Goal: Information Seeking & Learning: Learn about a topic

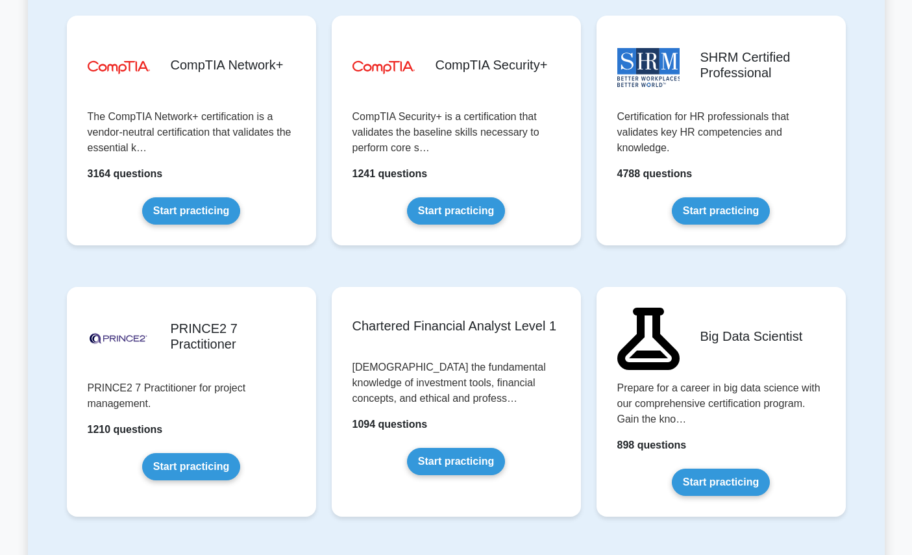
scroll to position [2578, 0]
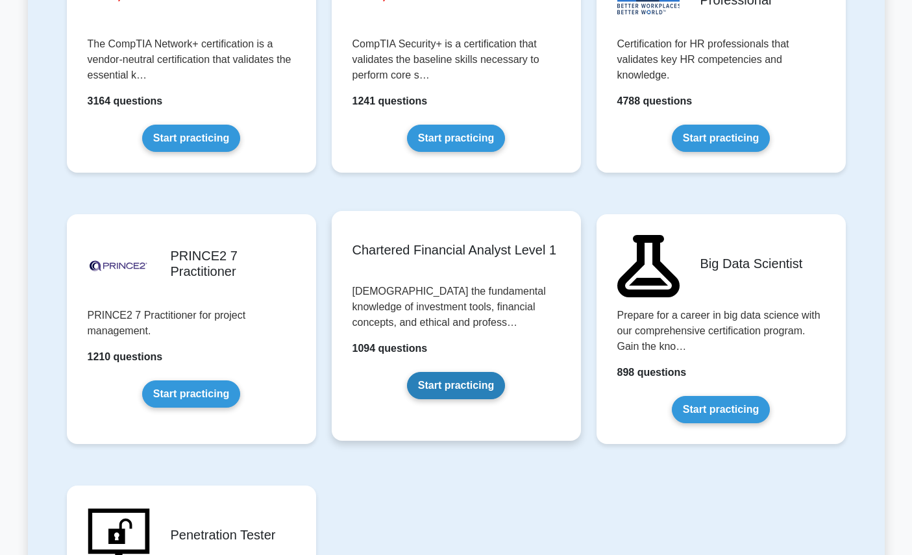
click at [467, 394] on link "Start practicing" at bounding box center [456, 385] width 98 height 27
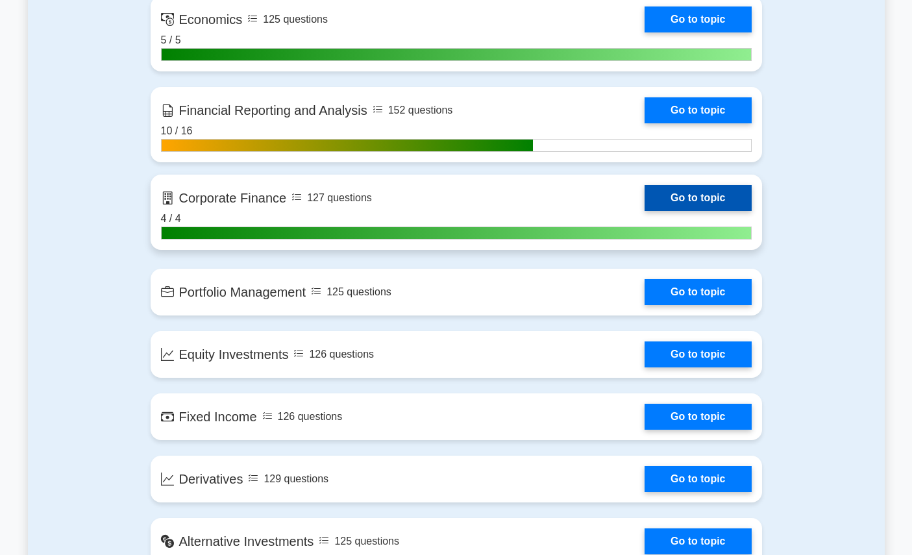
scroll to position [700, 0]
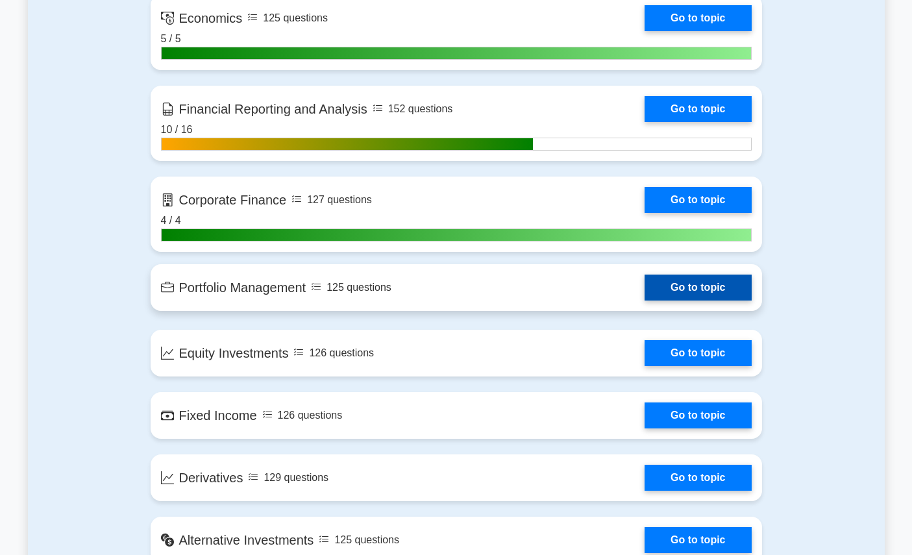
click at [686, 283] on link "Go to topic" at bounding box center [697, 288] width 106 height 26
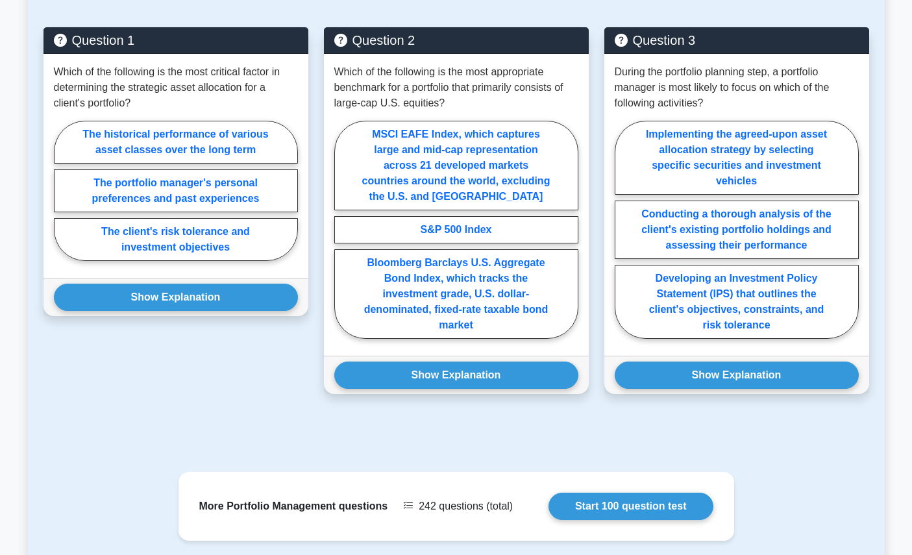
scroll to position [895, 0]
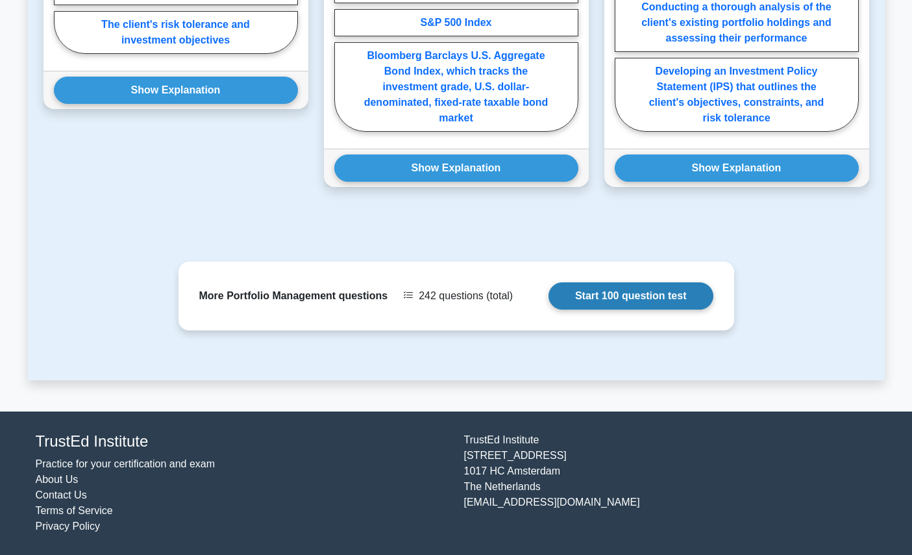
click at [611, 310] on link "Start 100 question test" at bounding box center [630, 295] width 165 height 27
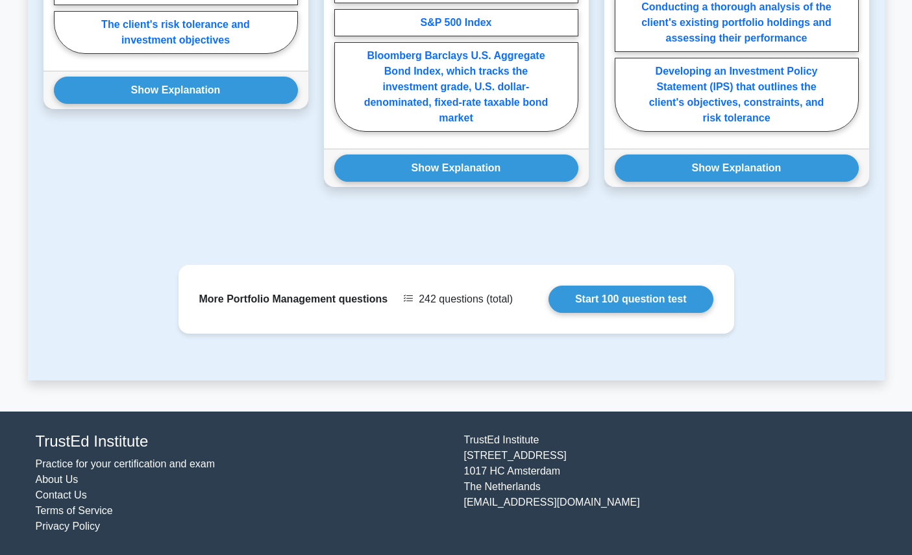
scroll to position [0, 0]
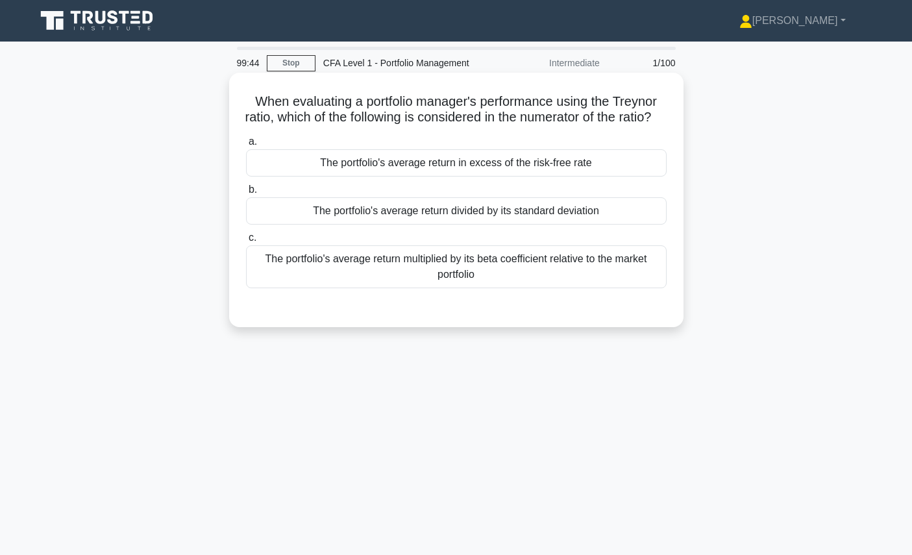
click at [595, 273] on div "The portfolio's average return multiplied by its beta coefficient relative to t…" at bounding box center [456, 266] width 421 height 43
click at [246, 242] on input "c. The portfolio's average return multiplied by its beta coefficient relative t…" at bounding box center [246, 238] width 0 height 8
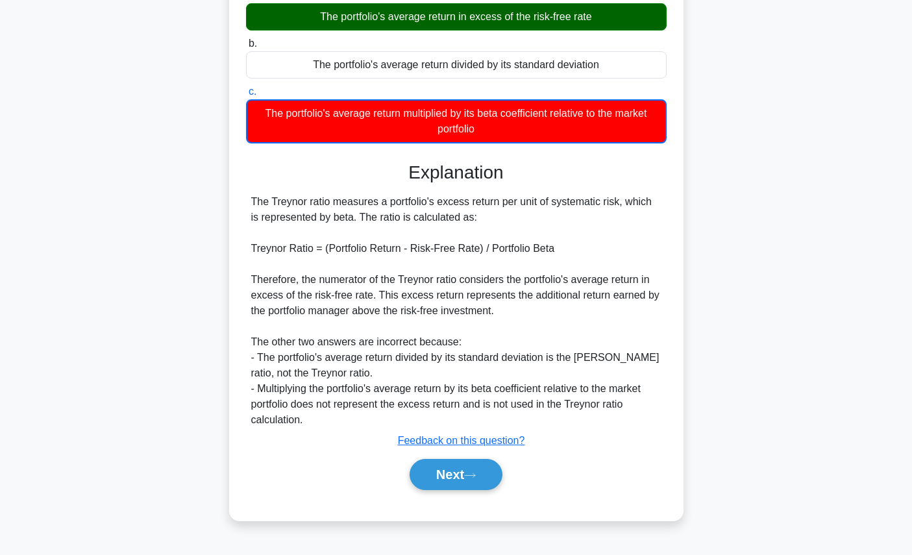
scroll to position [148, 0]
click at [446, 482] on button "Next" at bounding box center [455, 474] width 93 height 31
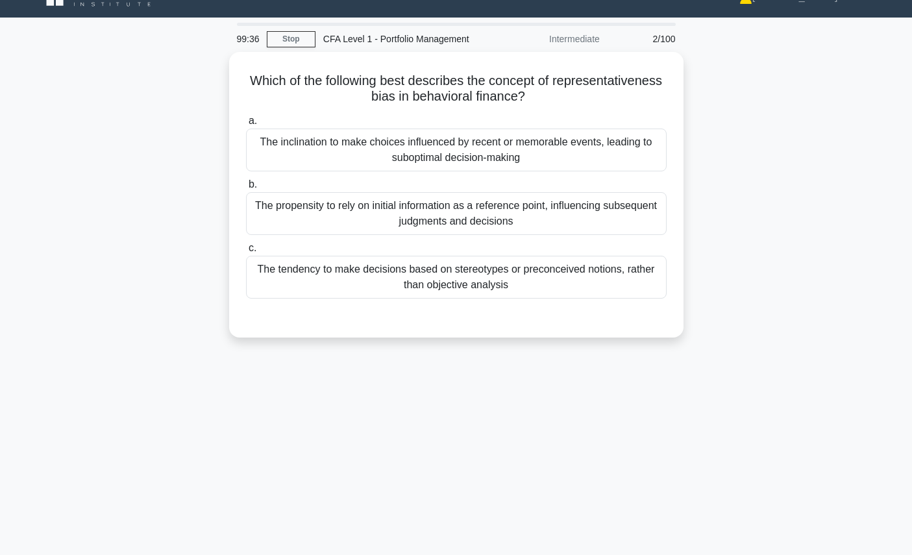
scroll to position [0, 0]
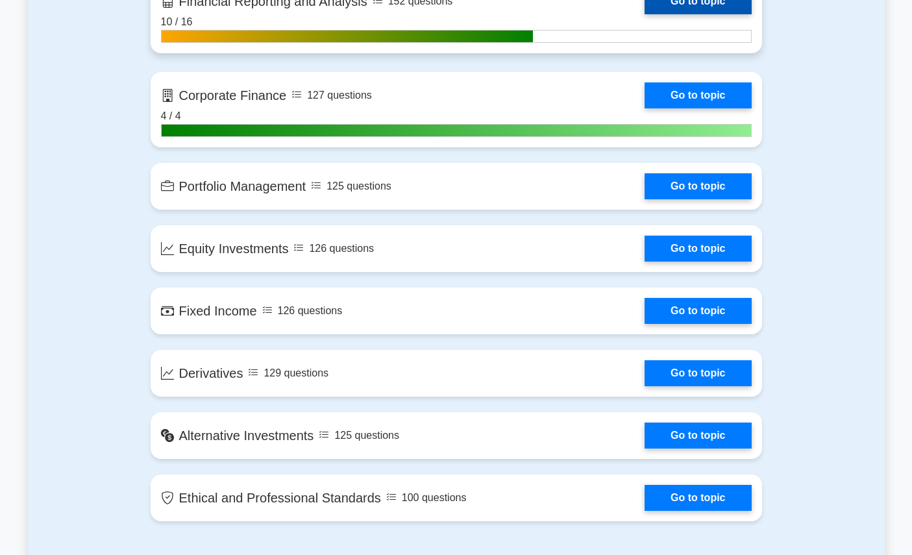
scroll to position [808, 0]
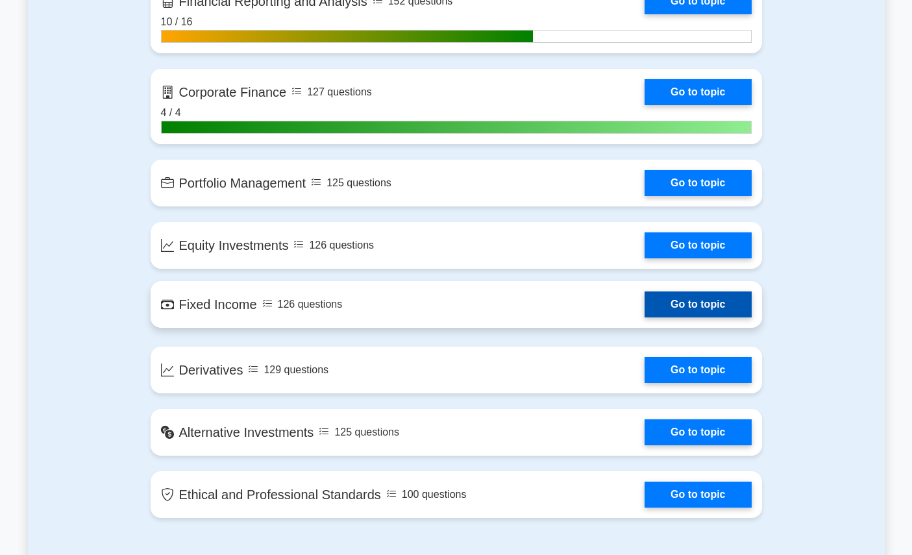
click at [722, 299] on link "Go to topic" at bounding box center [697, 304] width 106 height 26
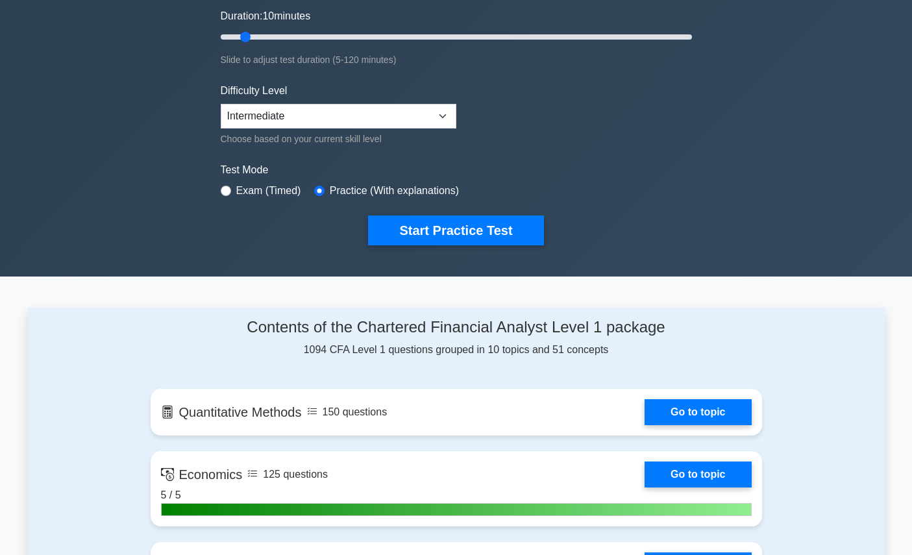
scroll to position [0, 0]
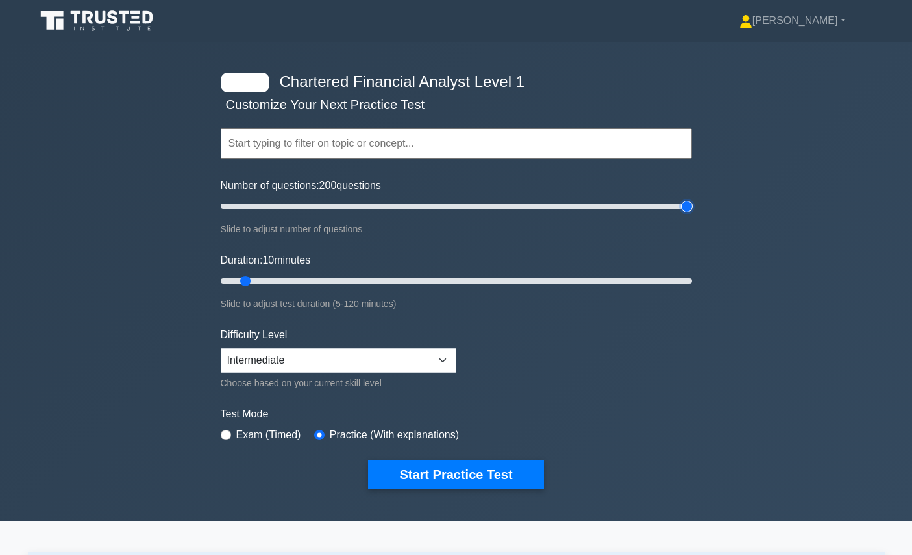
drag, startPoint x: 544, startPoint y: 206, endPoint x: 733, endPoint y: 204, distance: 188.9
type input "200"
click at [692, 204] on input "Number of questions: 200 questions" at bounding box center [456, 207] width 471 height 16
drag, startPoint x: 677, startPoint y: 278, endPoint x: 716, endPoint y: 283, distance: 39.8
type input "120"
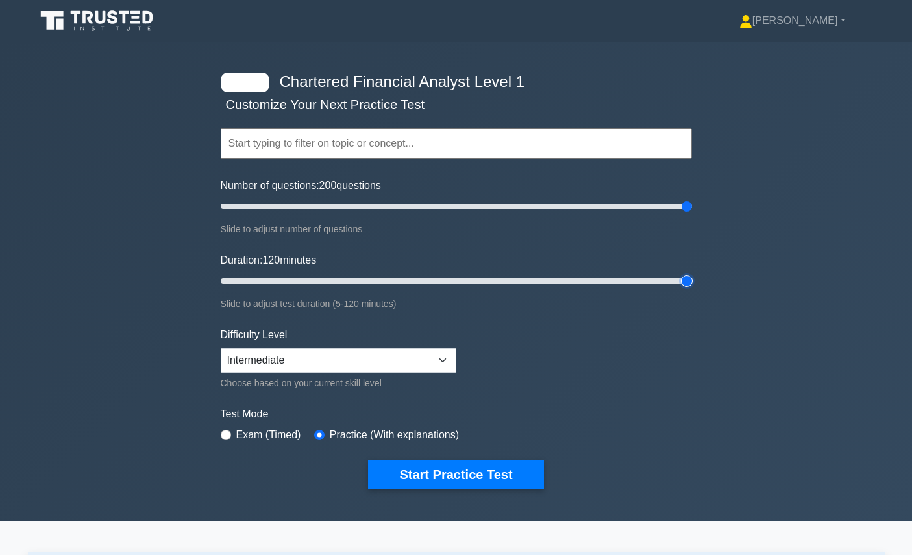
click at [692, 281] on input "Duration: 120 minutes" at bounding box center [456, 281] width 471 height 16
click at [380, 356] on select "Beginner Intermediate Expert" at bounding box center [339, 360] width 236 height 25
select select "expert"
click at [221, 348] on select "Beginner Intermediate Expert" at bounding box center [339, 360] width 236 height 25
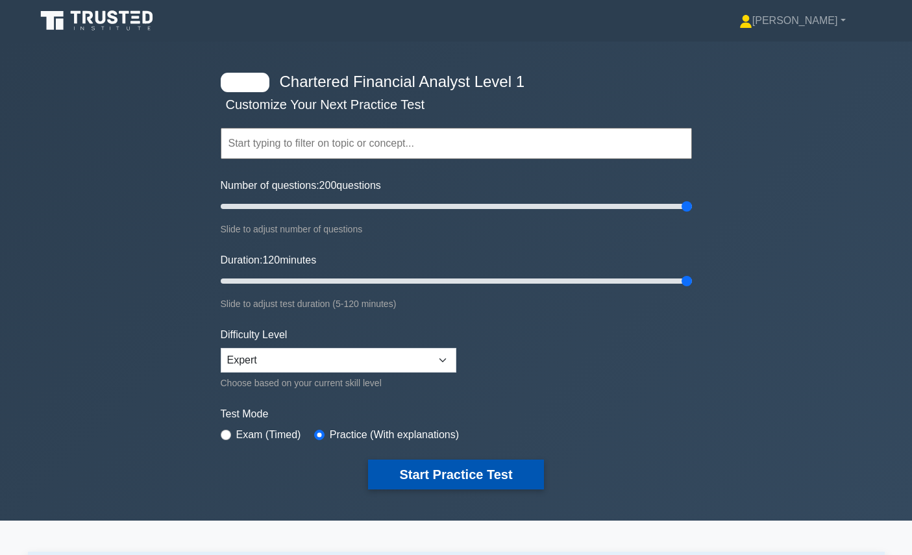
click at [414, 474] on button "Start Practice Test" at bounding box center [455, 474] width 175 height 30
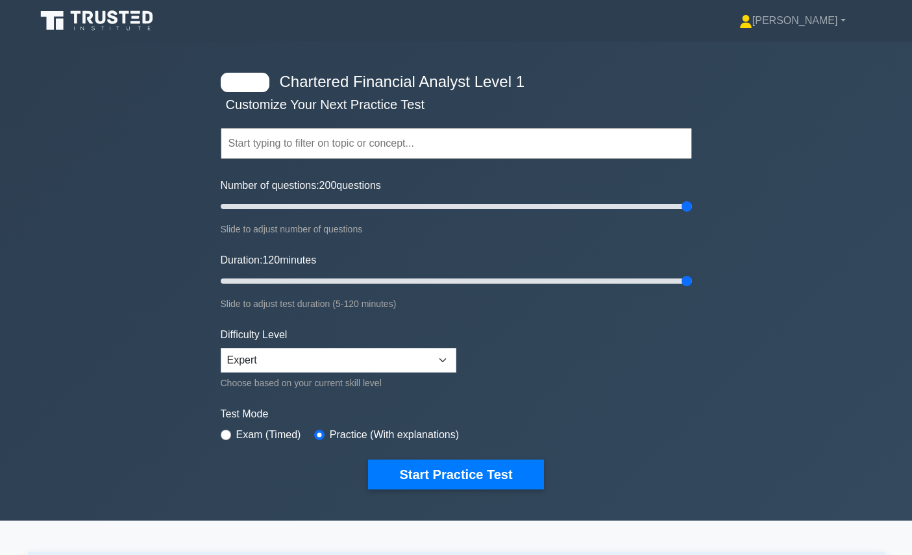
click at [486, 152] on input "text" at bounding box center [456, 143] width 471 height 31
click at [260, 76] on div at bounding box center [245, 82] width 49 height 19
click at [342, 154] on input "text" at bounding box center [456, 143] width 471 height 31
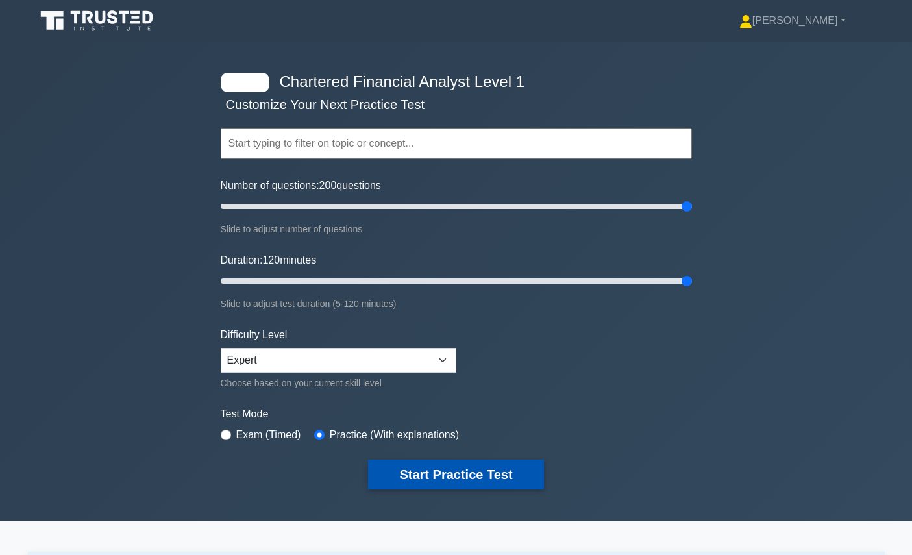
click at [474, 481] on button "Start Practice Test" at bounding box center [455, 474] width 175 height 30
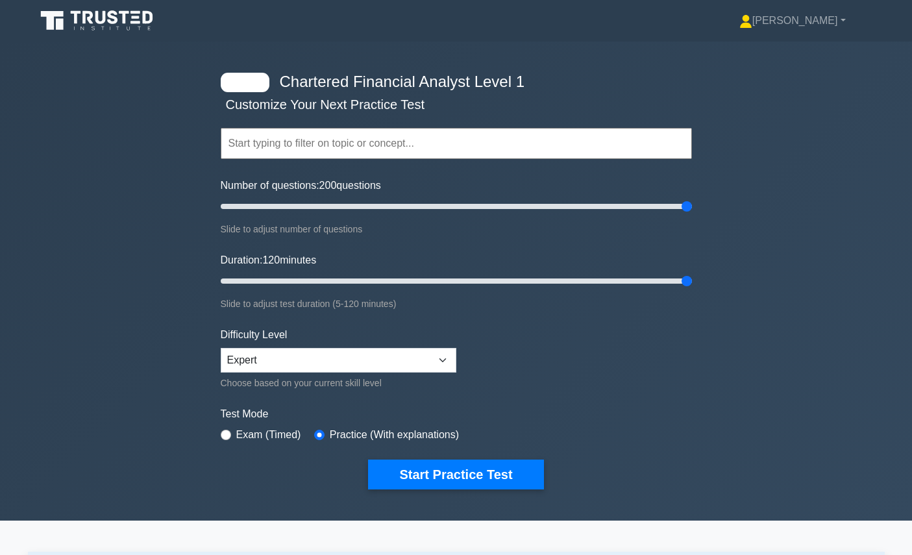
click at [467, 136] on input "text" at bounding box center [456, 143] width 471 height 31
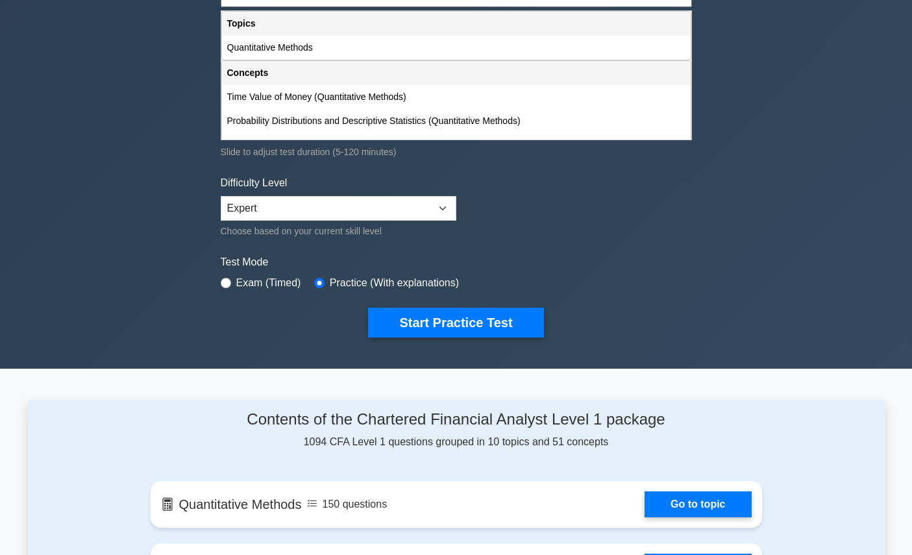
scroll to position [137, 0]
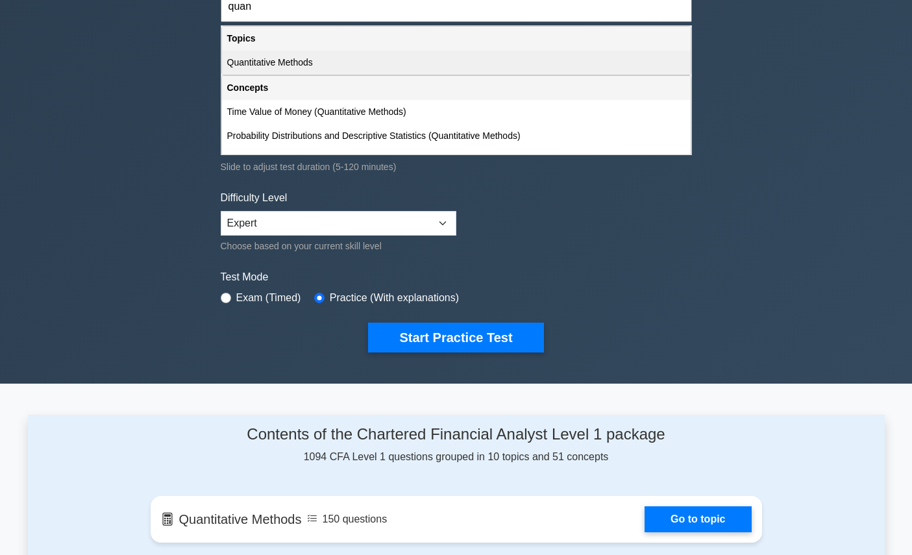
click at [443, 63] on div "Quantitative Methods" at bounding box center [456, 63] width 469 height 24
type input "Quantitative Methods"
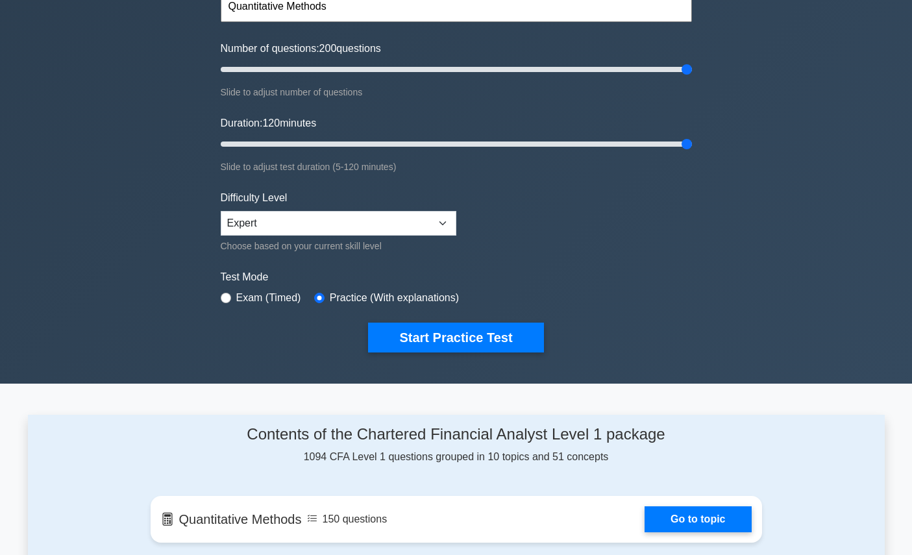
click at [428, 19] on input "Quantitative Methods" at bounding box center [456, 6] width 471 height 31
click at [368, 323] on button "Start Practice Test" at bounding box center [455, 338] width 175 height 30
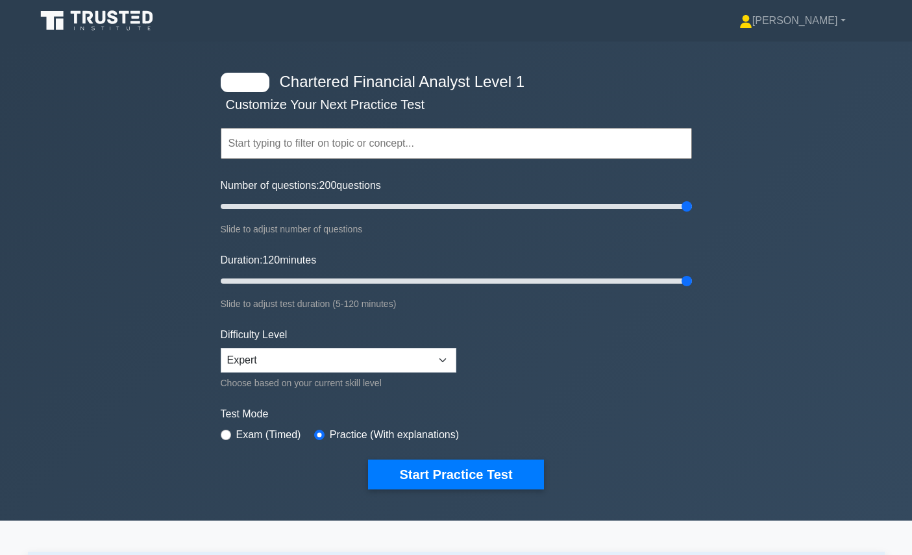
scroll to position [67, 0]
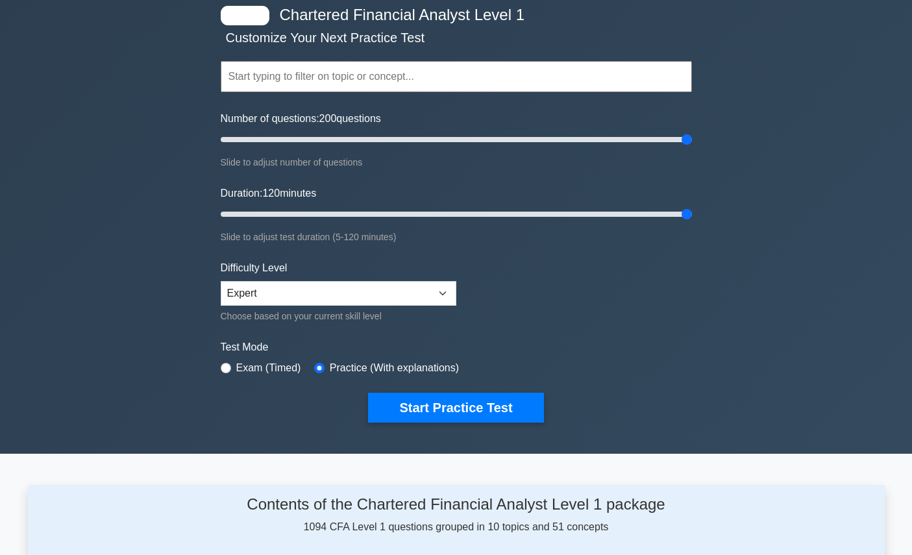
click at [421, 83] on input "text" at bounding box center [456, 76] width 471 height 31
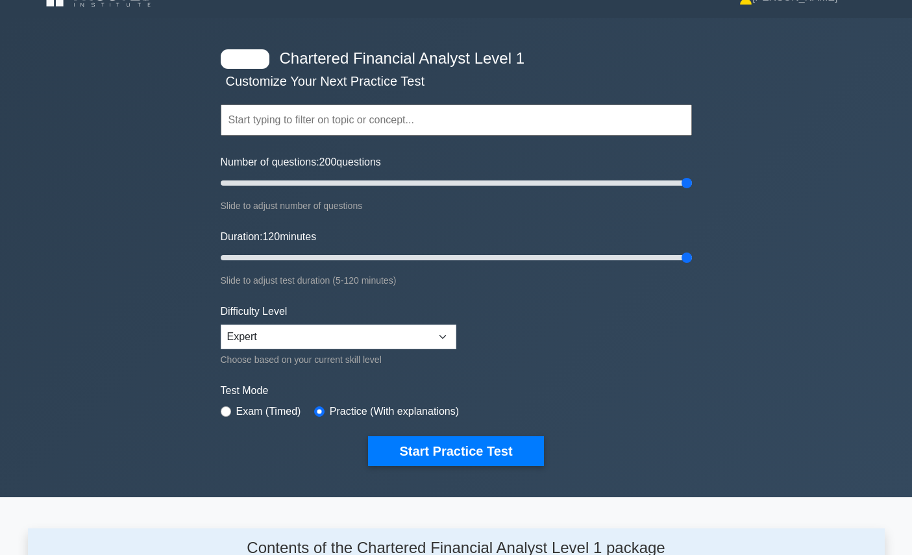
scroll to position [24, 0]
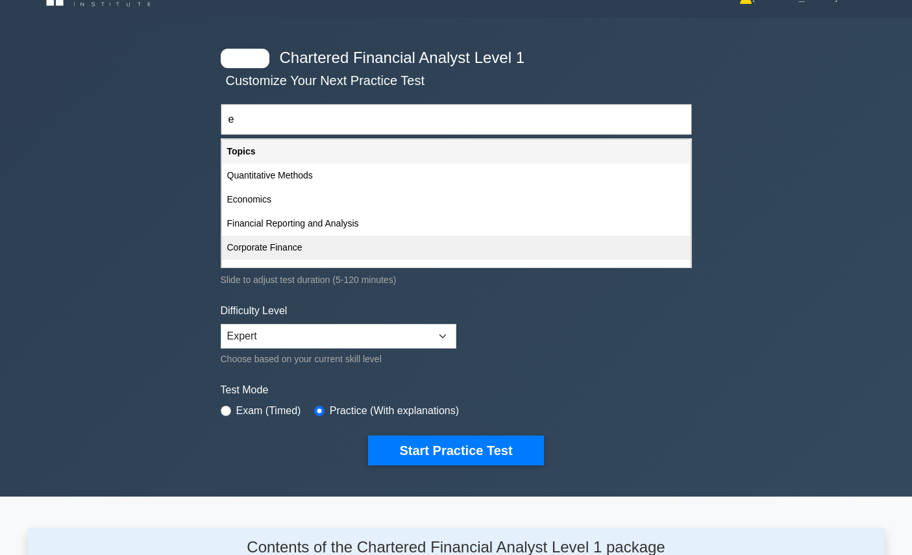
click at [391, 248] on div "Corporate Finance" at bounding box center [456, 248] width 469 height 24
type input "Corporate Finance"
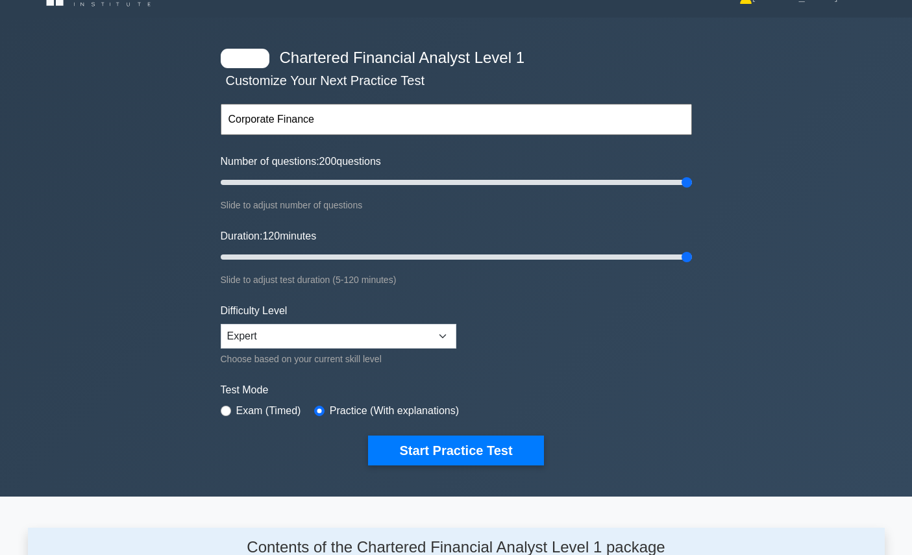
click at [417, 121] on input "Corporate Finance" at bounding box center [456, 119] width 471 height 31
click at [467, 151] on form "Corporate Finance Topics Quantitative Methods Economics Financial Reporting and…" at bounding box center [456, 264] width 471 height 401
click at [267, 58] on div at bounding box center [245, 58] width 49 height 19
click at [254, 59] on div at bounding box center [245, 58] width 49 height 19
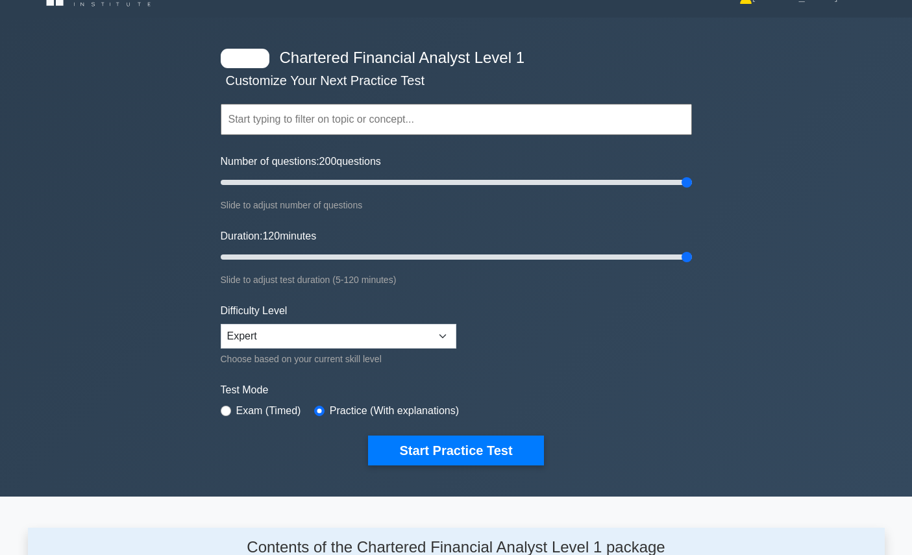
click at [254, 59] on div at bounding box center [245, 58] width 49 height 19
click at [479, 453] on button "Start Practice Test" at bounding box center [455, 450] width 175 height 30
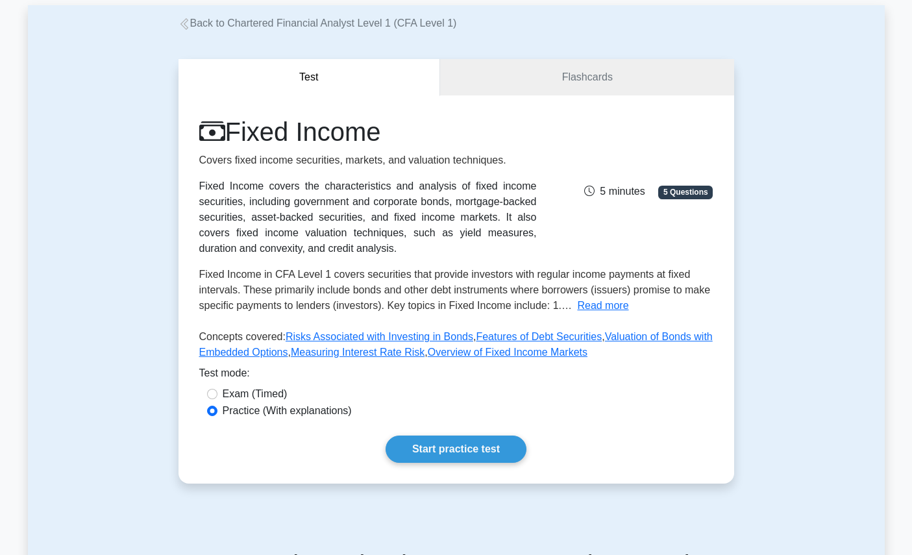
scroll to position [68, 0]
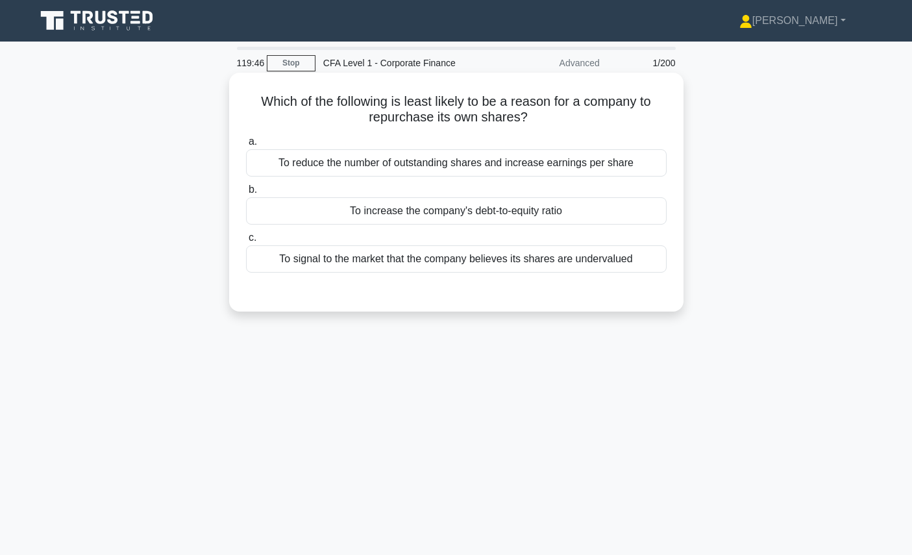
click at [565, 159] on div "To reduce the number of outstanding shares and increase earnings per share" at bounding box center [456, 162] width 421 height 27
click at [246, 146] on input "a. To reduce the number of outstanding shares and increase earnings per share" at bounding box center [246, 142] width 0 height 8
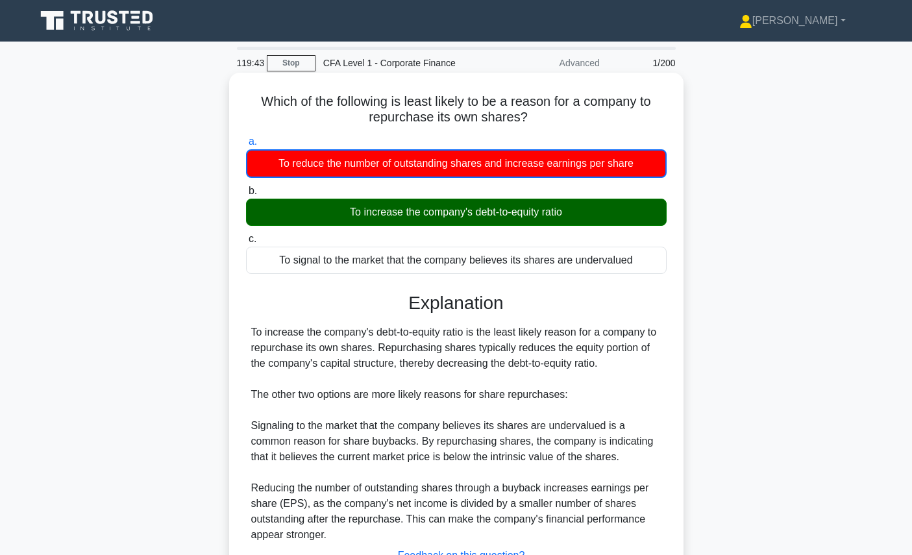
scroll to position [146, 0]
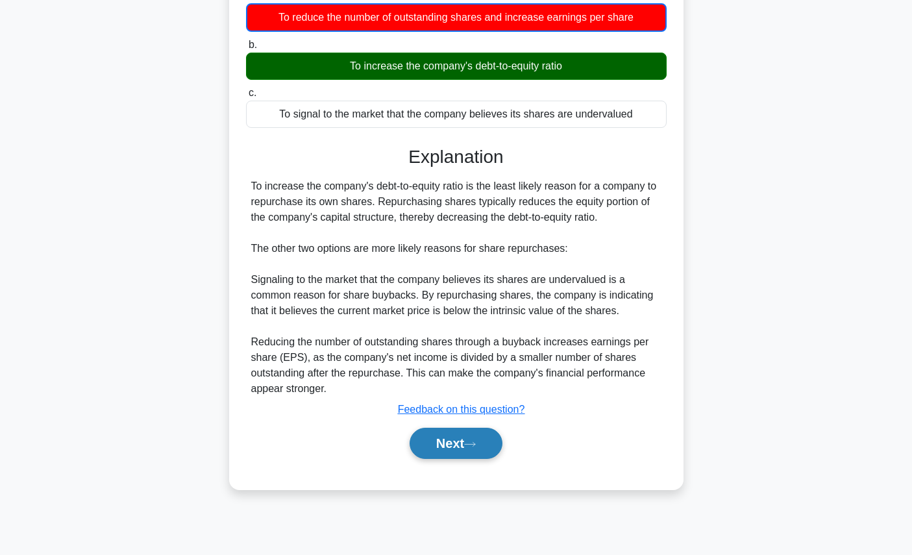
click at [467, 450] on button "Next" at bounding box center [455, 443] width 93 height 31
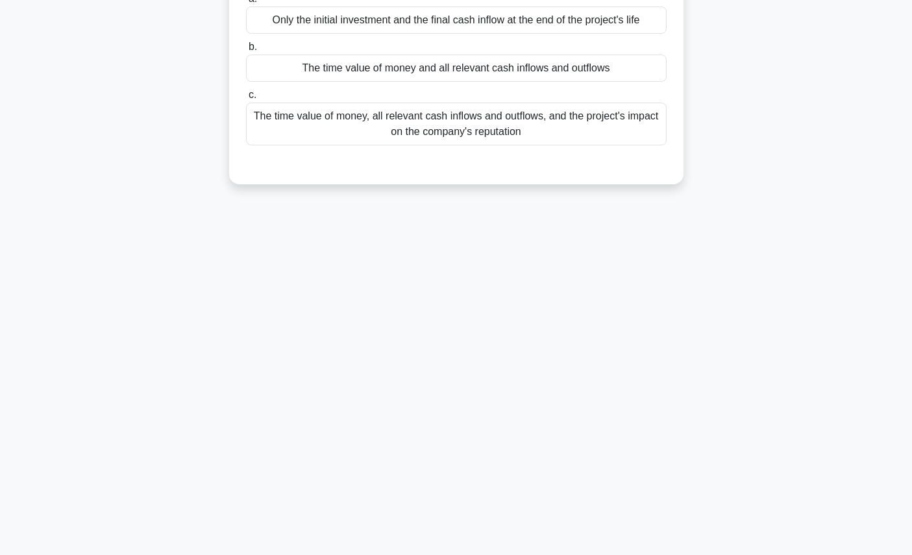
scroll to position [0, 0]
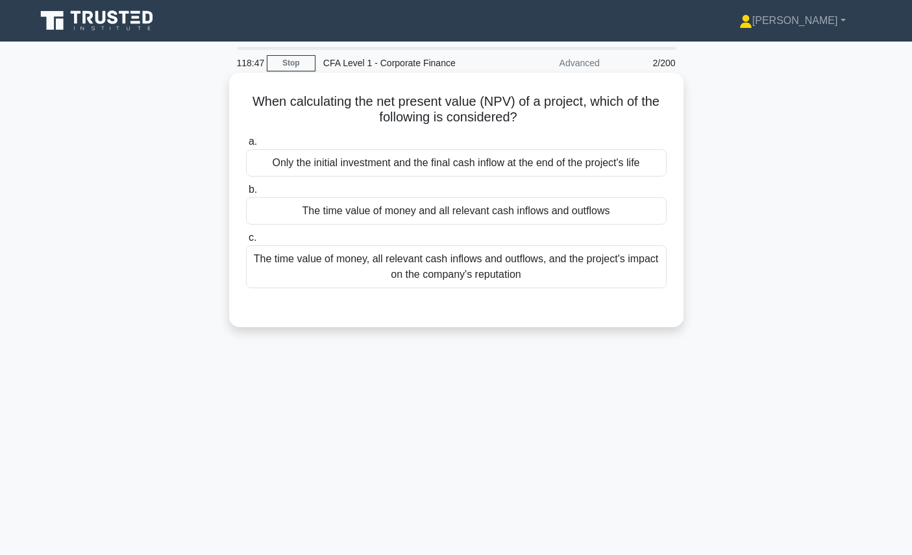
click at [571, 218] on div "The time value of money and all relevant cash inflows and outflows" at bounding box center [456, 210] width 421 height 27
click at [246, 194] on input "b. The time value of money and all relevant cash inflows and outflows" at bounding box center [246, 190] width 0 height 8
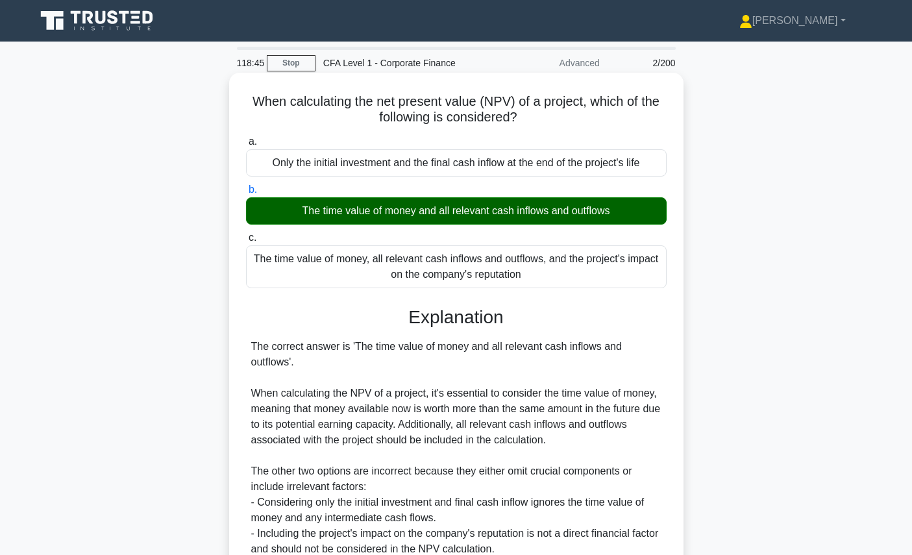
scroll to position [146, 0]
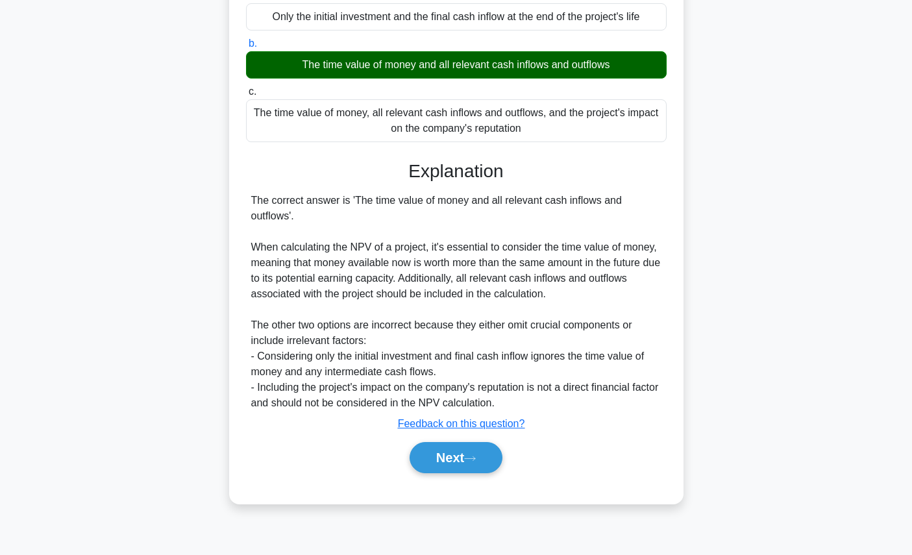
click at [480, 472] on button "Next" at bounding box center [455, 457] width 93 height 31
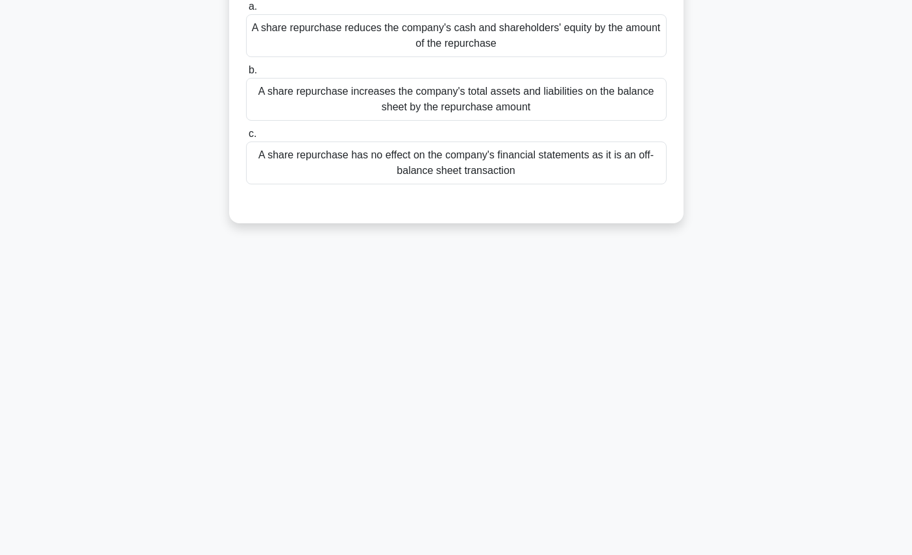
scroll to position [0, 0]
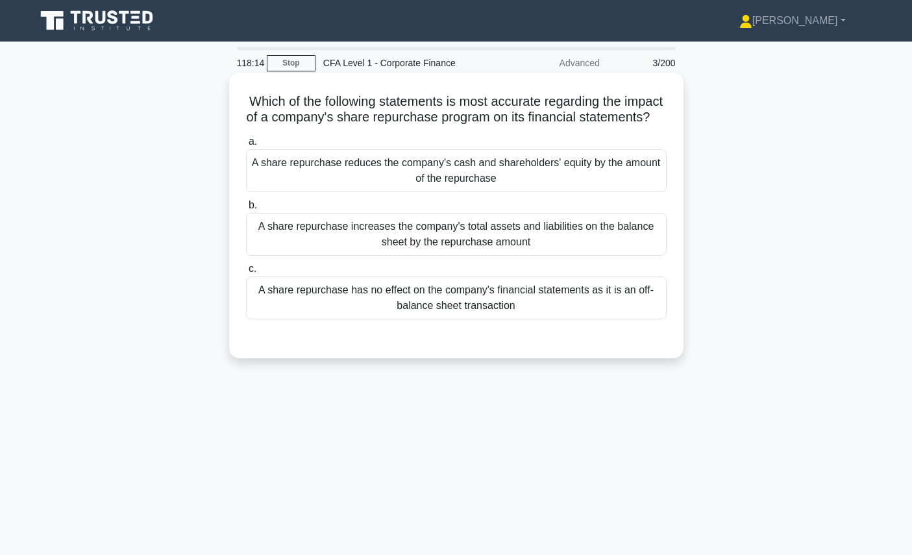
click at [577, 153] on div "A share repurchase reduces the company's cash and shareholders' equity by the a…" at bounding box center [456, 170] width 421 height 43
click at [246, 146] on input "a. A share repurchase reduces the company's cash and shareholders' equity by th…" at bounding box center [246, 142] width 0 height 8
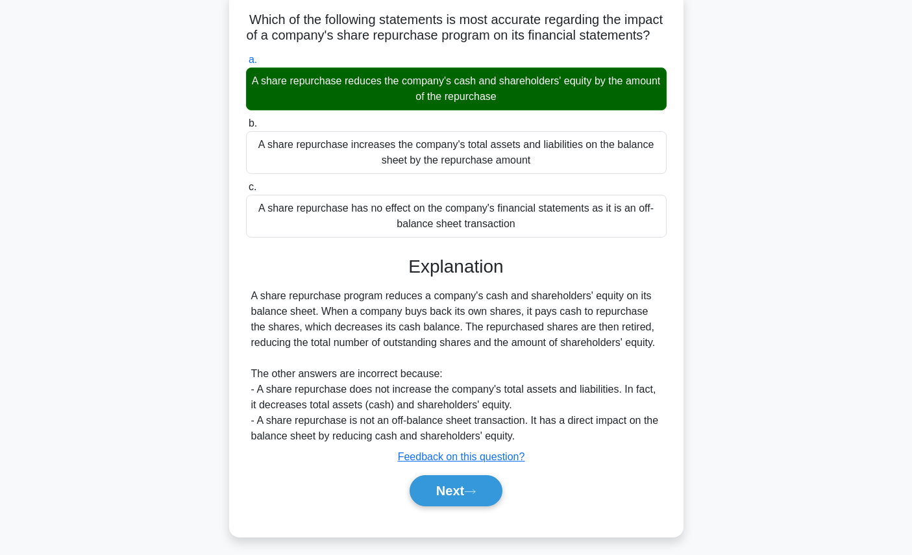
scroll to position [114, 0]
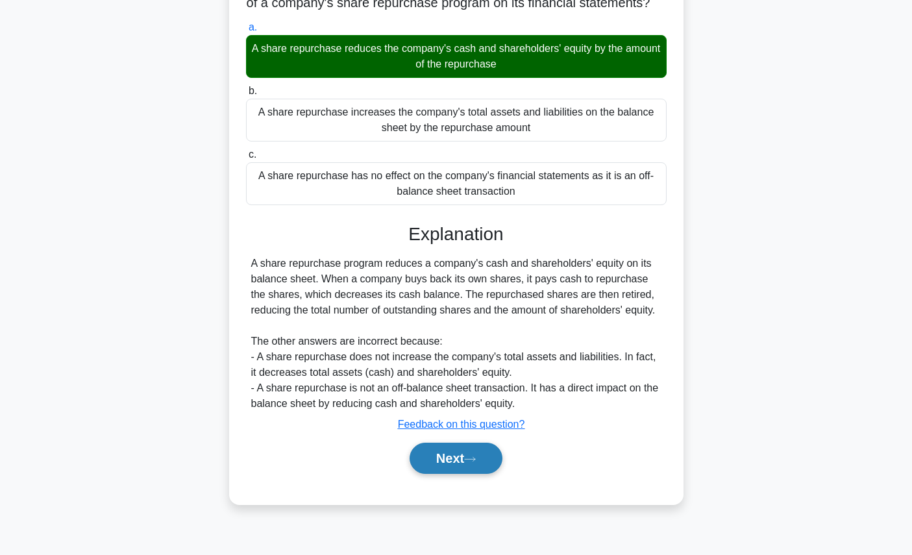
click at [487, 451] on button "Next" at bounding box center [455, 458] width 93 height 31
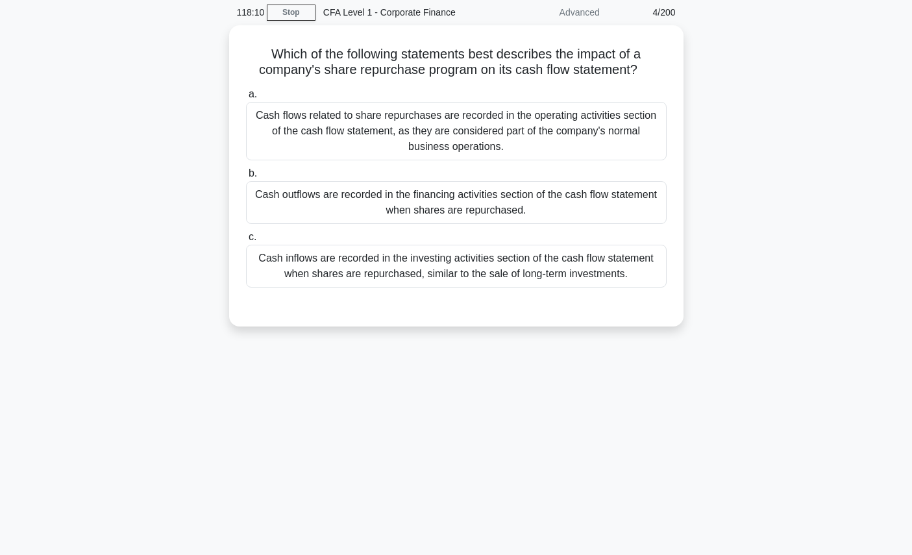
scroll to position [0, 0]
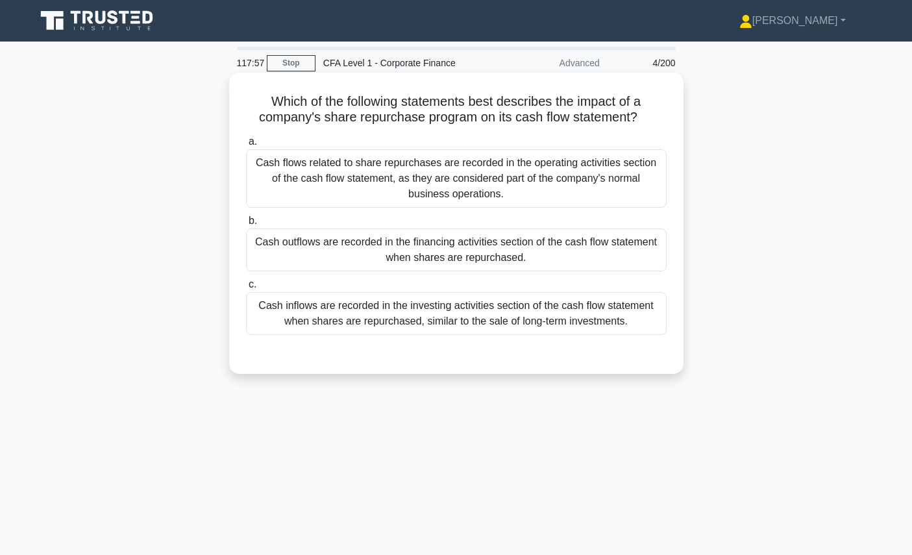
click at [499, 259] on div "Cash outflows are recorded in the financing activities section of the cash flow…" at bounding box center [456, 249] width 421 height 43
click at [246, 225] on input "b. Cash outflows are recorded in the financing activities section of the cash f…" at bounding box center [246, 221] width 0 height 8
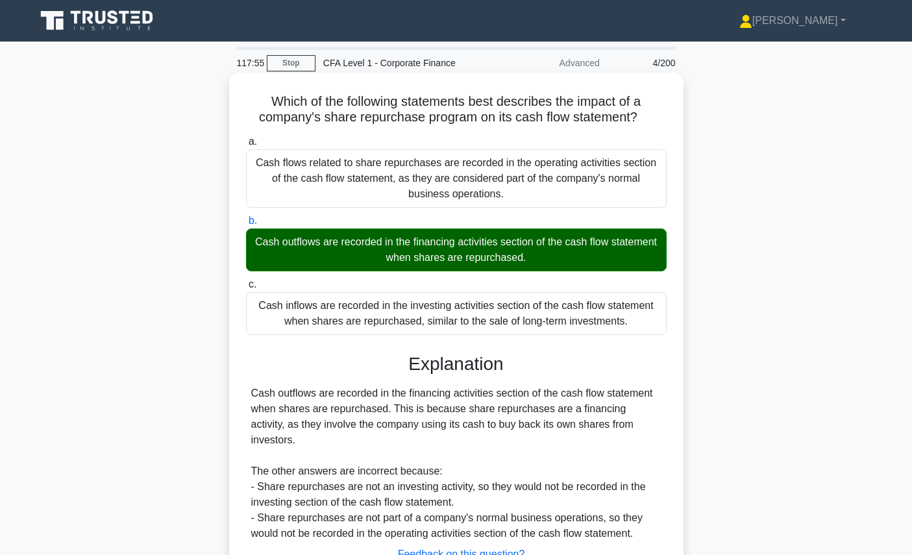
scroll to position [146, 0]
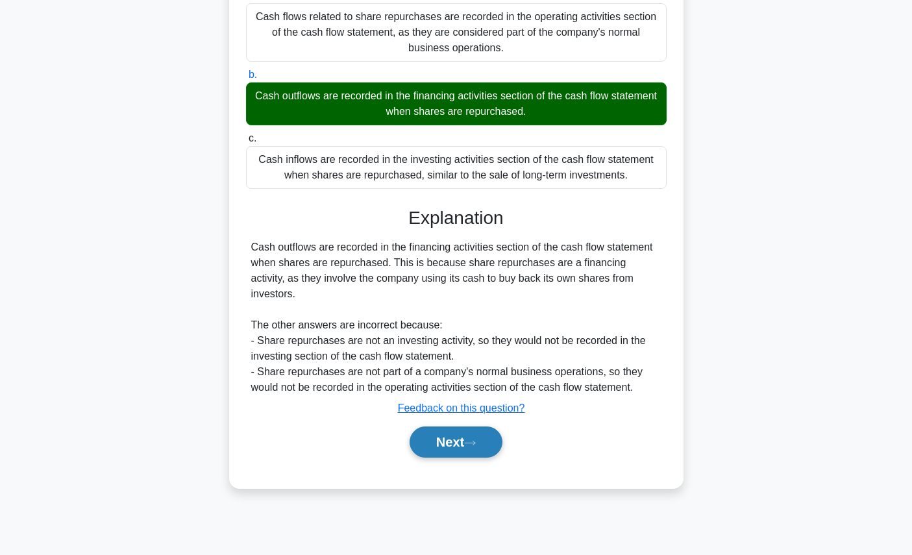
click at [476, 426] on button "Next" at bounding box center [455, 441] width 93 height 31
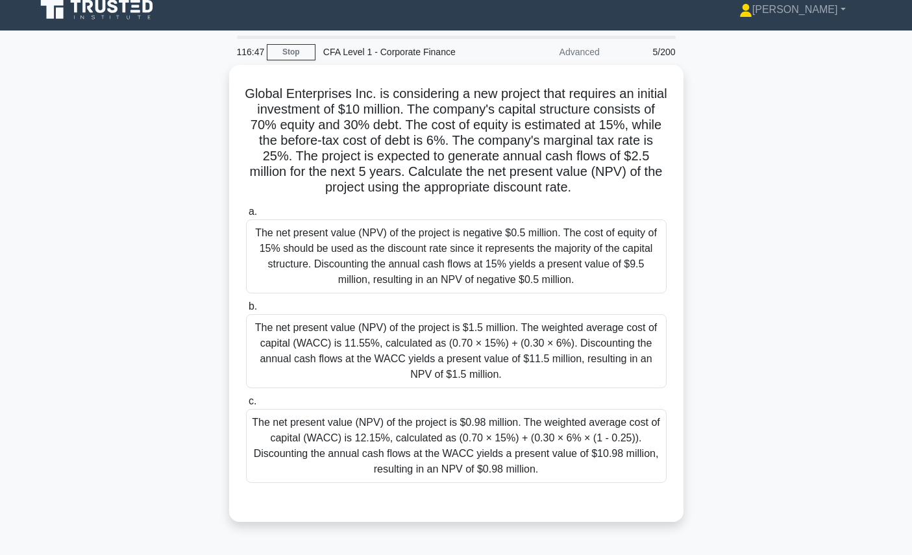
scroll to position [16, 0]
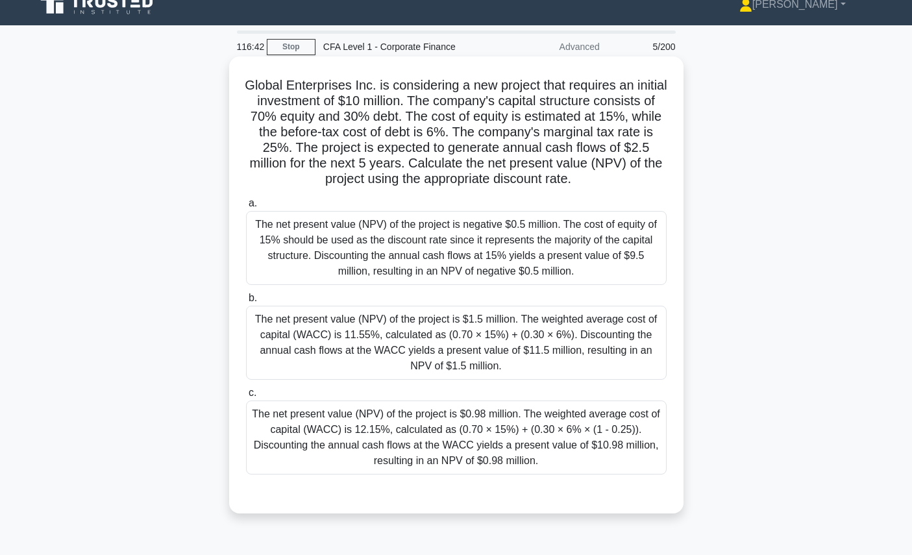
click at [587, 447] on div "The net present value (NPV) of the project is $0.98 million. The weighted avera…" at bounding box center [456, 437] width 421 height 74
click at [246, 397] on input "c. The net present value (NPV) of the project is $0.98 million. The weighted av…" at bounding box center [246, 393] width 0 height 8
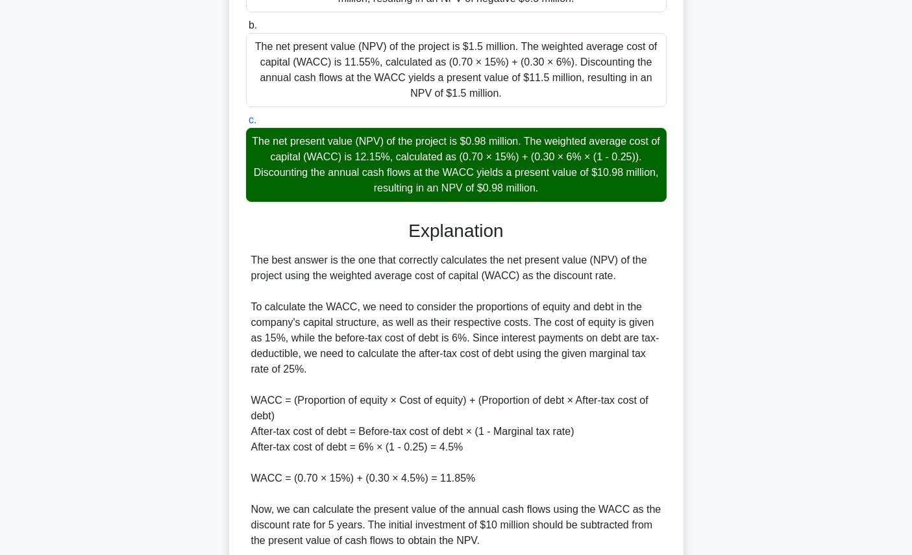
scroll to position [446, 0]
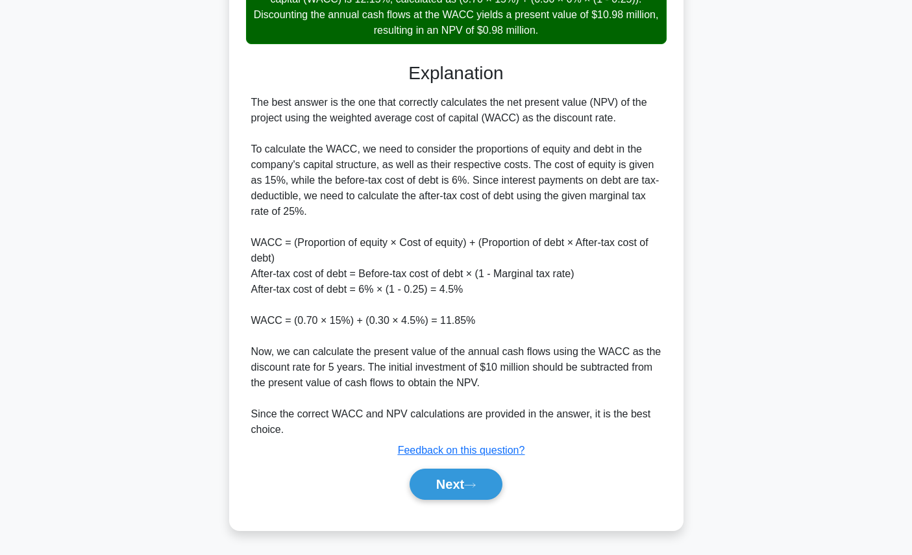
click at [469, 466] on div "Next" at bounding box center [456, 484] width 421 height 42
click at [473, 485] on icon at bounding box center [470, 485] width 12 height 7
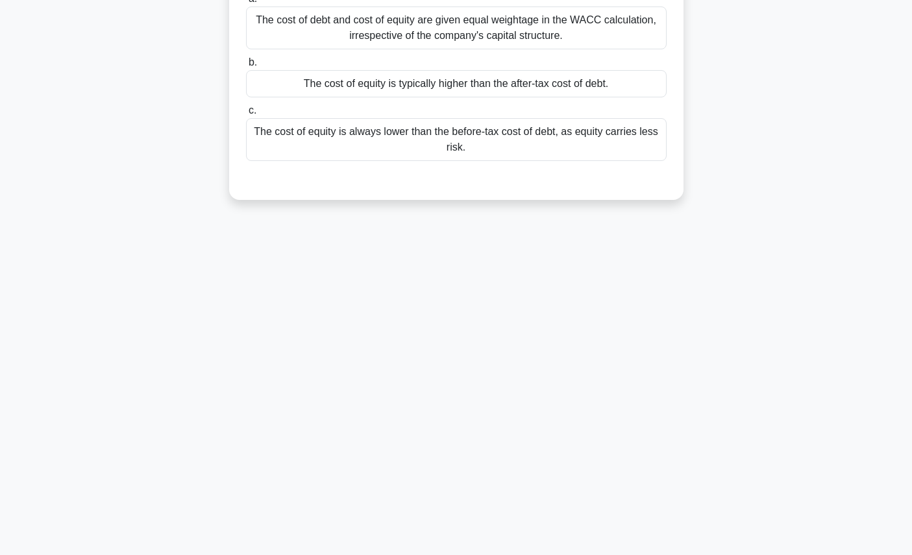
scroll to position [0, 0]
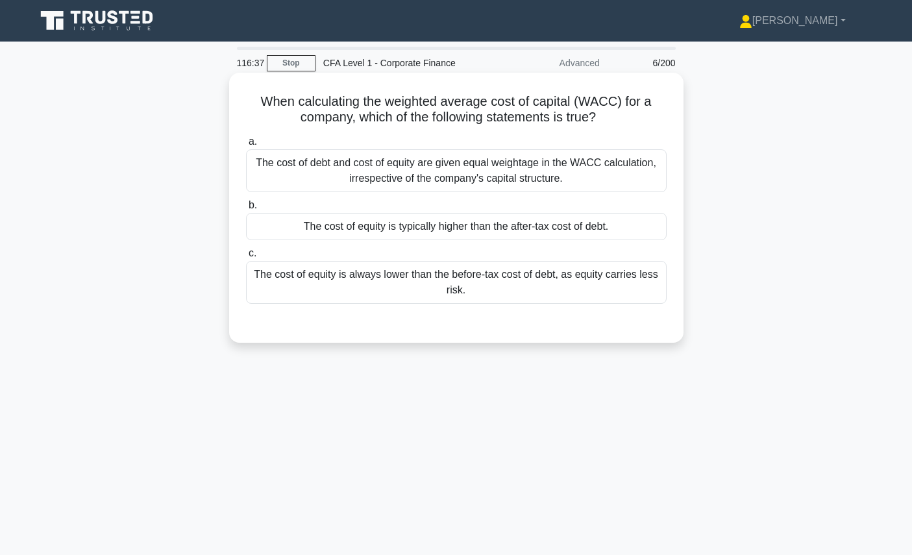
click at [572, 108] on h5 "When calculating the weighted average cost of capital (WACC) for a company, whi…" at bounding box center [456, 109] width 423 height 32
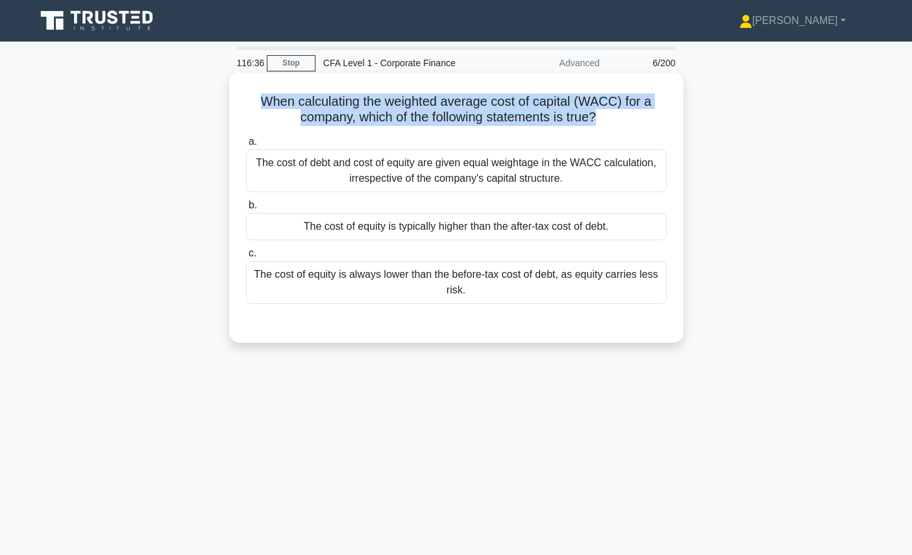
click at [572, 108] on h5 "When calculating the weighted average cost of capital (WACC) for a company, whi…" at bounding box center [456, 109] width 423 height 32
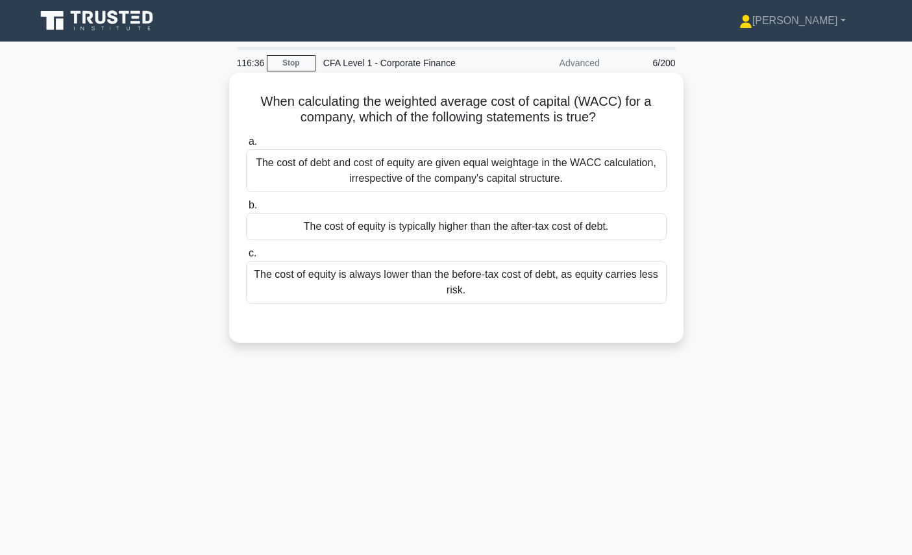
click at [583, 122] on h5 "When calculating the weighted average cost of capital (WACC) for a company, whi…" at bounding box center [456, 109] width 423 height 32
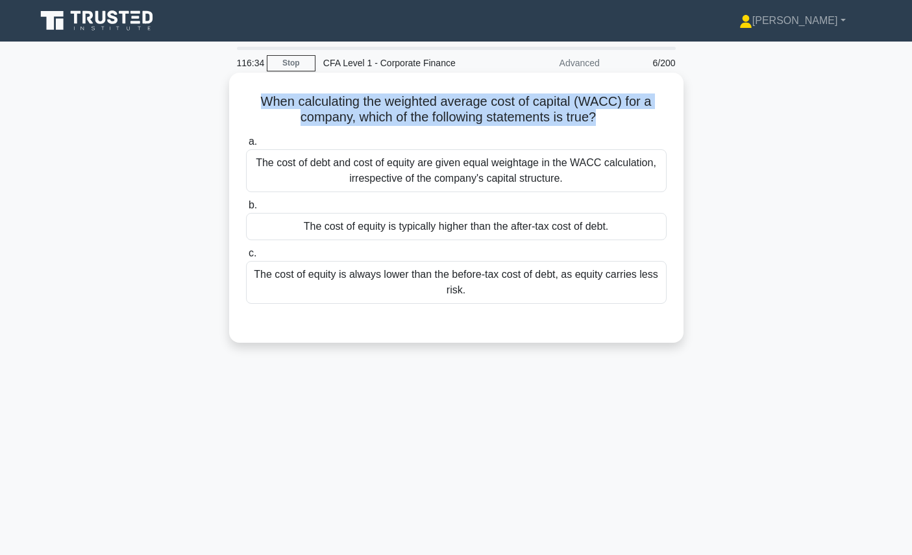
click at [583, 122] on h5 "When calculating the weighted average cost of capital (WACC) for a company, whi…" at bounding box center [456, 109] width 423 height 32
click at [593, 127] on div "When calculating the weighted average cost of capital (WACC) for a company, whi…" at bounding box center [456, 208] width 444 height 260
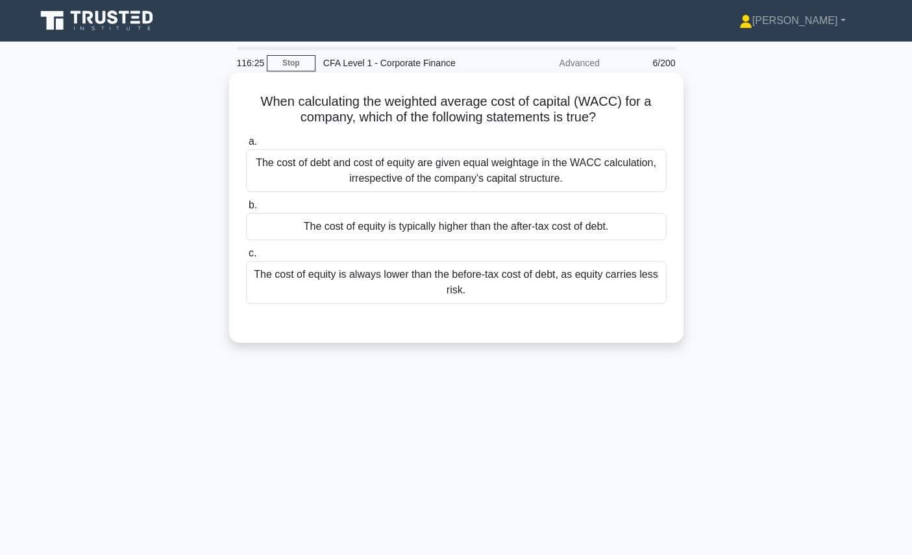
click at [566, 114] on h5 "When calculating the weighted average cost of capital (WACC) for a company, whi…" at bounding box center [456, 109] width 423 height 32
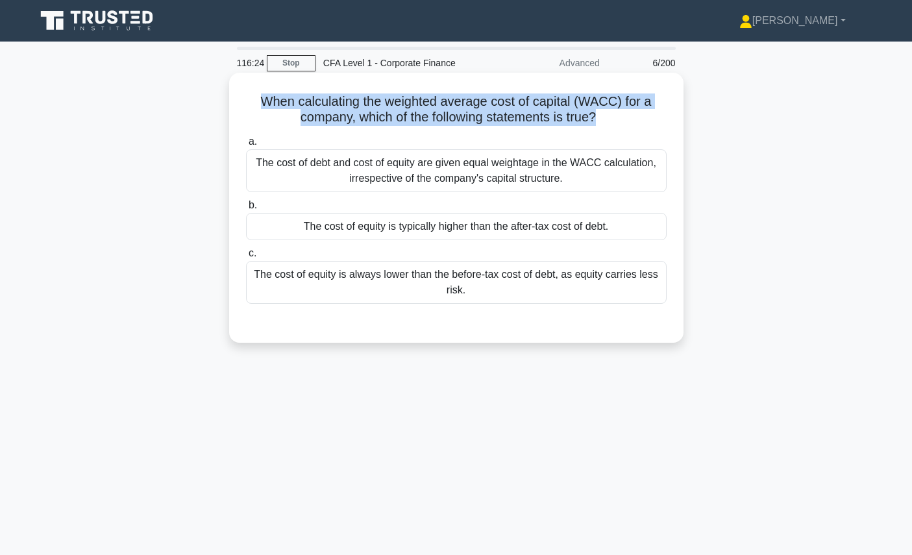
click at [566, 114] on h5 "When calculating the weighted average cost of capital (WACC) for a company, whi…" at bounding box center [456, 109] width 423 height 32
click at [550, 133] on div "a. The cost of debt and cost of equity are given equal weightage in the WACC ca…" at bounding box center [456, 218] width 436 height 175
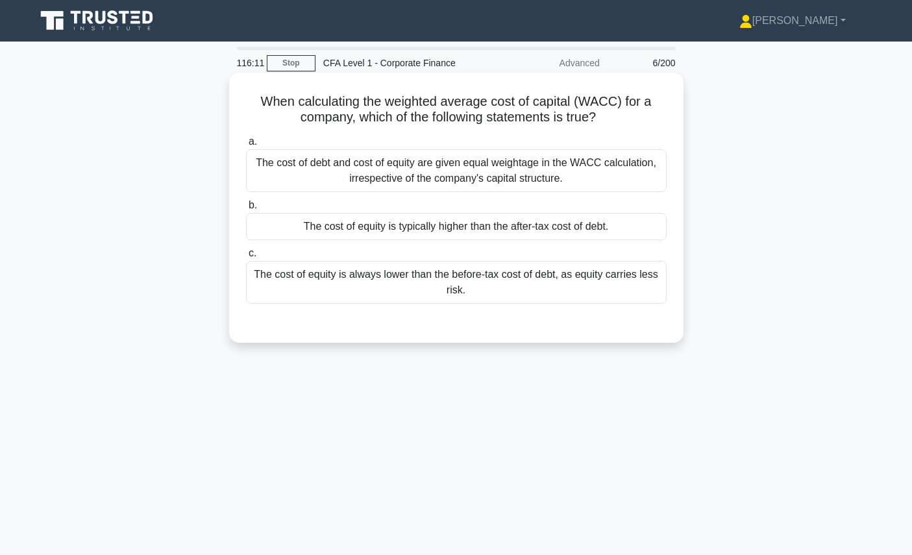
click at [518, 217] on div "The cost of equity is typically higher than the after-tax cost of debt." at bounding box center [456, 226] width 421 height 27
click at [246, 210] on input "b. The cost of equity is typically higher than the after-tax cost of debt." at bounding box center [246, 205] width 0 height 8
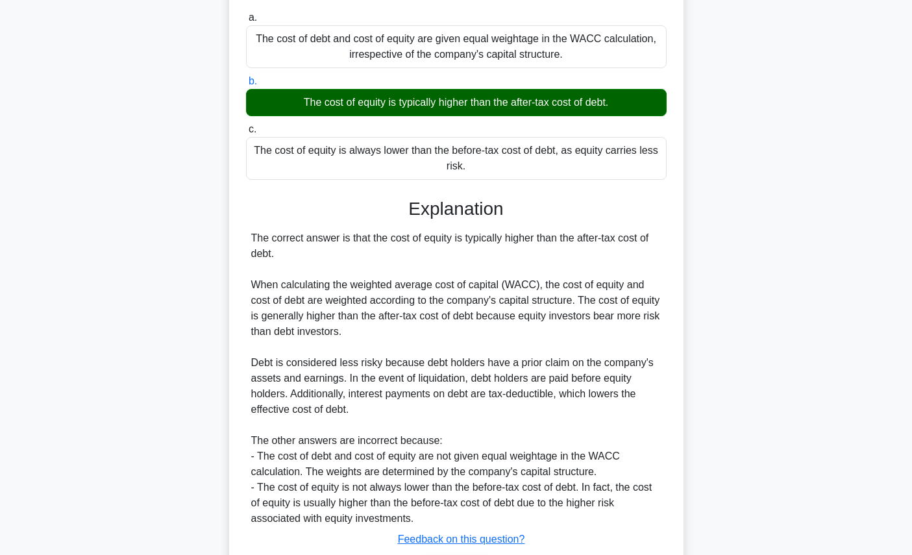
scroll to position [213, 0]
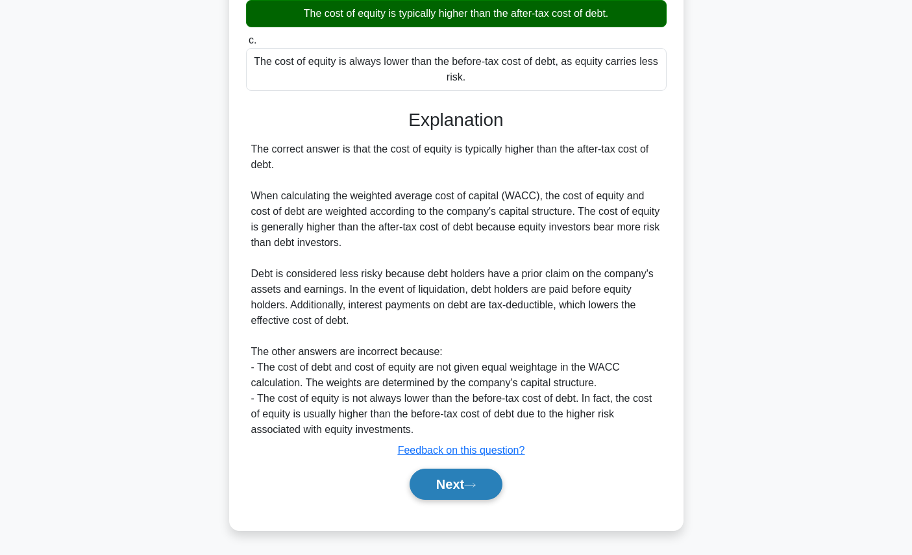
click at [454, 491] on button "Next" at bounding box center [455, 484] width 93 height 31
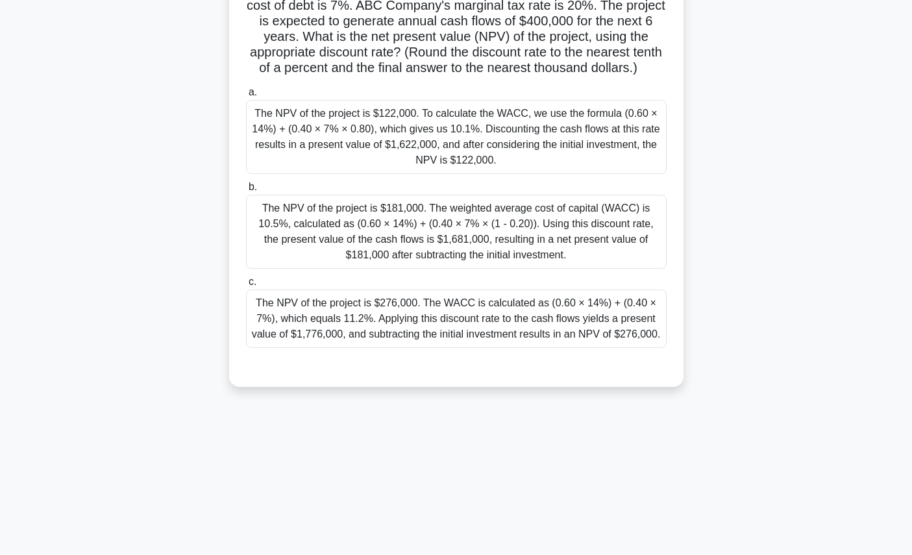
scroll to position [0, 0]
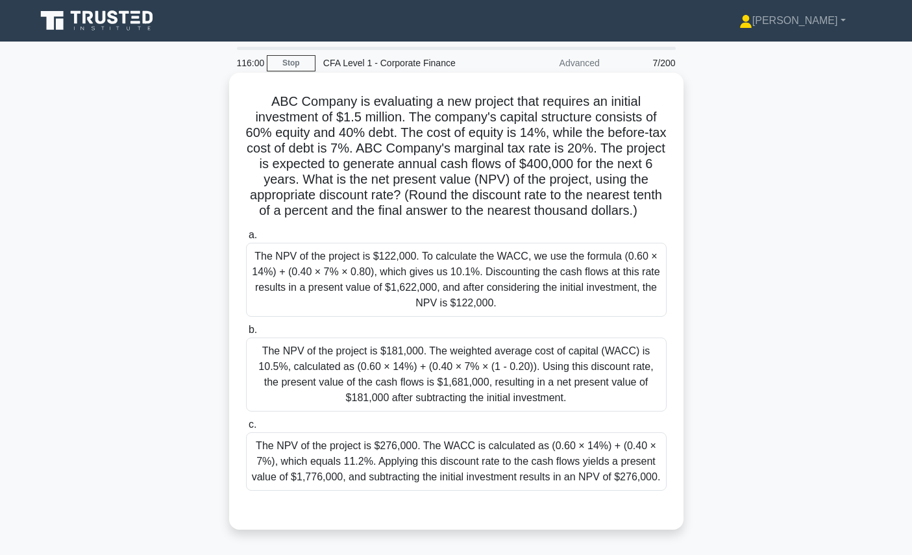
click at [531, 204] on h5 "ABC Company is evaluating a new project that requires an initial investment of …" at bounding box center [456, 156] width 423 height 126
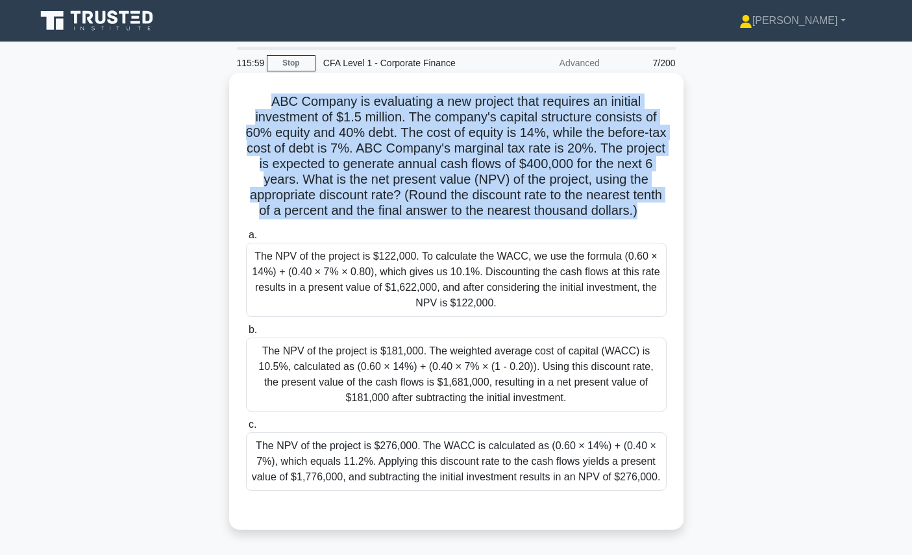
click at [531, 204] on h5 "ABC Company is evaluating a new project that requires an initial investment of …" at bounding box center [456, 156] width 423 height 126
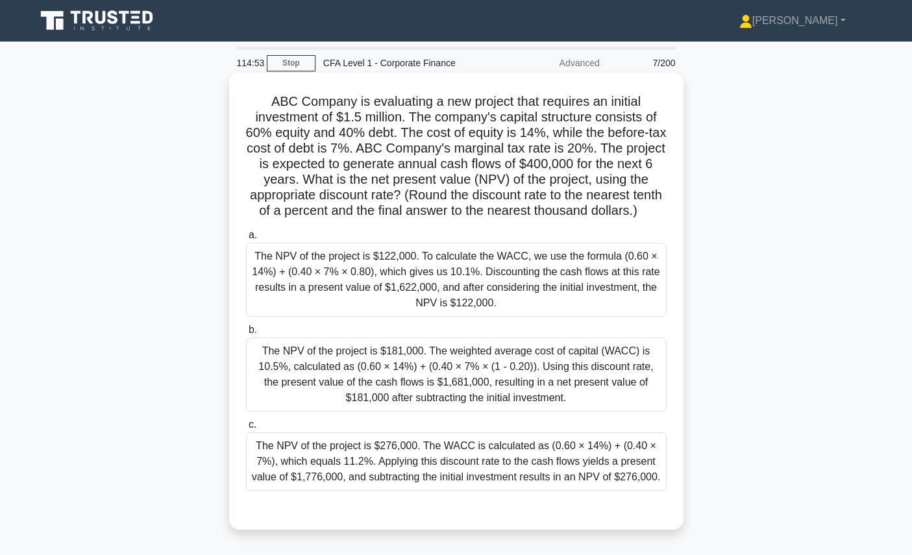
click at [586, 376] on div "The NPV of the project is $181,000. The weighted average cost of capital (WACC)…" at bounding box center [456, 374] width 421 height 74
click at [246, 334] on input "b. The NPV of the project is $181,000. The weighted average cost of capital (WA…" at bounding box center [246, 330] width 0 height 8
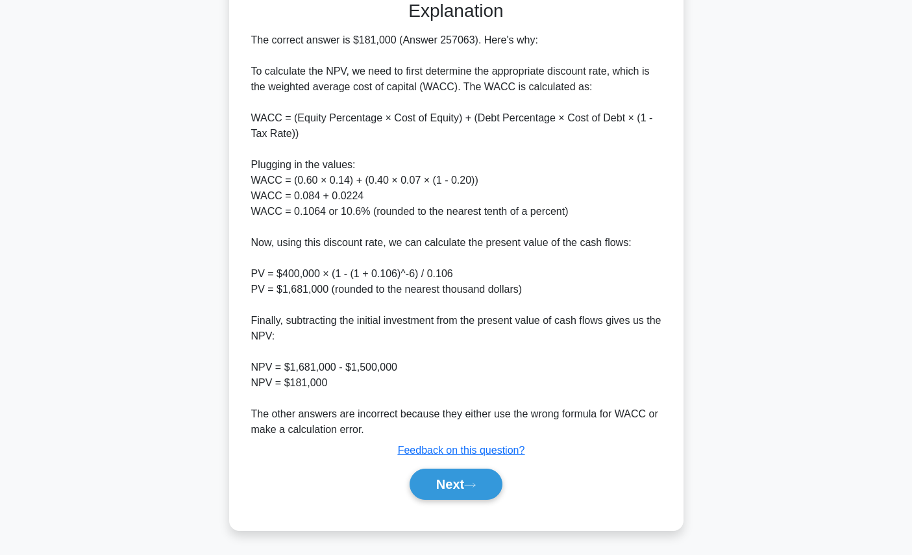
scroll to position [540, 0]
click at [474, 480] on button "Next" at bounding box center [455, 484] width 93 height 31
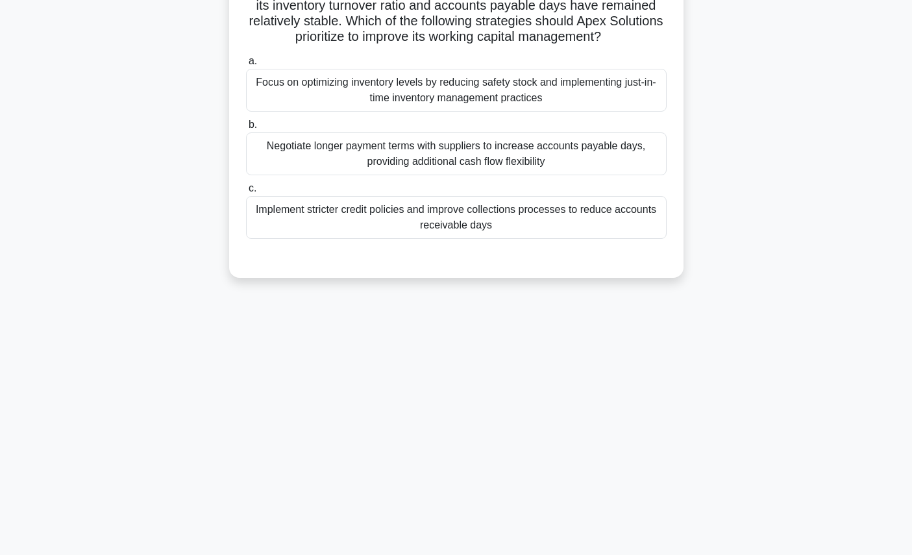
scroll to position [0, 0]
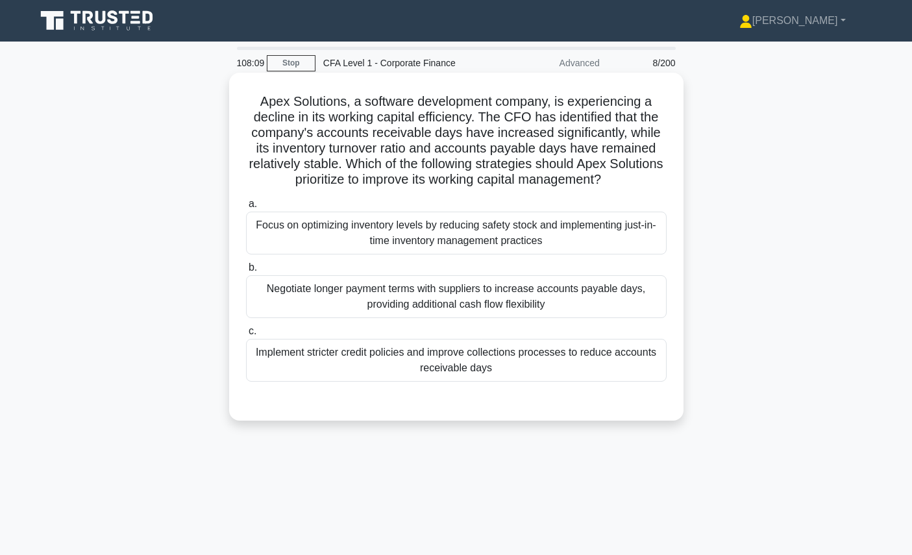
click at [564, 206] on label "a. Focus on optimizing inventory levels by reducing safety stock and implementi…" at bounding box center [456, 225] width 421 height 58
click at [246, 206] on input "a. Focus on optimizing inventory levels by reducing safety stock and implementi…" at bounding box center [246, 204] width 0 height 8
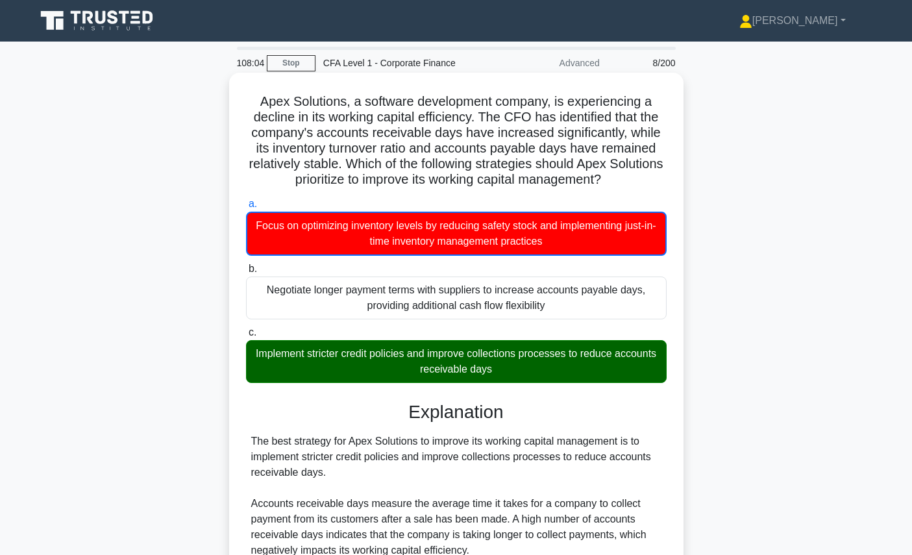
click at [564, 206] on label "a. Focus on optimizing inventory levels by reducing safety stock and implementi…" at bounding box center [456, 226] width 421 height 60
click at [246, 206] on input "a. Focus on optimizing inventory levels by reducing safety stock and implementi…" at bounding box center [246, 204] width 0 height 8
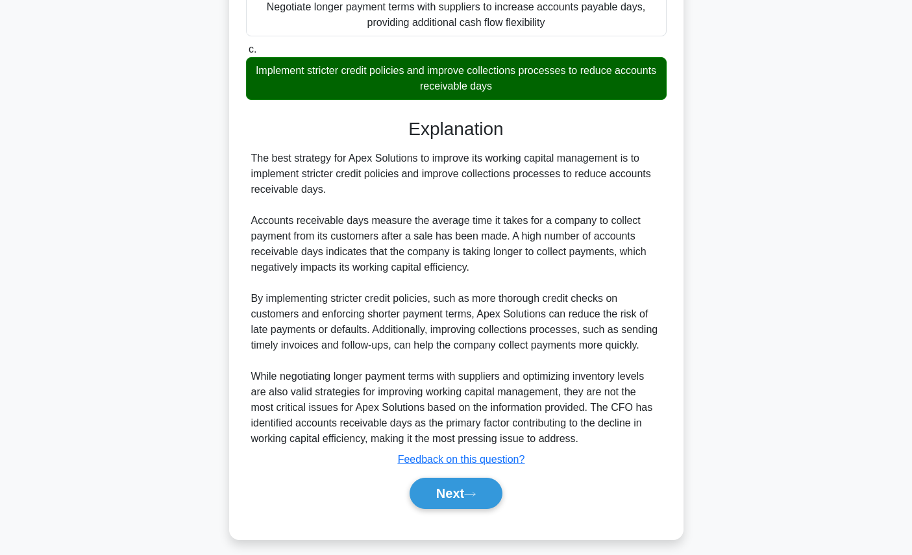
scroll to position [292, 0]
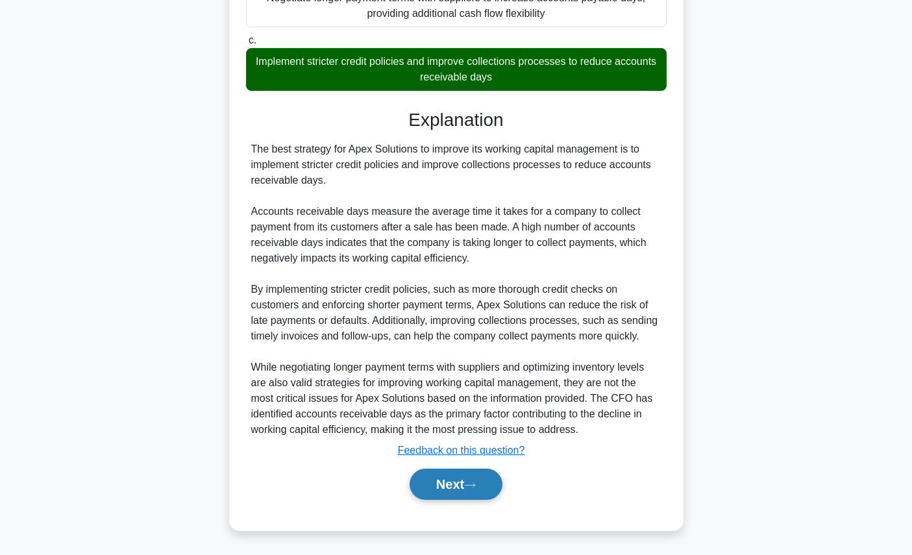
click at [469, 486] on icon at bounding box center [470, 485] width 12 height 7
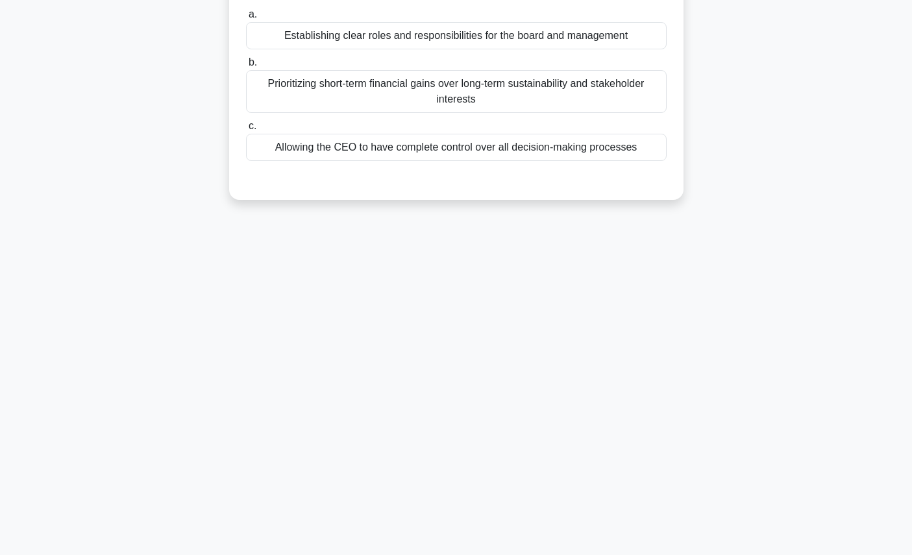
scroll to position [0, 0]
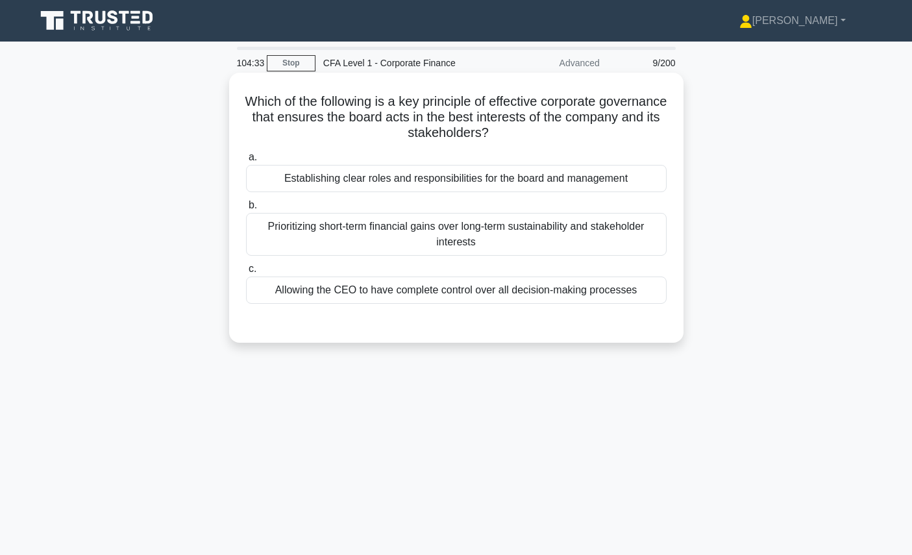
click at [533, 186] on div "Establishing clear roles and responsibilities for the board and management" at bounding box center [456, 178] width 421 height 27
click at [246, 162] on input "a. Establishing clear roles and responsibilities for the board and management" at bounding box center [246, 157] width 0 height 8
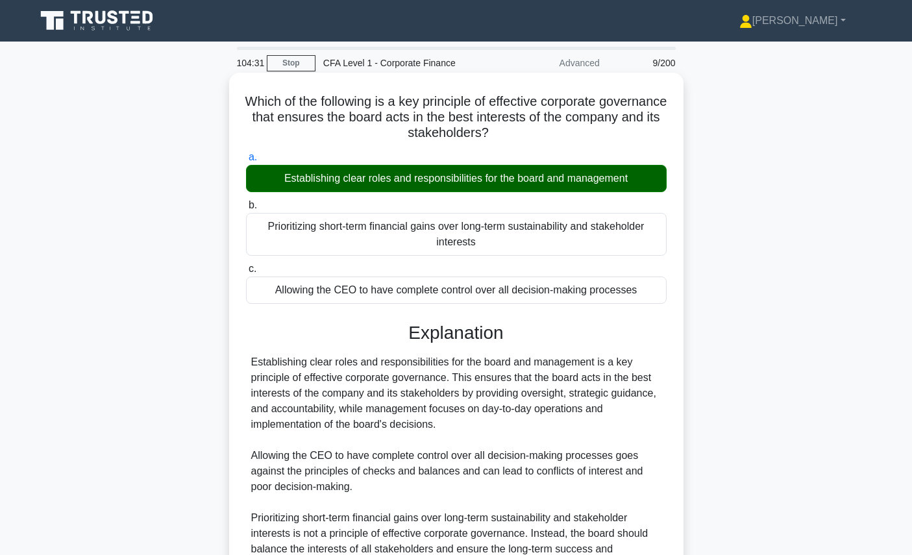
scroll to position [146, 0]
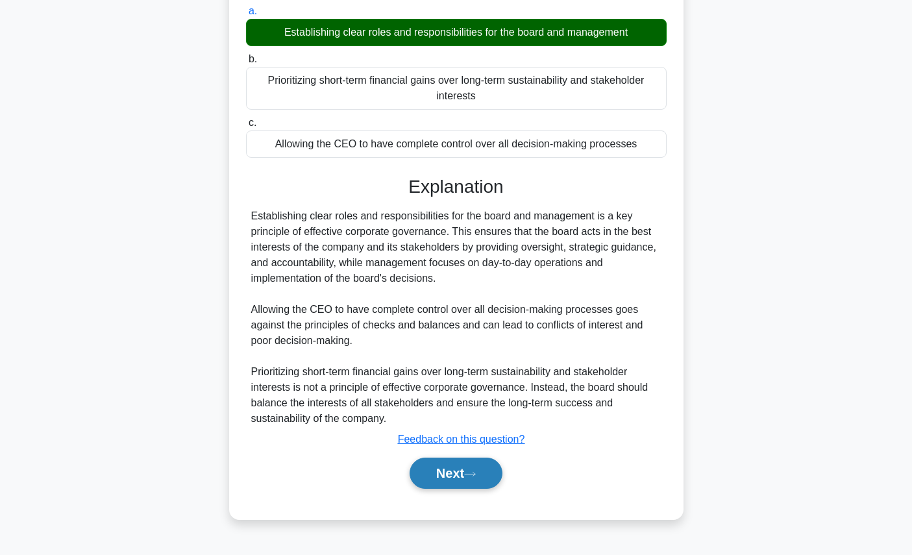
click at [478, 467] on button "Next" at bounding box center [455, 473] width 93 height 31
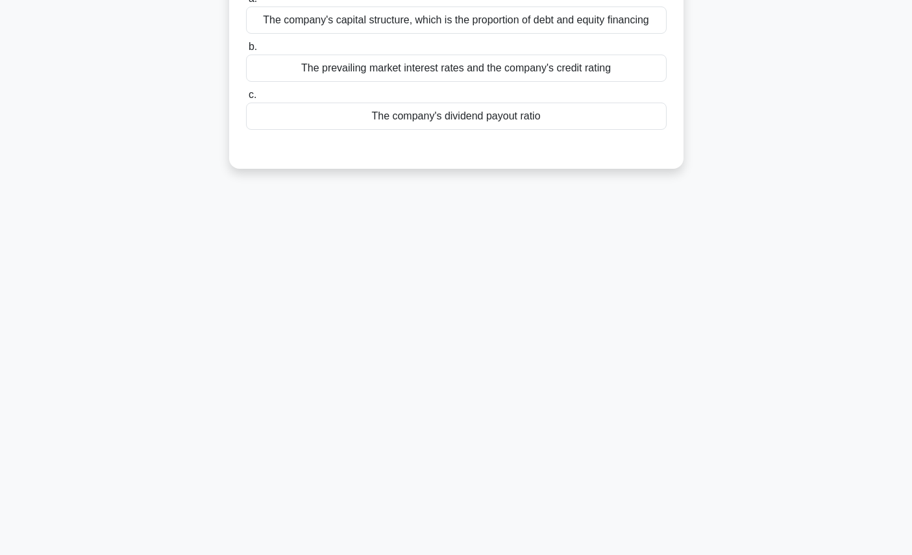
scroll to position [0, 0]
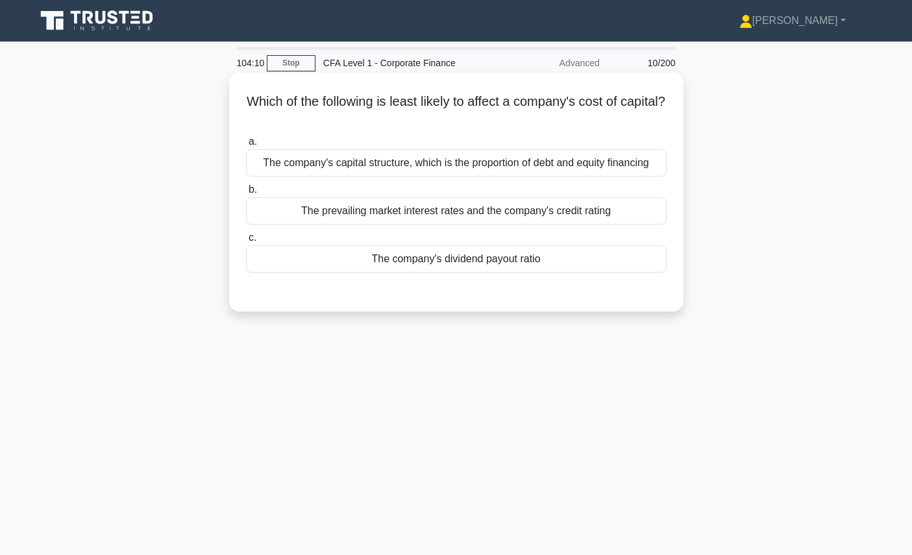
click at [498, 266] on div "The company's dividend payout ratio" at bounding box center [456, 258] width 421 height 27
click at [246, 242] on input "c. The company's dividend payout ratio" at bounding box center [246, 238] width 0 height 8
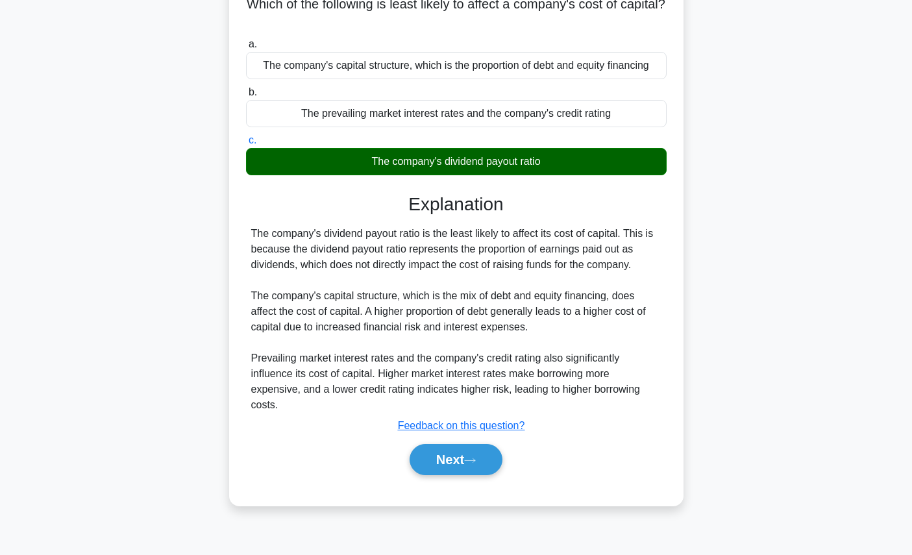
scroll to position [146, 0]
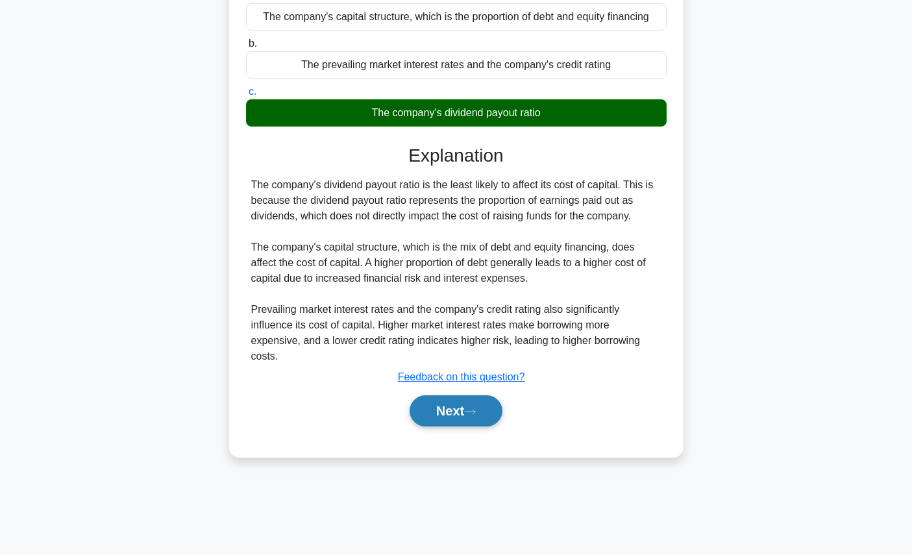
click at [488, 395] on button "Next" at bounding box center [455, 410] width 93 height 31
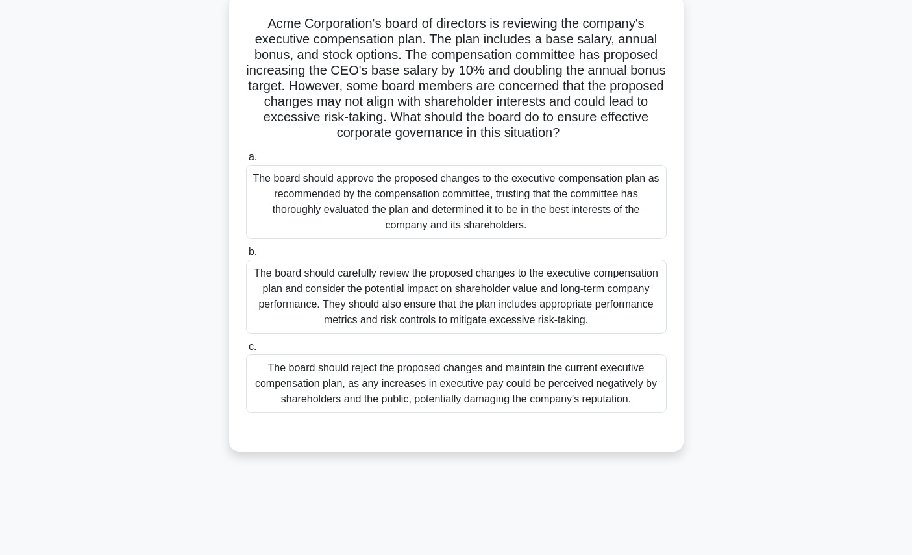
scroll to position [0, 0]
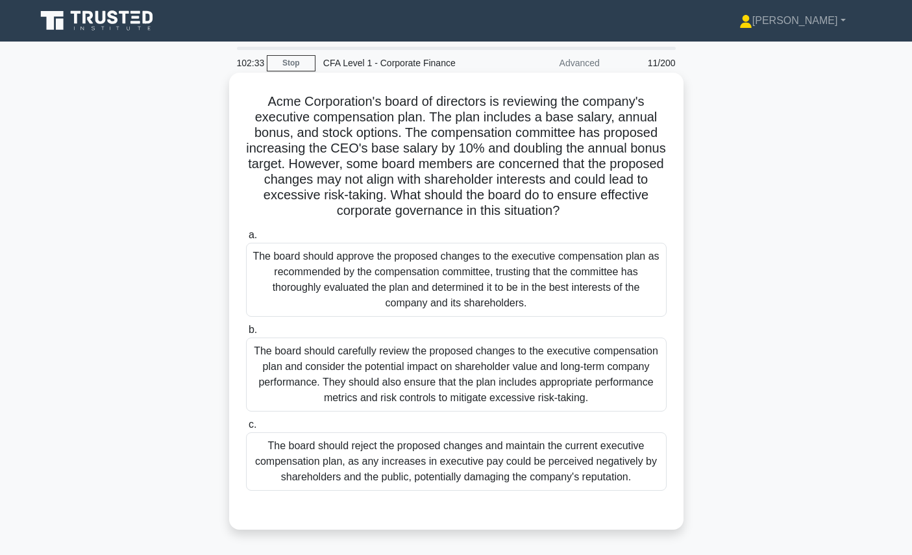
click at [595, 347] on div "The board should carefully review the proposed changes to the executive compens…" at bounding box center [456, 374] width 421 height 74
click at [246, 334] on input "b. The board should carefully review the proposed changes to the executive comp…" at bounding box center [246, 330] width 0 height 8
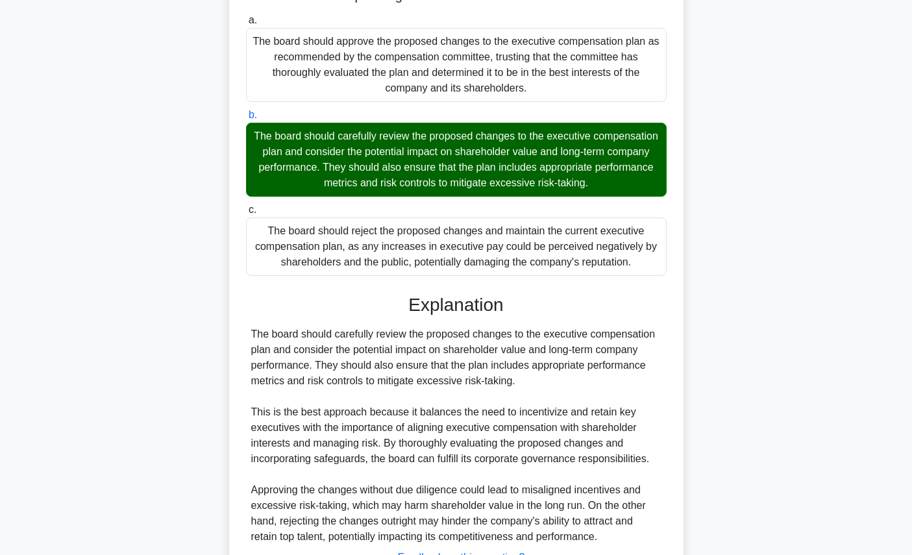
scroll to position [322, 0]
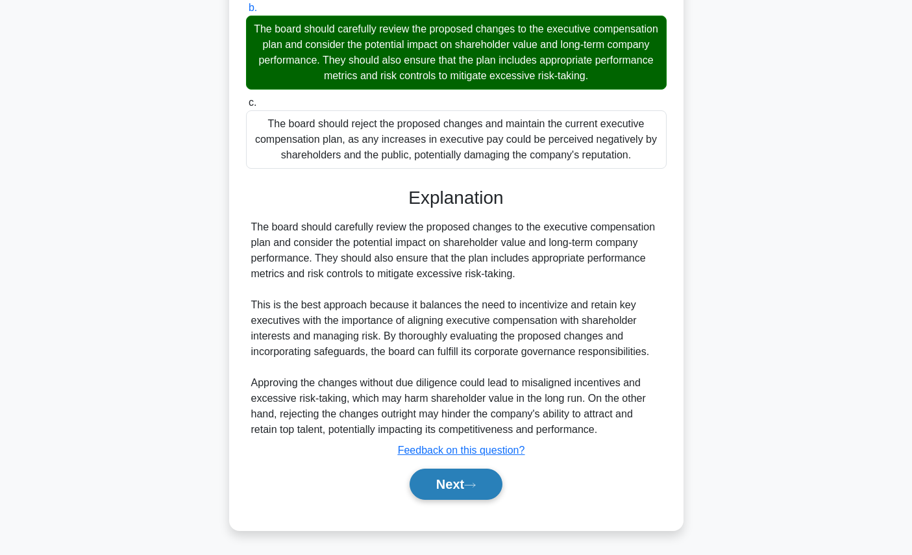
click at [474, 491] on button "Next" at bounding box center [455, 484] width 93 height 31
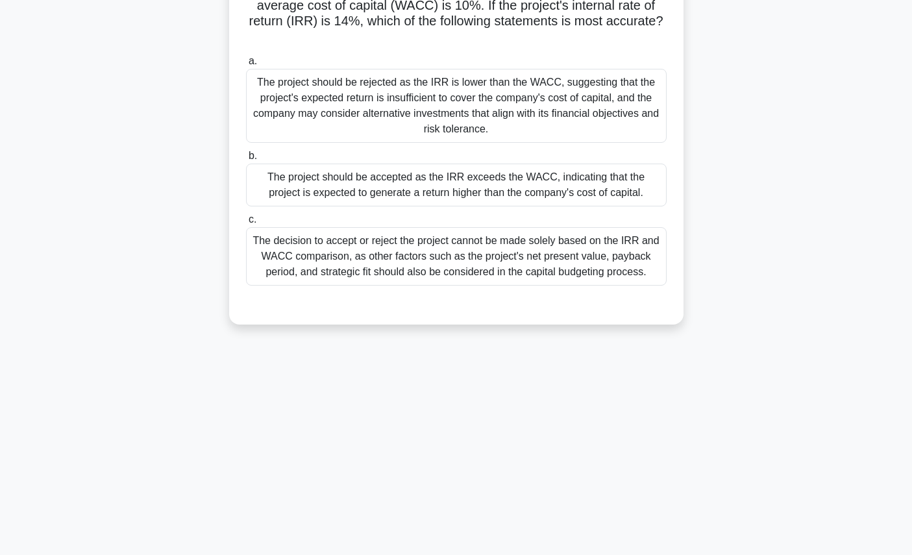
scroll to position [0, 0]
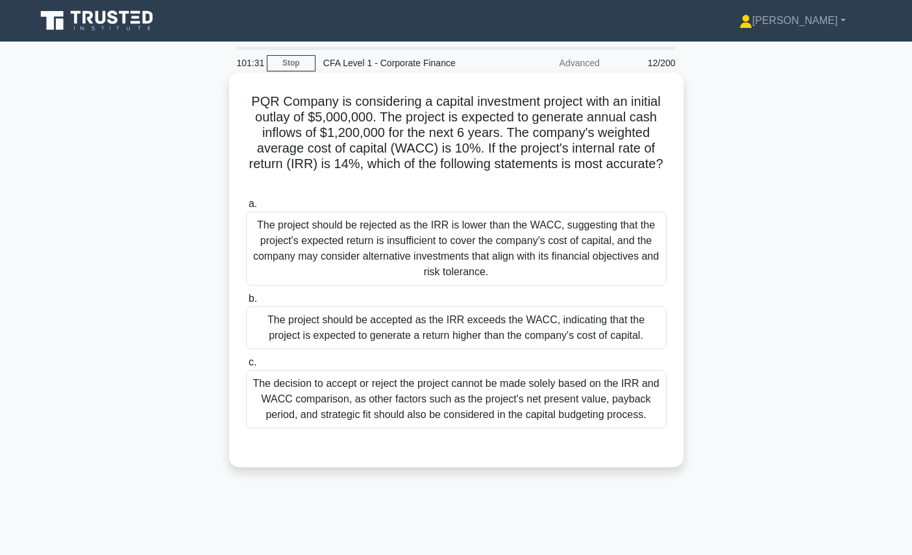
click at [517, 324] on div "The project should be accepted as the IRR exceeds the WACC, indicating that the…" at bounding box center [456, 327] width 421 height 43
click at [246, 303] on input "b. The project should be accepted as the IRR exceeds the WACC, indicating that …" at bounding box center [246, 299] width 0 height 8
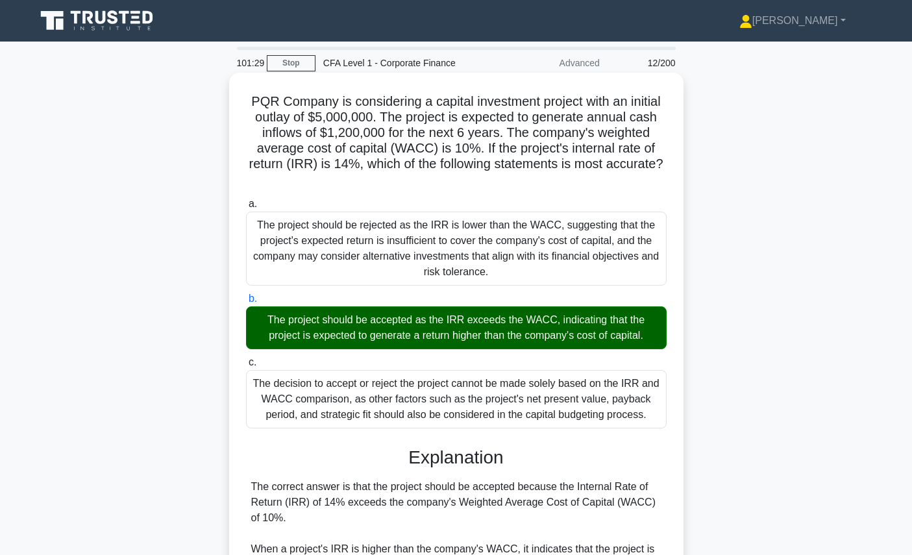
scroll to position [291, 0]
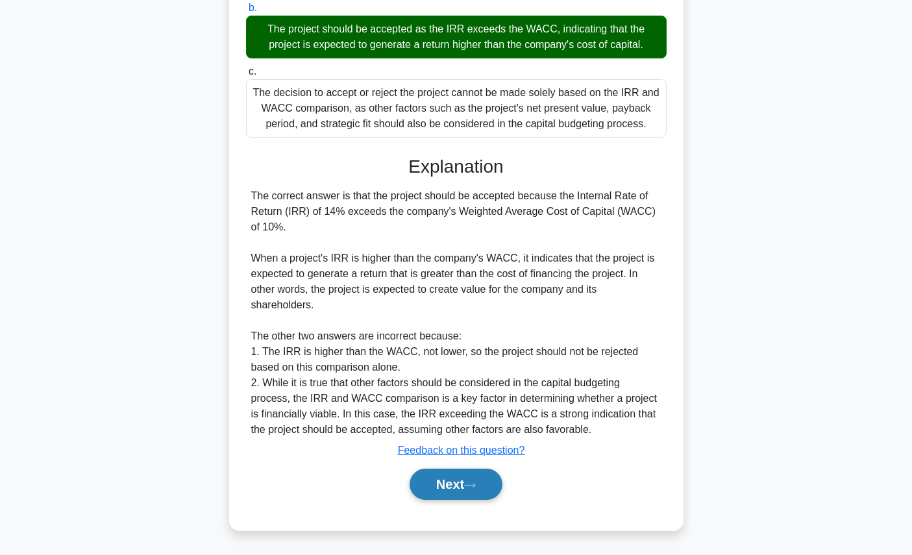
click at [480, 474] on button "Next" at bounding box center [455, 484] width 93 height 31
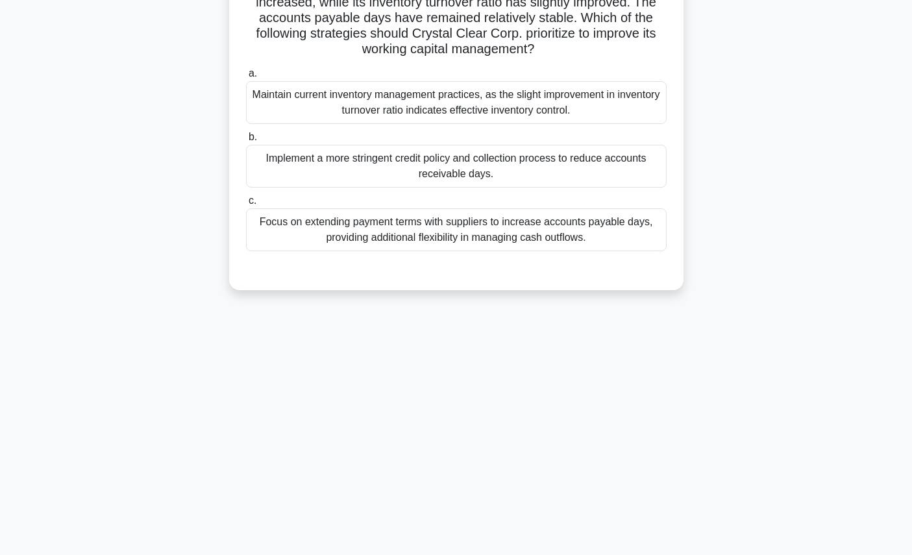
scroll to position [0, 0]
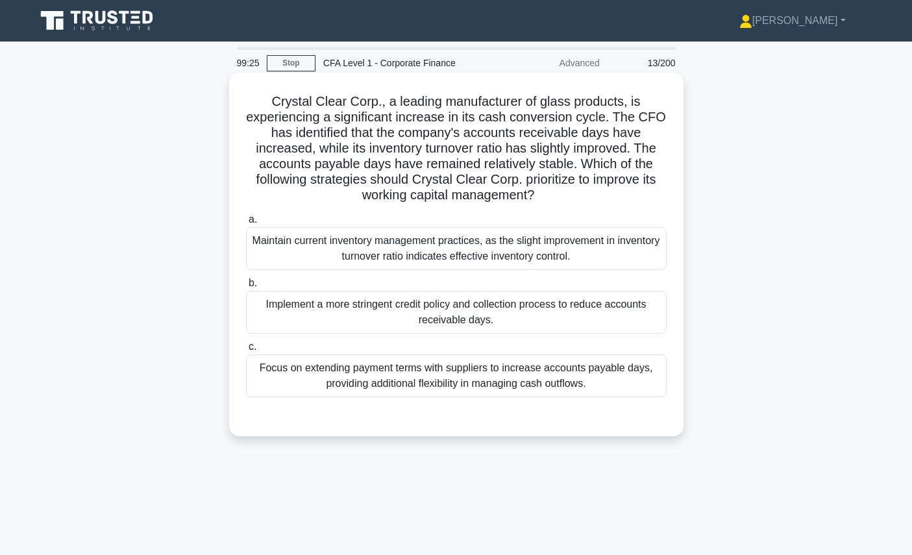
click at [633, 320] on div "Implement a more stringent credit policy and collection process to reduce accou…" at bounding box center [456, 312] width 421 height 43
click at [246, 287] on input "b. Implement a more stringent credit policy and collection process to reduce ac…" at bounding box center [246, 283] width 0 height 8
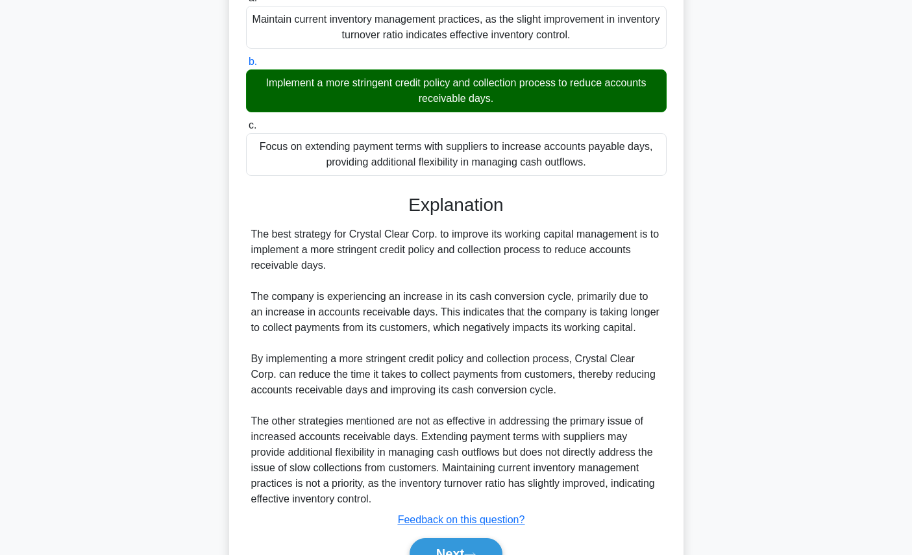
scroll to position [291, 0]
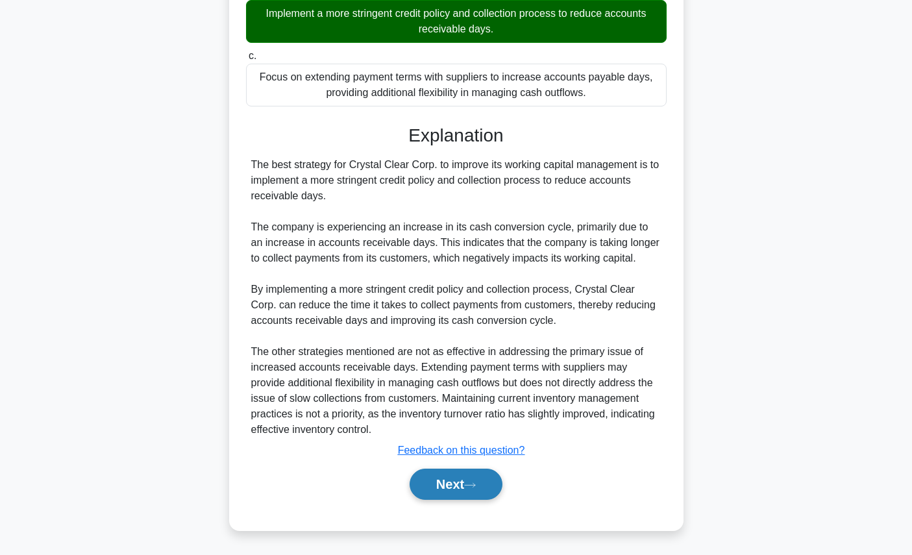
click at [482, 485] on button "Next" at bounding box center [455, 484] width 93 height 31
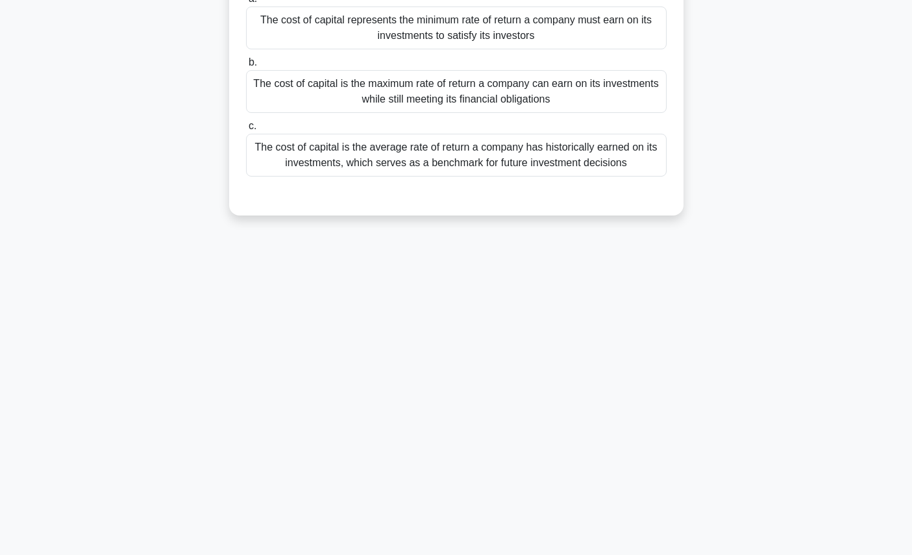
scroll to position [0, 0]
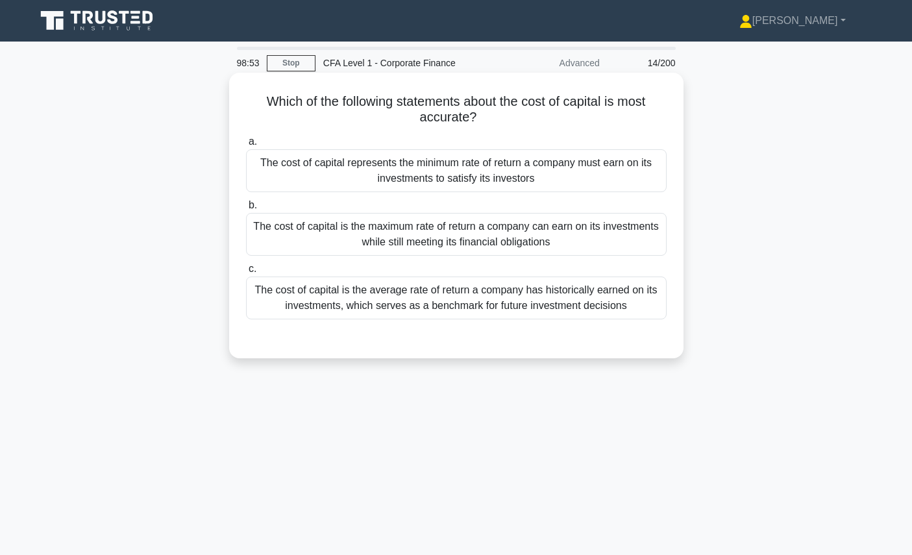
click at [624, 158] on div "The cost of capital represents the minimum rate of return a company must earn o…" at bounding box center [456, 170] width 421 height 43
click at [246, 146] on input "a. The cost of capital represents the minimum rate of return a company must ear…" at bounding box center [246, 142] width 0 height 8
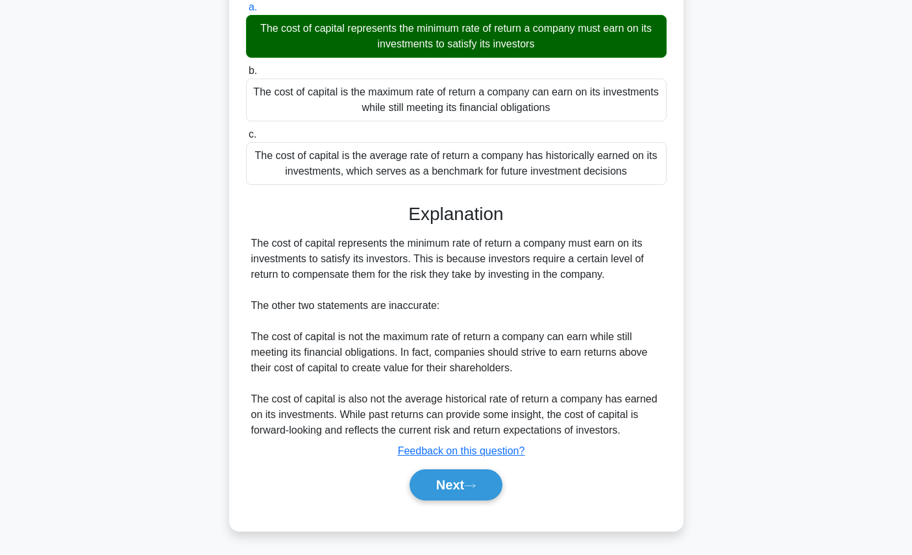
scroll to position [146, 0]
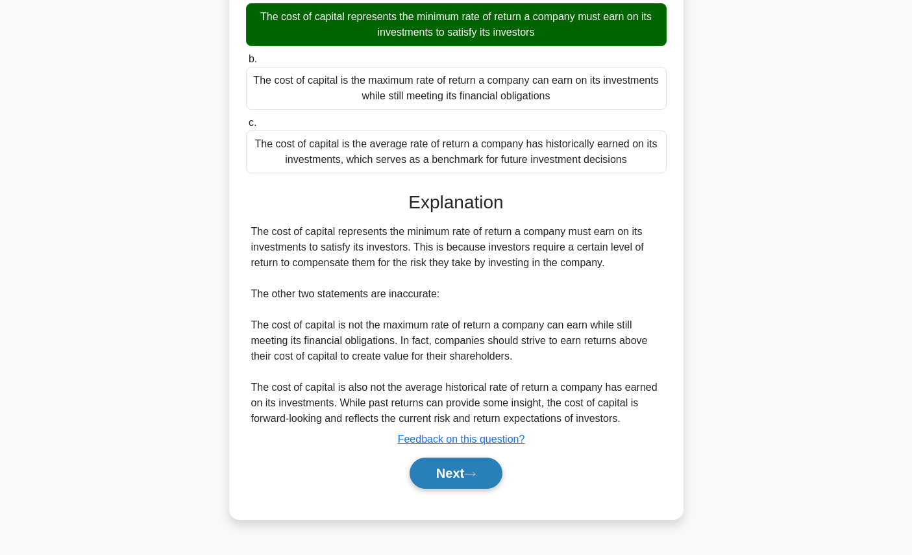
click at [490, 469] on button "Next" at bounding box center [455, 473] width 93 height 31
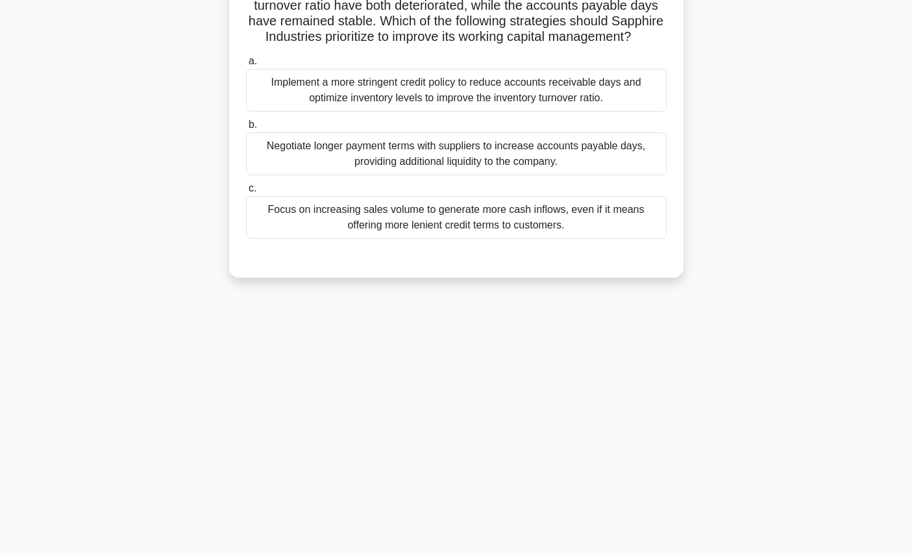
scroll to position [0, 0]
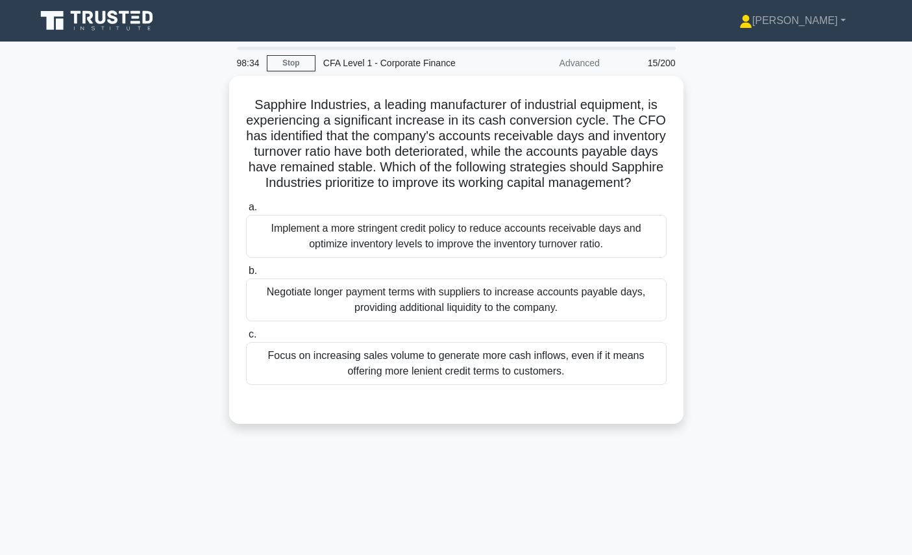
click at [106, 22] on icon at bounding box center [98, 20] width 125 height 25
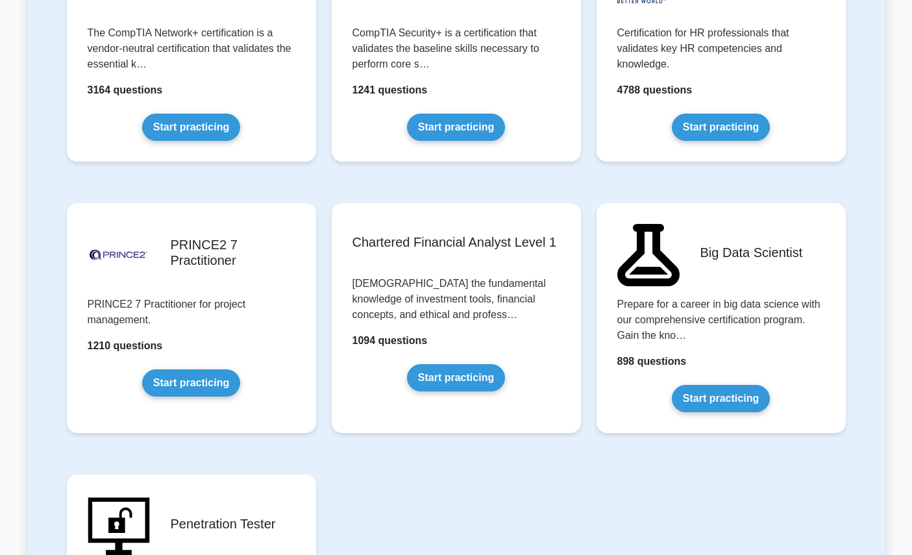
scroll to position [2542, 0]
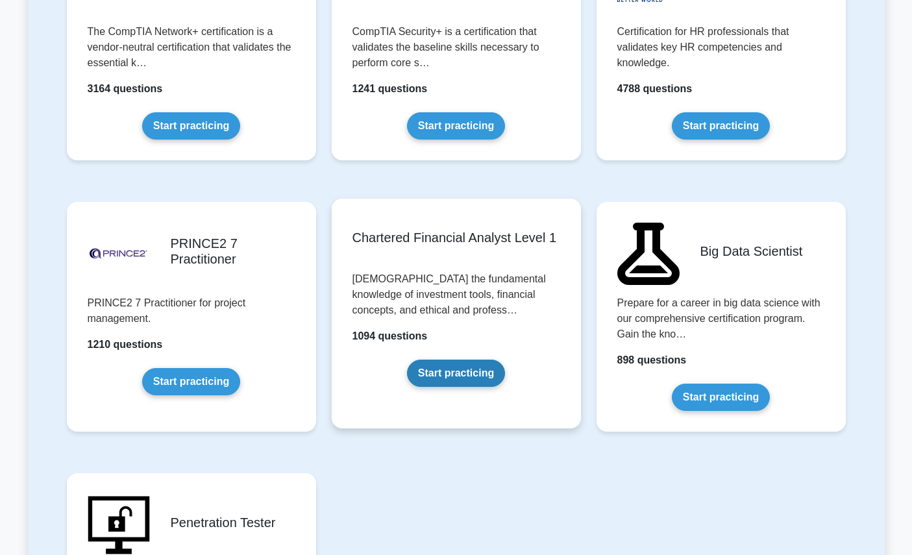
click at [460, 374] on link "Start practicing" at bounding box center [456, 373] width 98 height 27
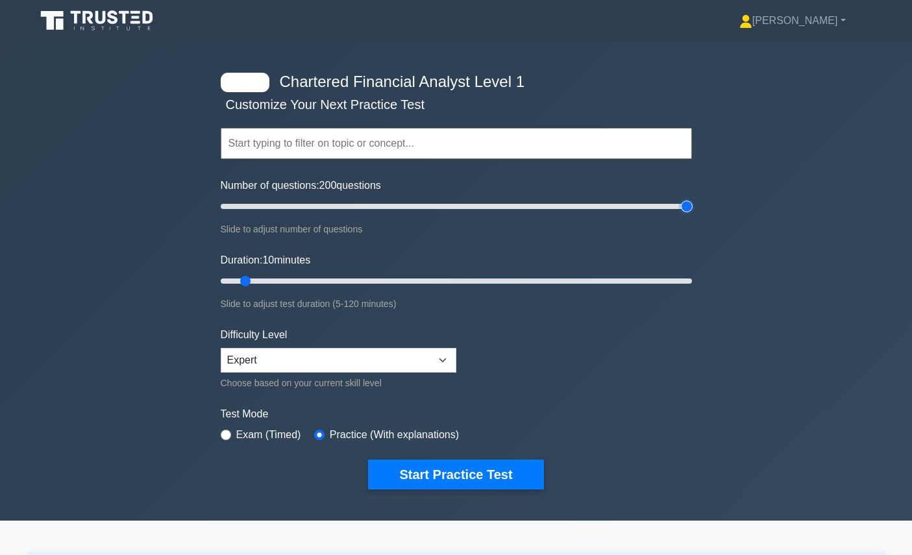
drag, startPoint x: 241, startPoint y: 204, endPoint x: 799, endPoint y: 238, distance: 559.1
type input "200"
click at [692, 214] on input "Number of questions: 200 questions" at bounding box center [456, 207] width 471 height 16
drag, startPoint x: 241, startPoint y: 273, endPoint x: 695, endPoint y: 300, distance: 455.0
type input "120"
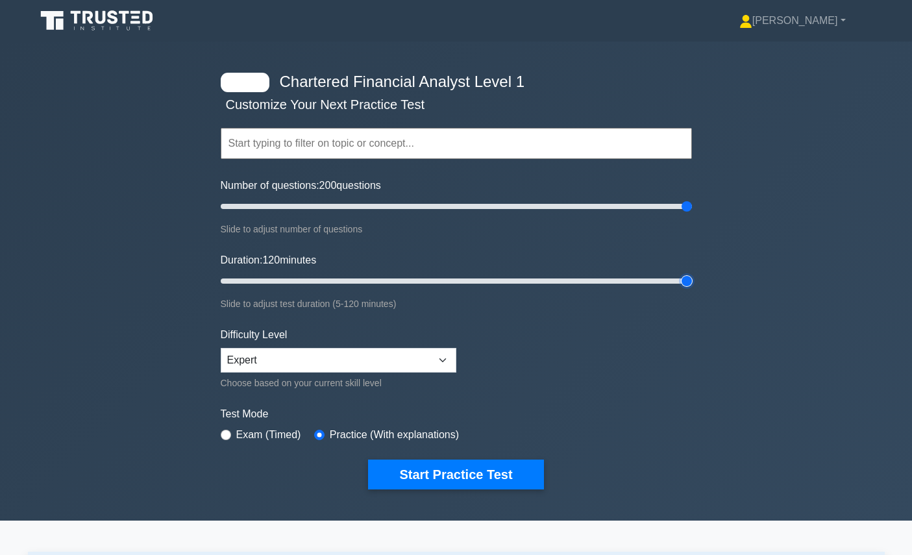
click at [692, 289] on input "Duration: 120 minutes" at bounding box center [456, 281] width 471 height 16
click at [410, 363] on select "Beginner Intermediate Expert" at bounding box center [339, 360] width 236 height 25
click at [221, 348] on select "Beginner Intermediate Expert" at bounding box center [339, 360] width 236 height 25
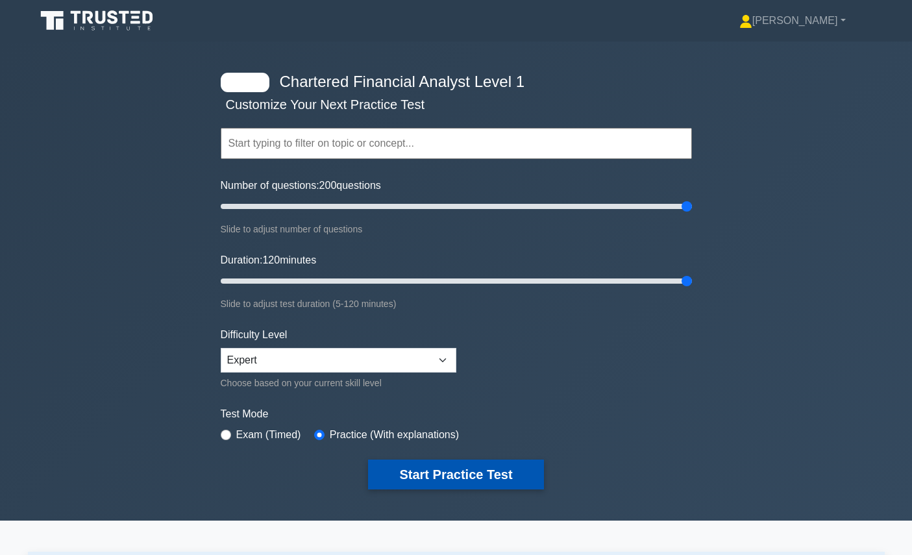
click at [454, 475] on button "Start Practice Test" at bounding box center [455, 474] width 175 height 30
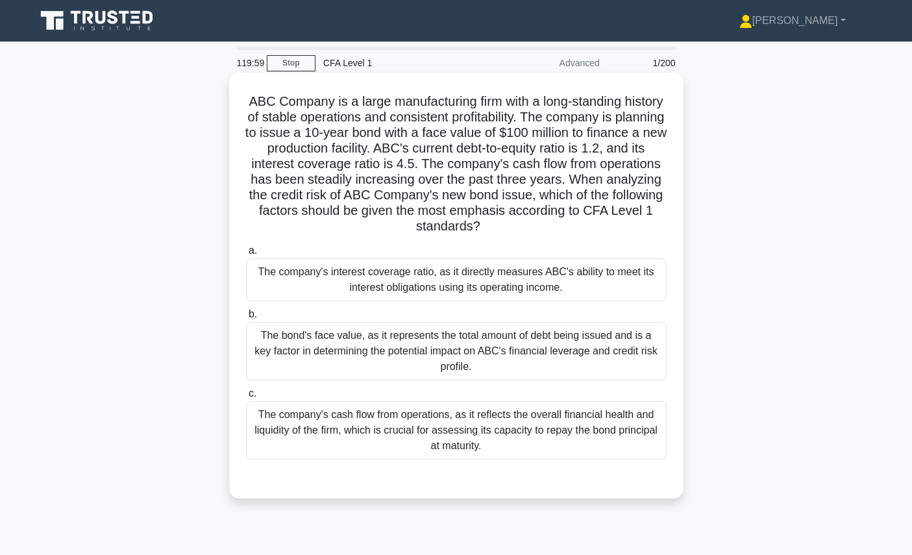
click at [513, 162] on h5 "ABC Company is a large manufacturing firm with a long-standing history of stabl…" at bounding box center [456, 163] width 423 height 141
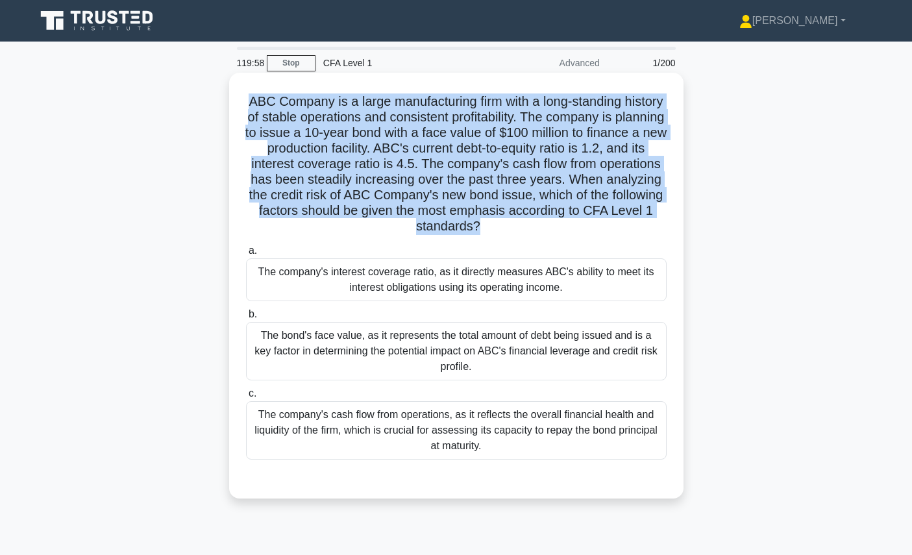
click at [513, 162] on h5 "ABC Company is a large manufacturing firm with a long-standing history of stabl…" at bounding box center [456, 163] width 423 height 141
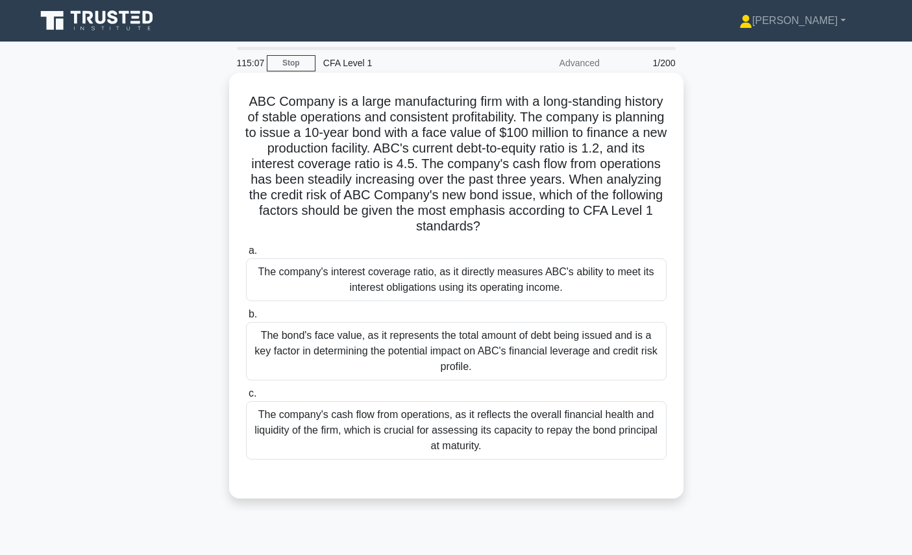
click at [601, 418] on div "The company's cash flow from operations, as it reflects the overall financial h…" at bounding box center [456, 430] width 421 height 58
click at [246, 398] on input "c. The company's cash flow from operations, as it reflects the overall financia…" at bounding box center [246, 393] width 0 height 8
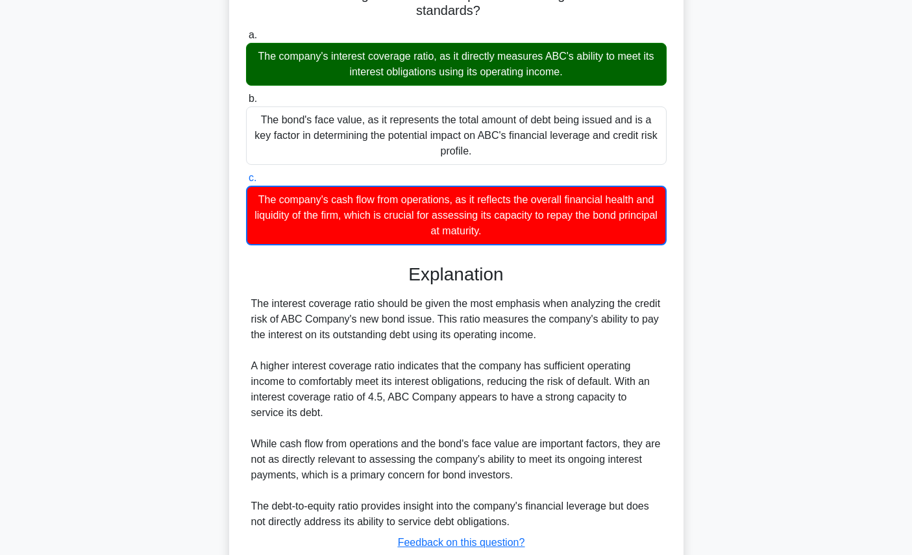
scroll to position [308, 0]
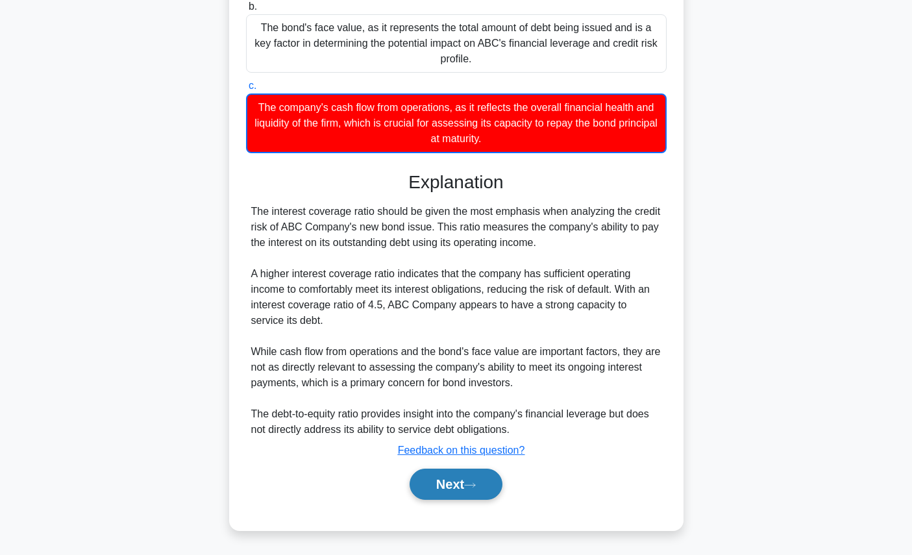
click at [458, 487] on button "Next" at bounding box center [455, 484] width 93 height 31
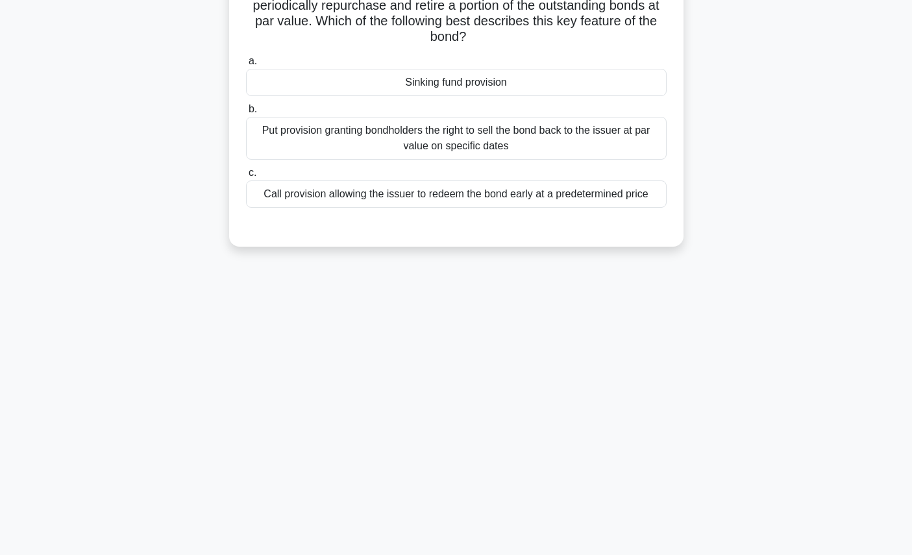
scroll to position [0, 0]
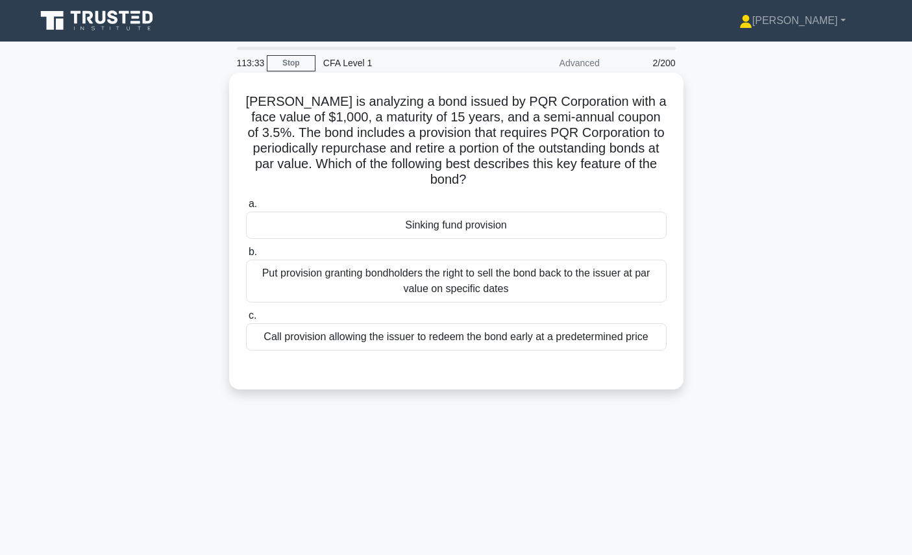
click at [587, 130] on h5 "Samantha is analyzing a bond issued by PQR Corporation with a face value of $1,…" at bounding box center [456, 140] width 423 height 95
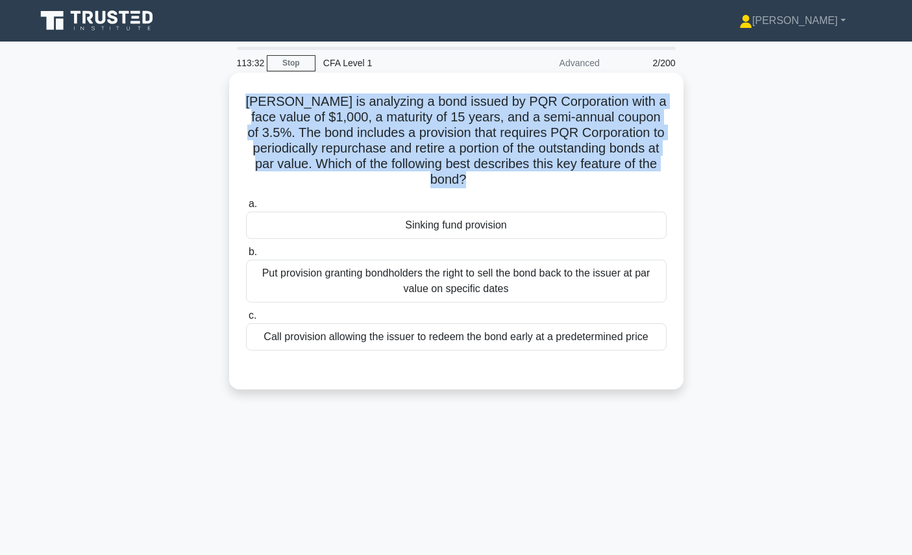
click at [587, 130] on h5 "Samantha is analyzing a bond issued by PQR Corporation with a face value of $1,…" at bounding box center [456, 140] width 423 height 95
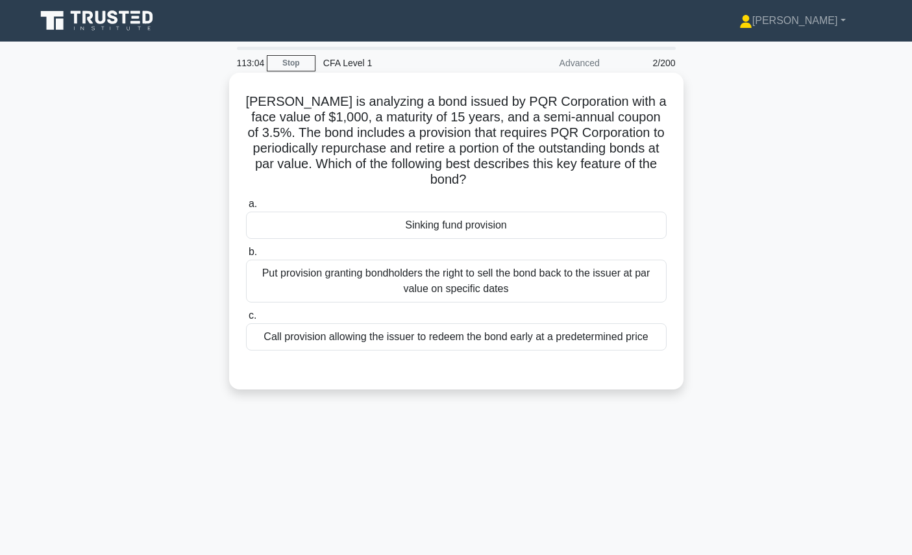
click at [548, 99] on h5 "Samantha is analyzing a bond issued by PQR Corporation with a face value of $1,…" at bounding box center [456, 140] width 423 height 95
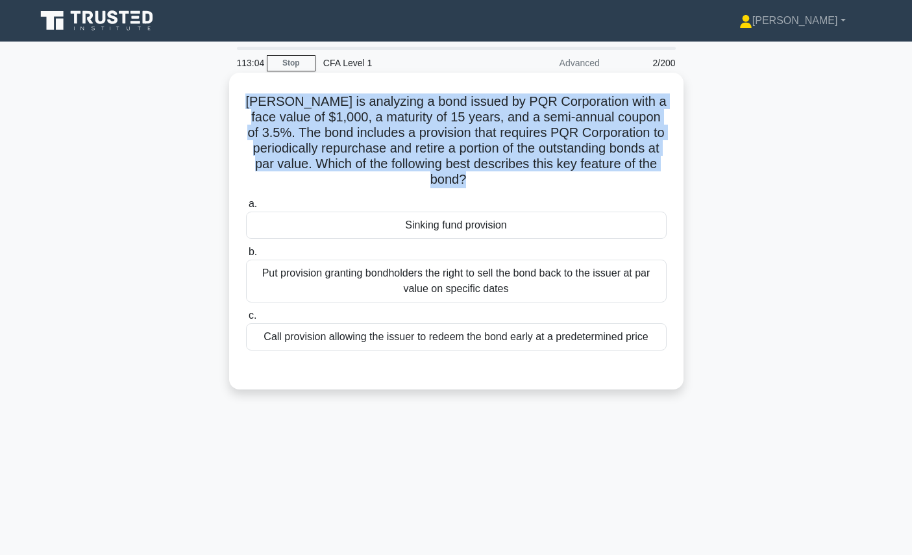
click at [548, 99] on h5 "Samantha is analyzing a bond issued by PQR Corporation with a face value of $1,…" at bounding box center [456, 140] width 423 height 95
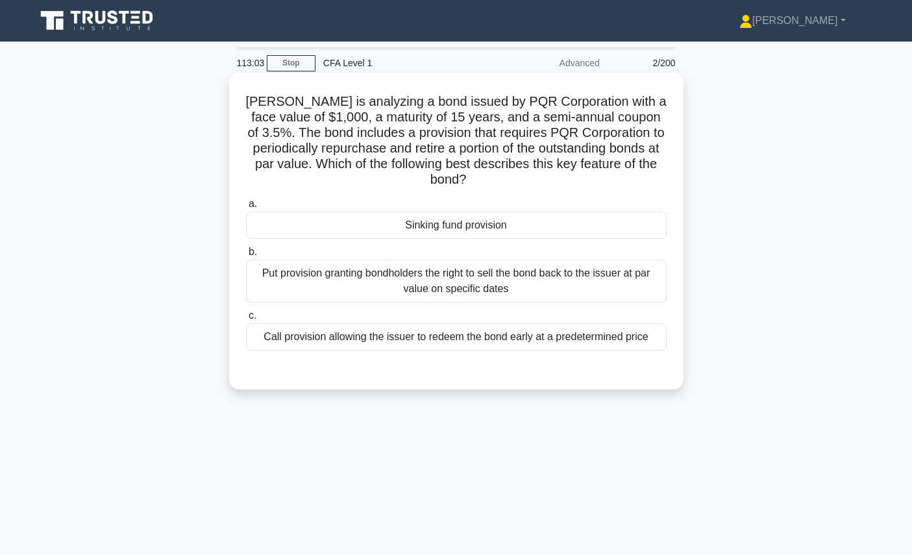
click at [562, 122] on h5 "Samantha is analyzing a bond issued by PQR Corporation with a face value of $1,…" at bounding box center [456, 140] width 423 height 95
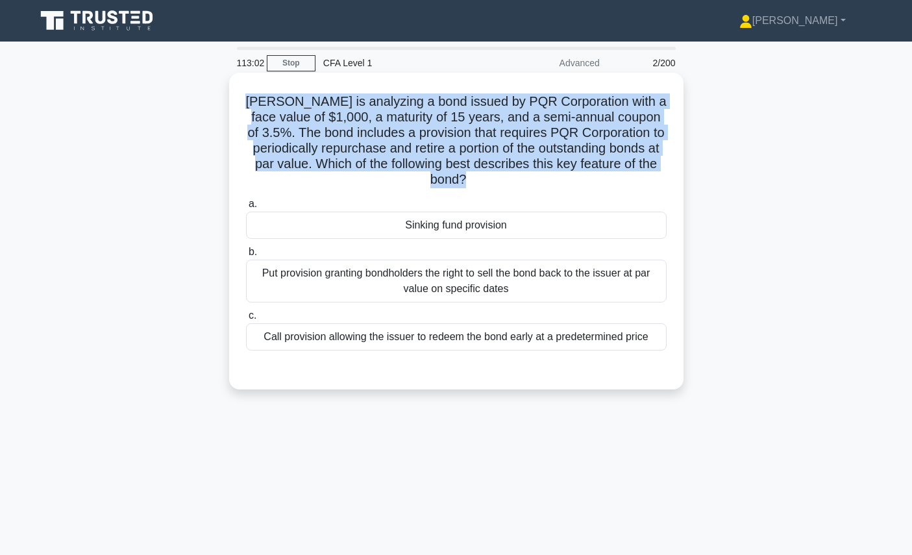
click at [562, 122] on h5 "Samantha is analyzing a bond issued by PQR Corporation with a face value of $1,…" at bounding box center [456, 140] width 423 height 95
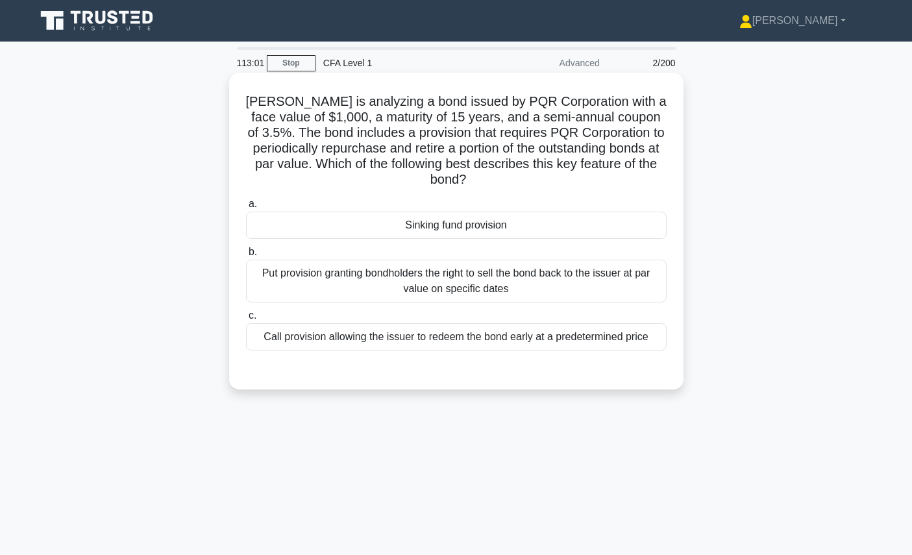
click at [567, 133] on h5 "Samantha is analyzing a bond issued by PQR Corporation with a face value of $1,…" at bounding box center [456, 140] width 423 height 95
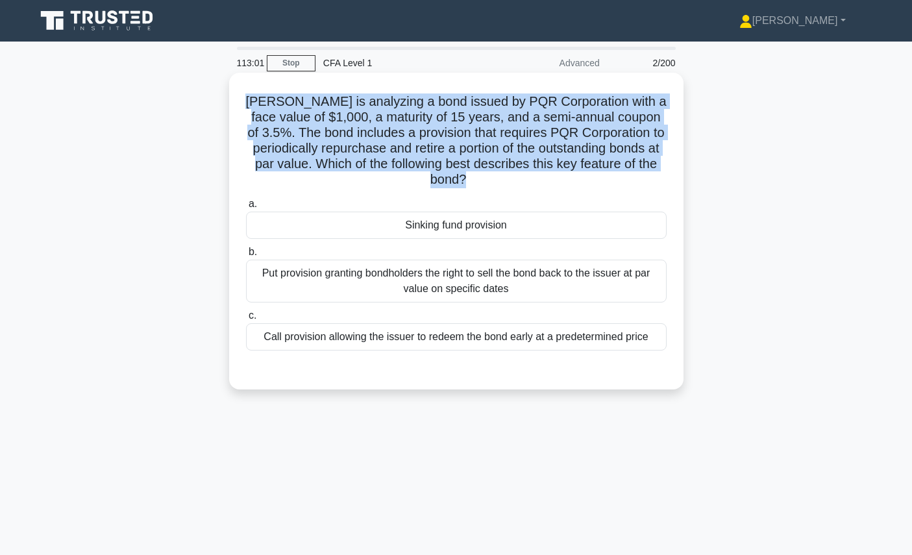
click at [567, 133] on h5 "Samantha is analyzing a bond issued by PQR Corporation with a face value of $1,…" at bounding box center [456, 140] width 423 height 95
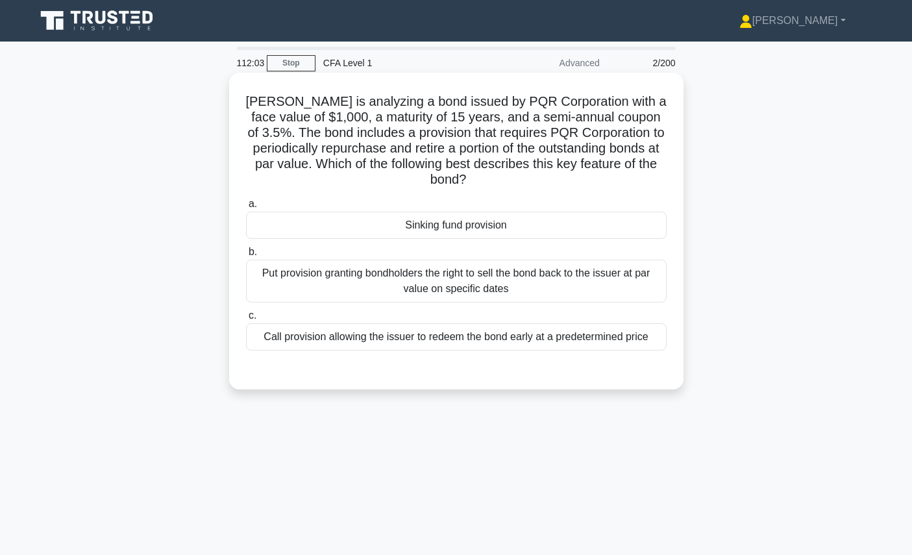
click at [566, 133] on h5 "Samantha is analyzing a bond issued by PQR Corporation with a face value of $1,…" at bounding box center [456, 140] width 423 height 95
click at [486, 341] on div "Call provision allowing the issuer to redeem the bond early at a predetermined …" at bounding box center [456, 336] width 421 height 27
click at [246, 320] on input "c. Call provision allowing the issuer to redeem the bond early at a predetermin…" at bounding box center [246, 315] width 0 height 8
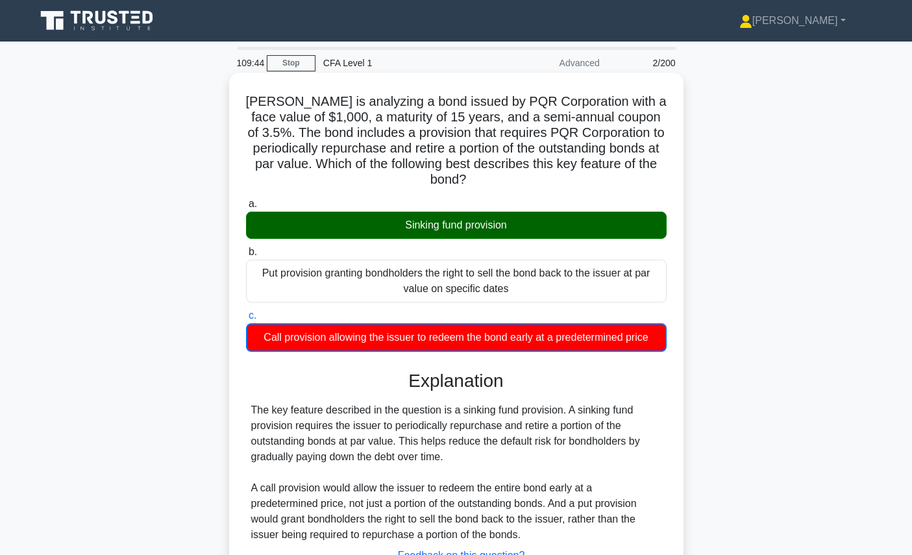
scroll to position [146, 0]
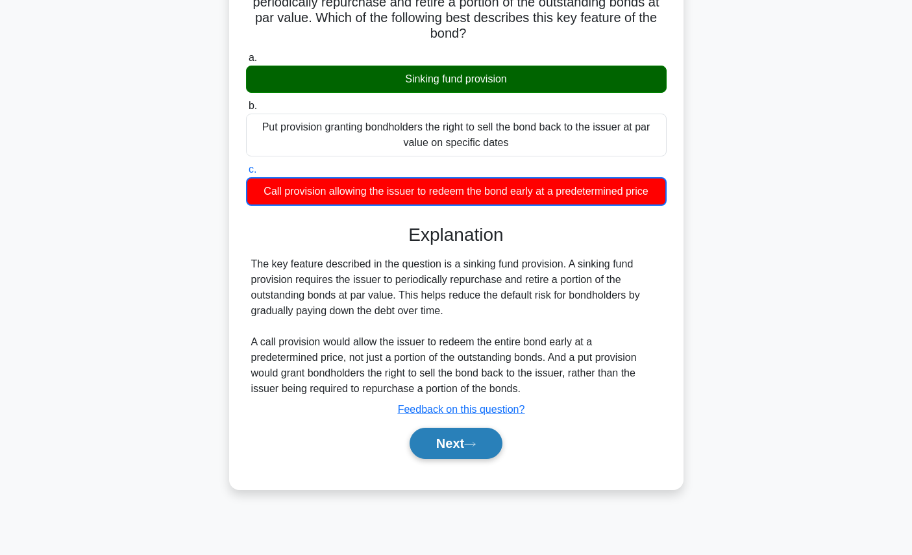
click at [455, 448] on button "Next" at bounding box center [455, 443] width 93 height 31
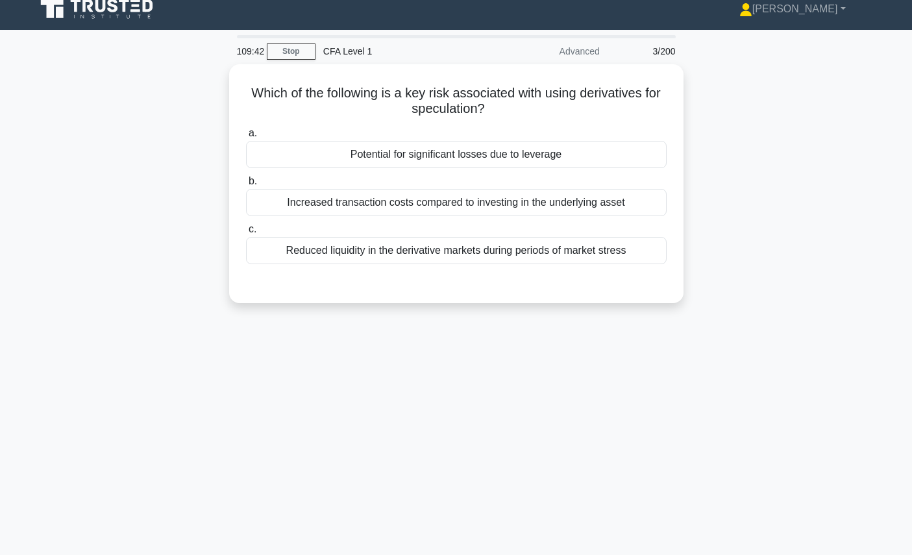
scroll to position [0, 0]
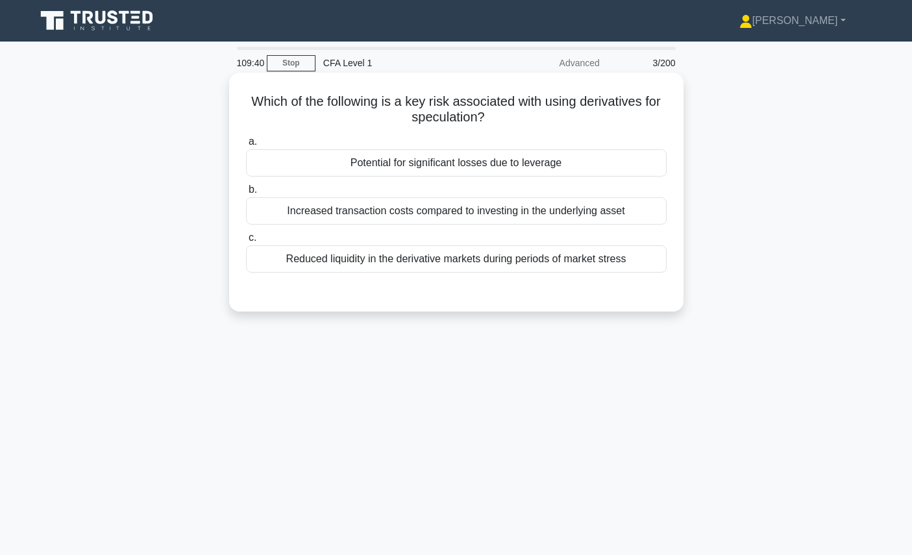
click at [526, 101] on h5 "Which of the following is a key risk associated with using derivatives for spec…" at bounding box center [456, 109] width 423 height 32
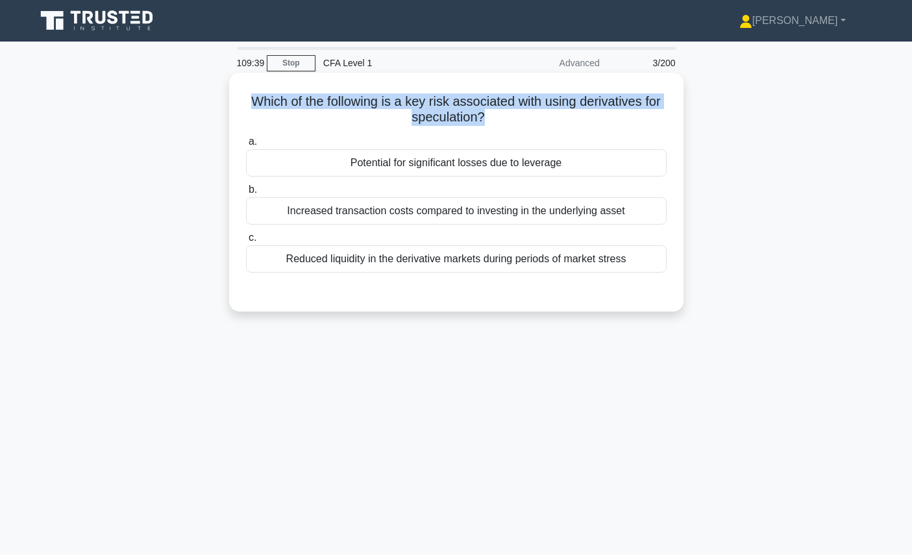
click at [526, 101] on h5 "Which of the following is a key risk associated with using derivatives for spec…" at bounding box center [456, 109] width 423 height 32
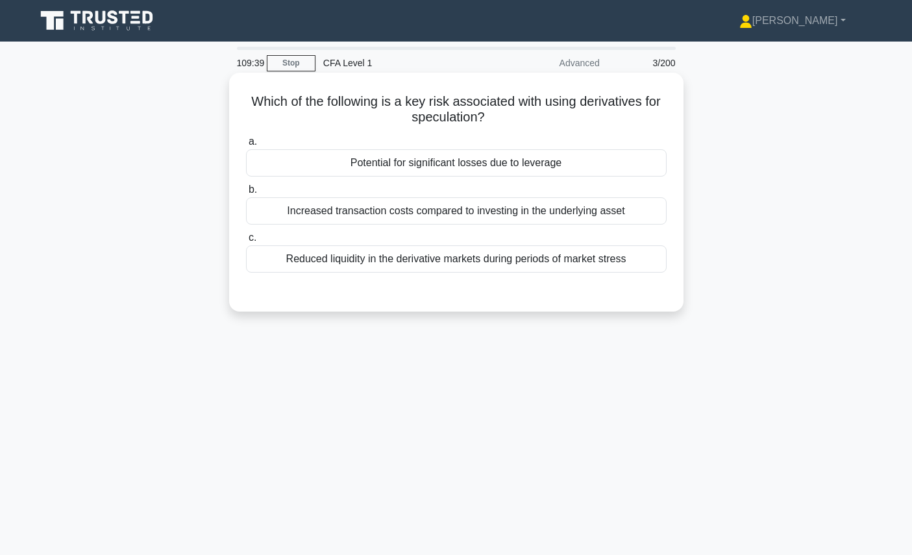
click at [533, 124] on h5 "Which of the following is a key risk associated with using derivatives for spec…" at bounding box center [456, 109] width 423 height 32
click at [499, 177] on div "a. Potential for significant losses due to leverage b. Increased transaction co…" at bounding box center [456, 203] width 436 height 144
click at [500, 169] on div "Potential for significant losses due to leverage" at bounding box center [456, 162] width 421 height 27
click at [246, 146] on input "a. Potential for significant losses due to leverage" at bounding box center [246, 142] width 0 height 8
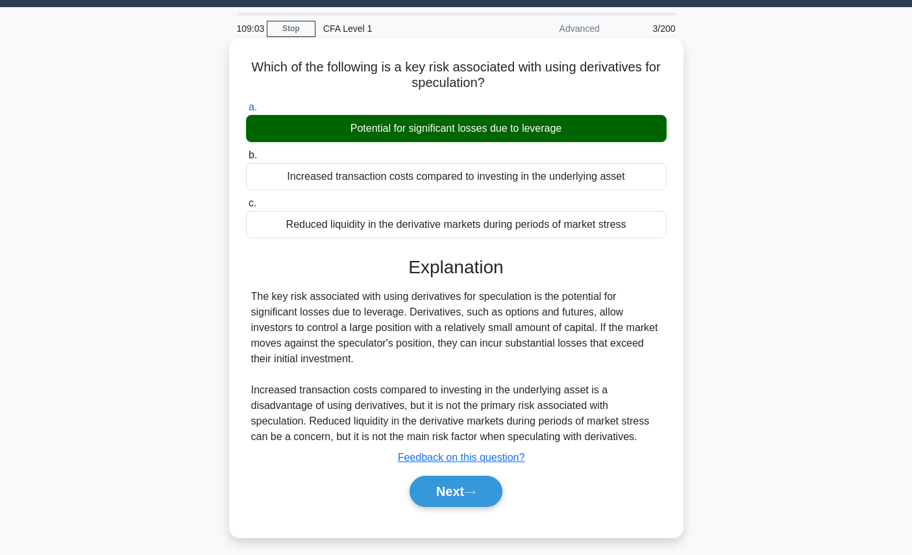
scroll to position [35, 0]
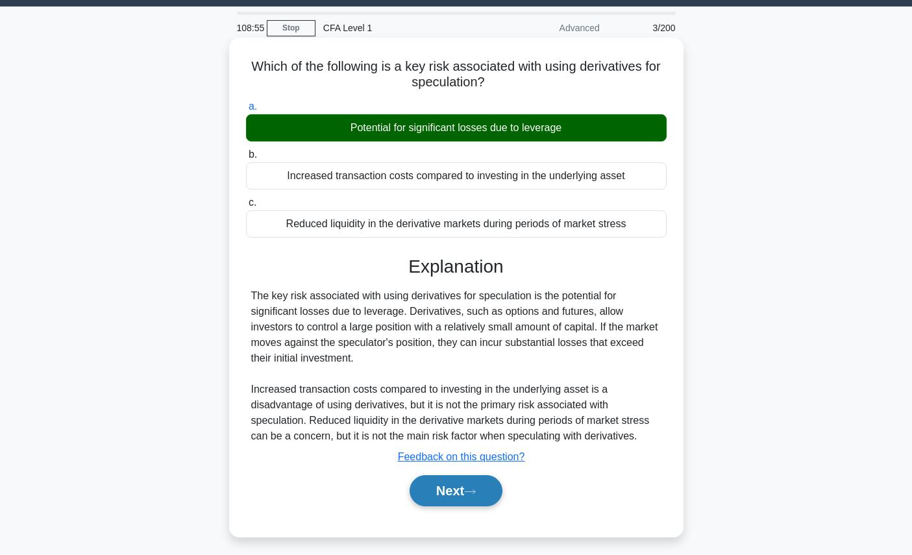
click at [489, 482] on button "Next" at bounding box center [455, 490] width 93 height 31
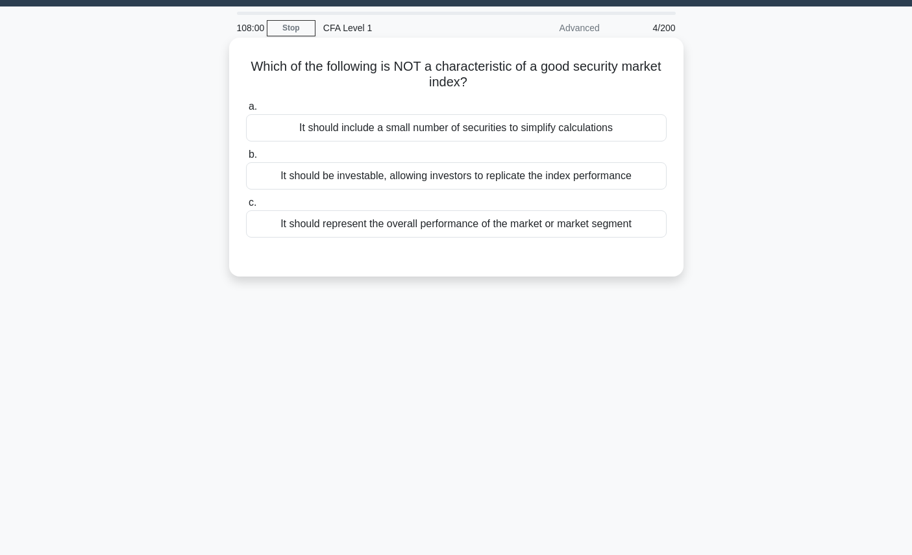
click at [427, 138] on div "It should include a small number of securities to simplify calculations" at bounding box center [456, 127] width 421 height 27
click at [246, 111] on input "a. It should include a small number of securities to simplify calculations" at bounding box center [246, 107] width 0 height 8
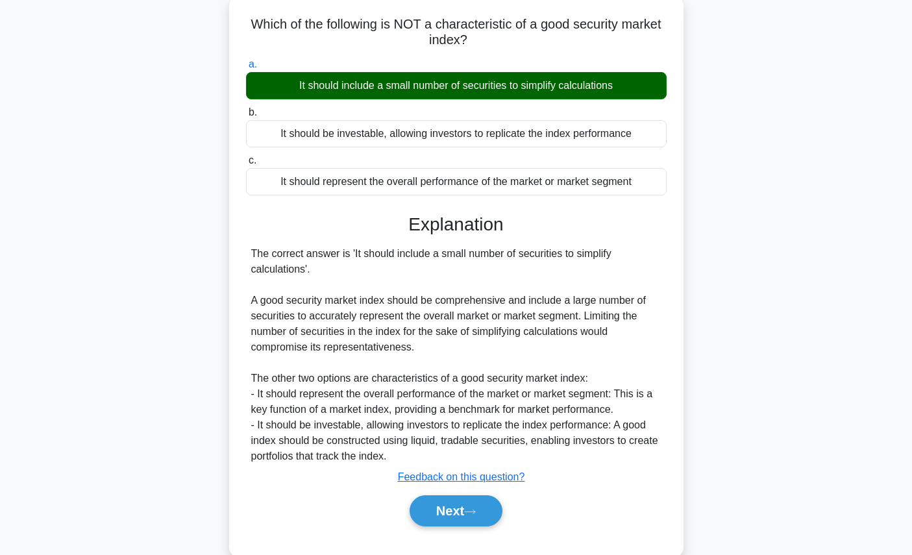
scroll to position [79, 0]
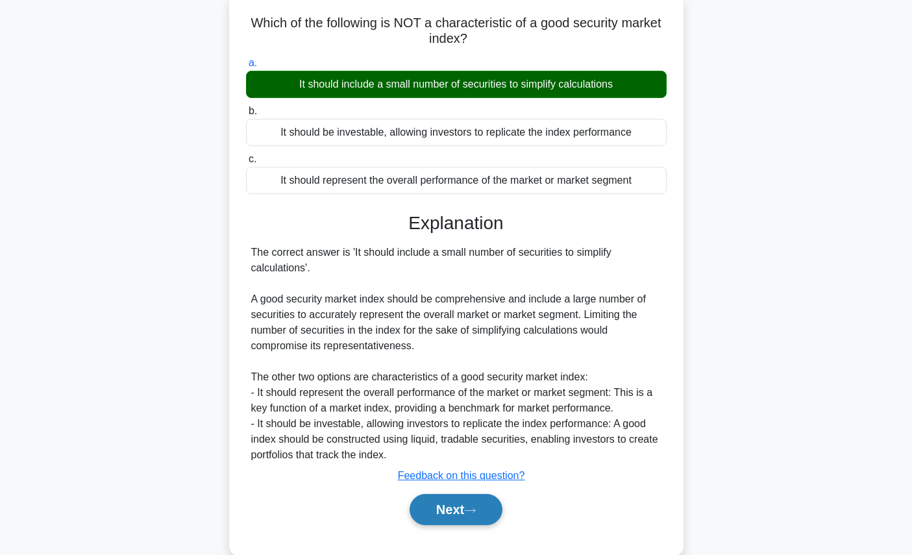
click at [482, 510] on button "Next" at bounding box center [455, 509] width 93 height 31
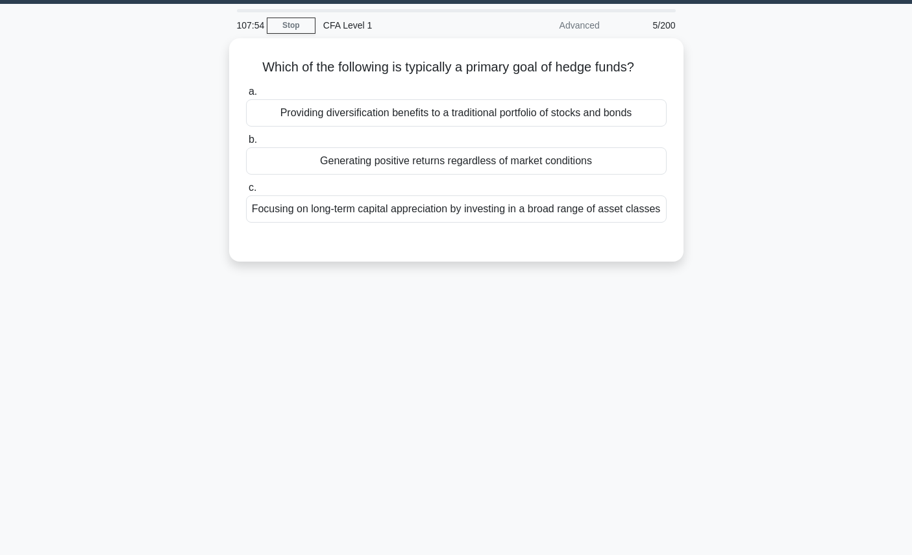
scroll to position [0, 0]
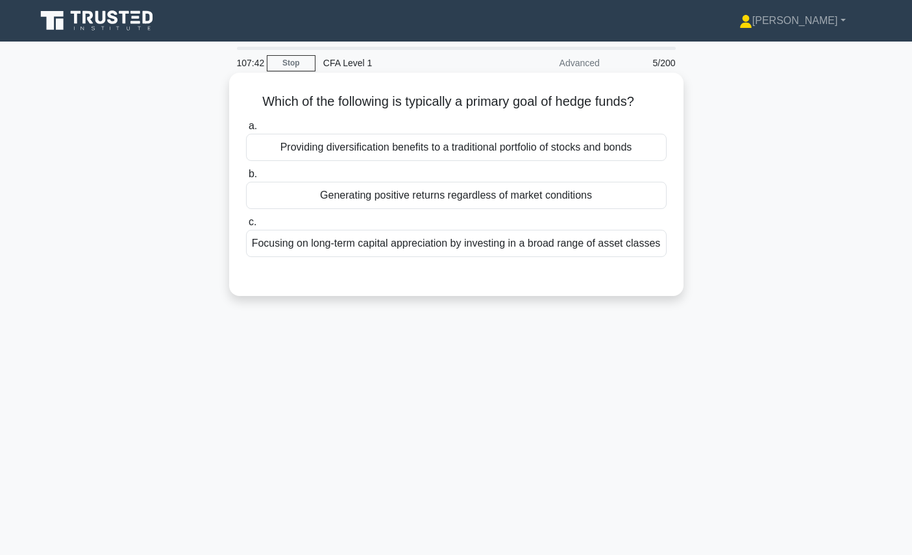
click at [481, 250] on div "Focusing on long-term capital appreciation by investing in a broad range of ass…" at bounding box center [456, 243] width 421 height 27
click at [246, 226] on input "c. Focusing on long-term capital appreciation by investing in a broad range of …" at bounding box center [246, 222] width 0 height 8
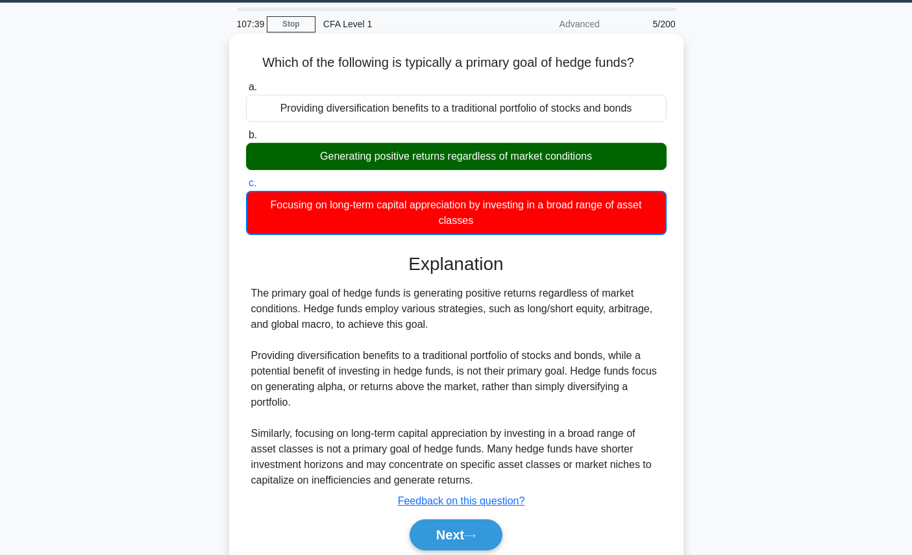
scroll to position [40, 0]
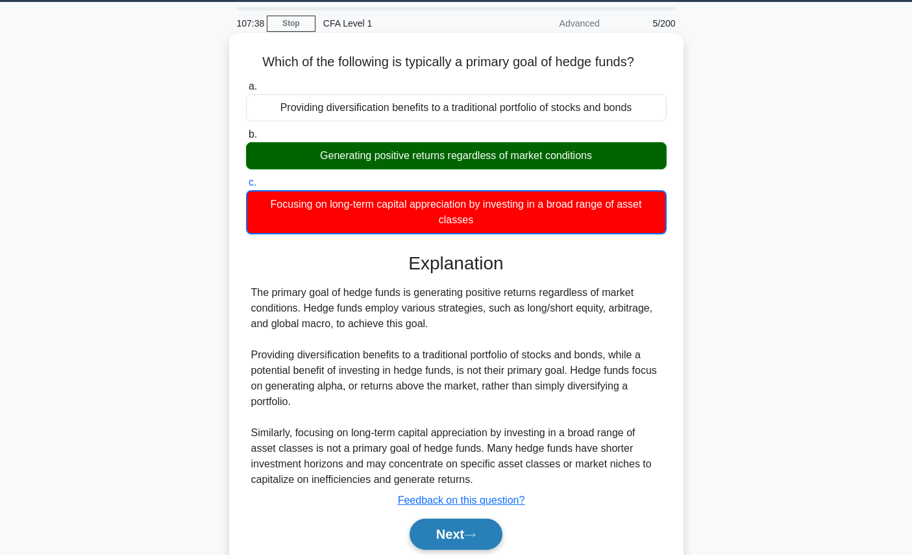
click at [471, 531] on icon at bounding box center [470, 534] width 12 height 7
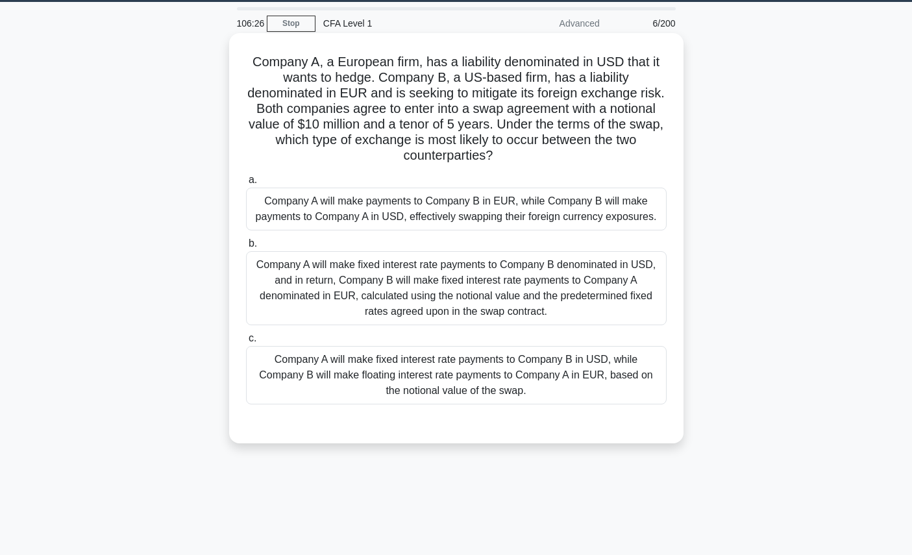
click at [567, 122] on h5 "Company A, a European firm, has a liability denominated in USD that it wants to…" at bounding box center [456, 109] width 423 height 110
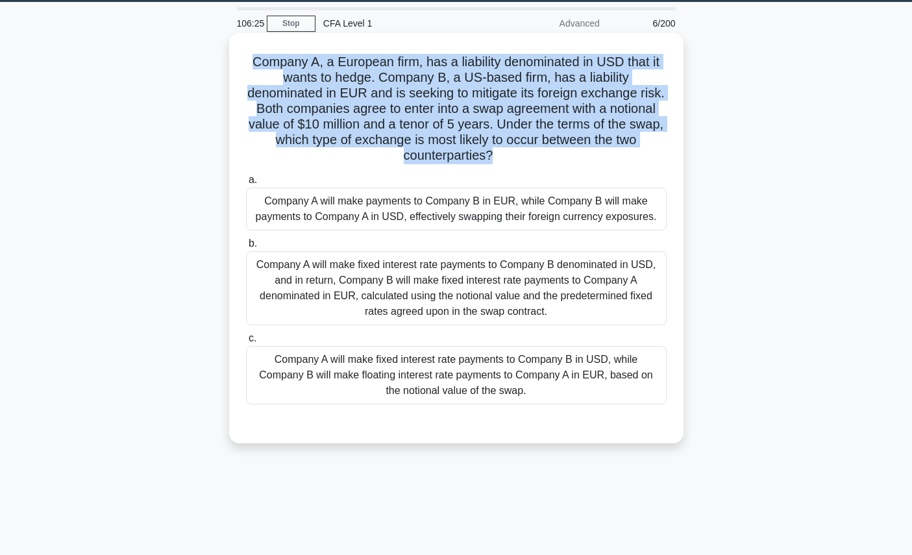
click at [567, 122] on h5 "Company A, a European firm, has a liability denominated in USD that it wants to…" at bounding box center [456, 109] width 423 height 110
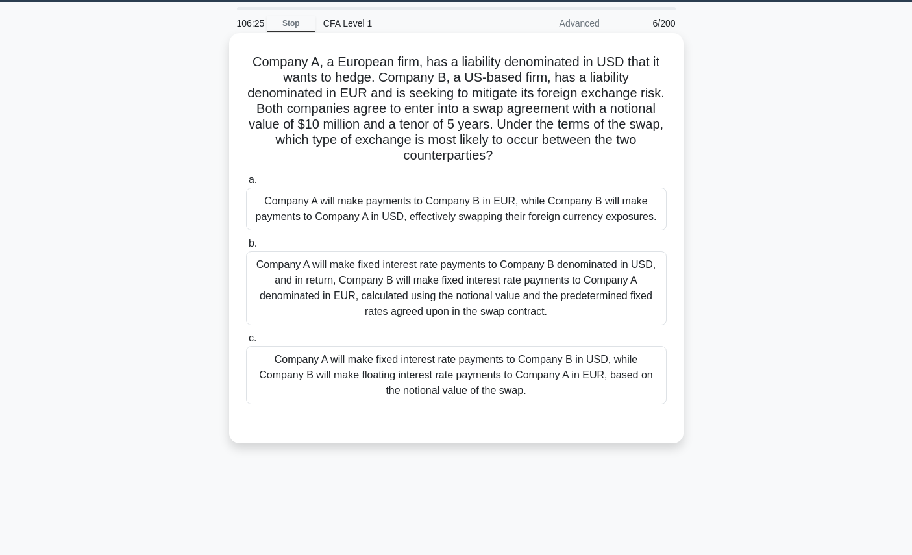
click at [568, 119] on h5 "Company A, a European firm, has a liability denominated in USD that it wants to…" at bounding box center [456, 109] width 423 height 110
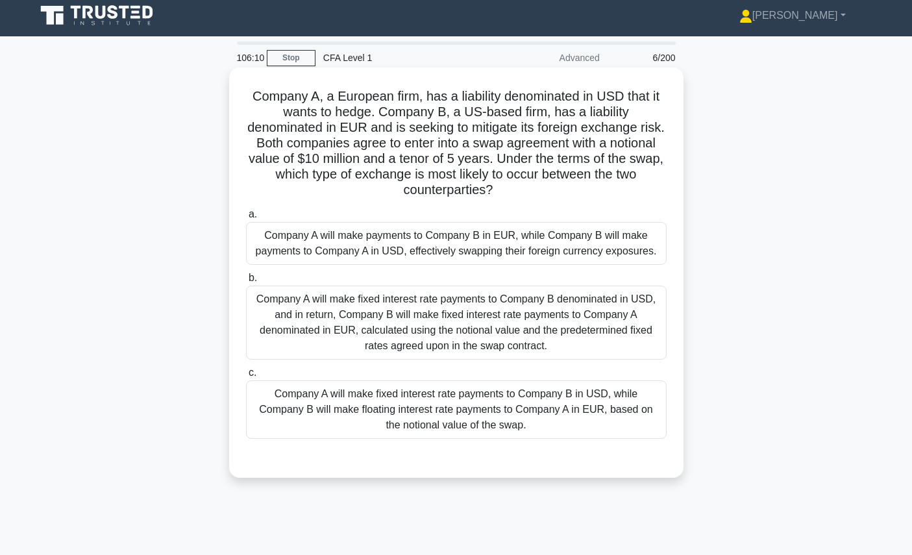
scroll to position [5, 0]
click at [452, 256] on div "Company A will make payments to Company B in EUR, while Company B will make pay…" at bounding box center [456, 244] width 421 height 43
click at [246, 219] on input "a. Company A will make payments to Company B in EUR, while Company B will make …" at bounding box center [246, 215] width 0 height 8
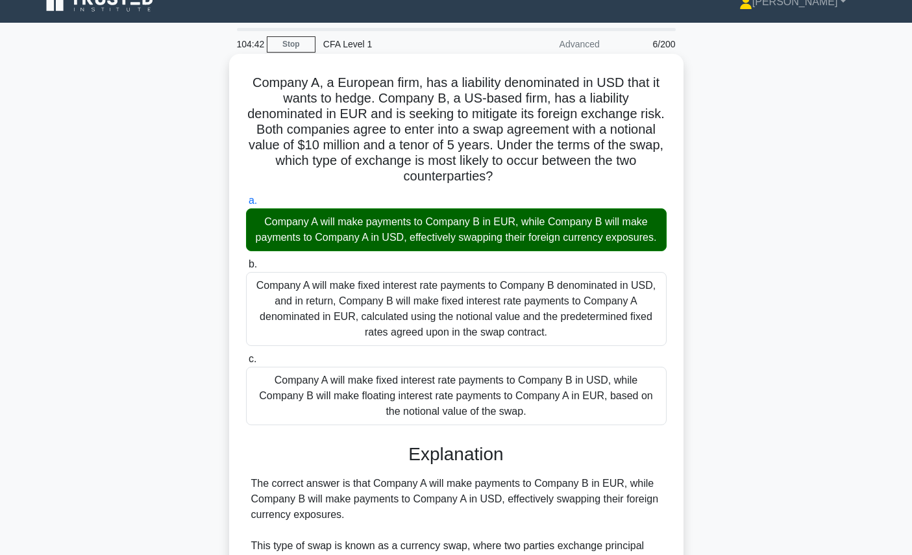
scroll to position [306, 0]
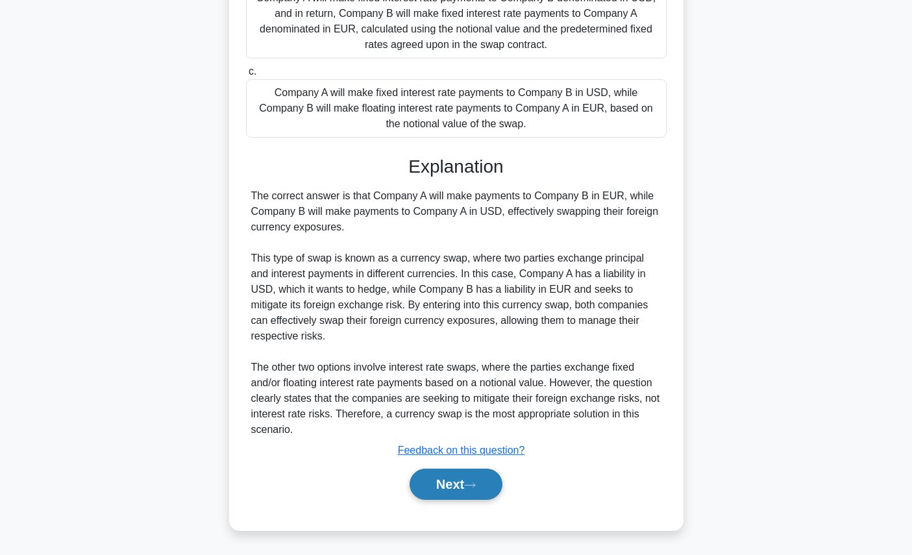
click at [441, 482] on button "Next" at bounding box center [455, 484] width 93 height 31
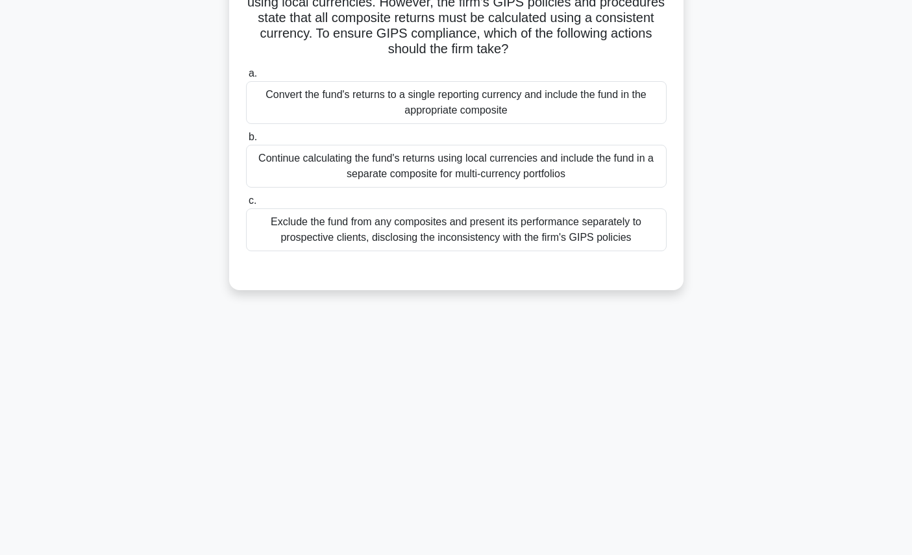
scroll to position [0, 0]
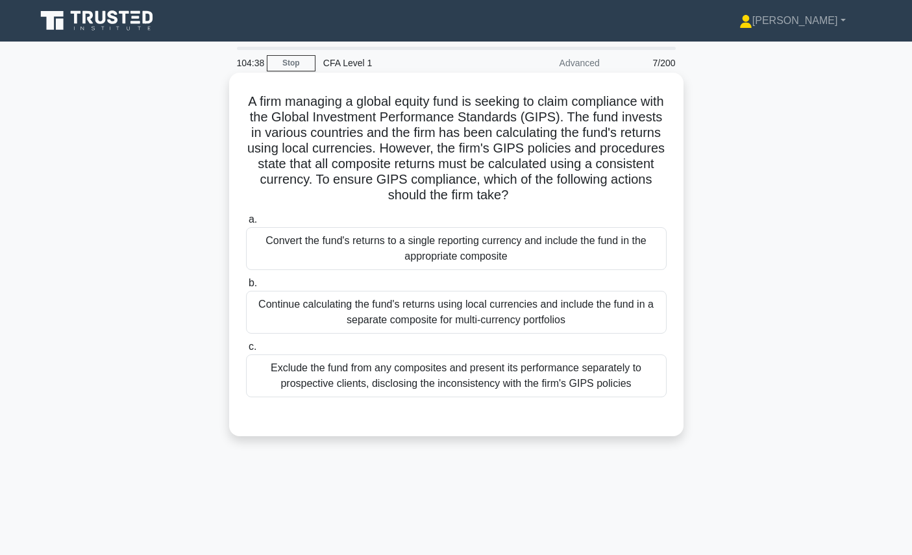
click at [576, 119] on h5 "A firm managing a global equity fund is seeking to claim compliance with the Gl…" at bounding box center [456, 148] width 423 height 110
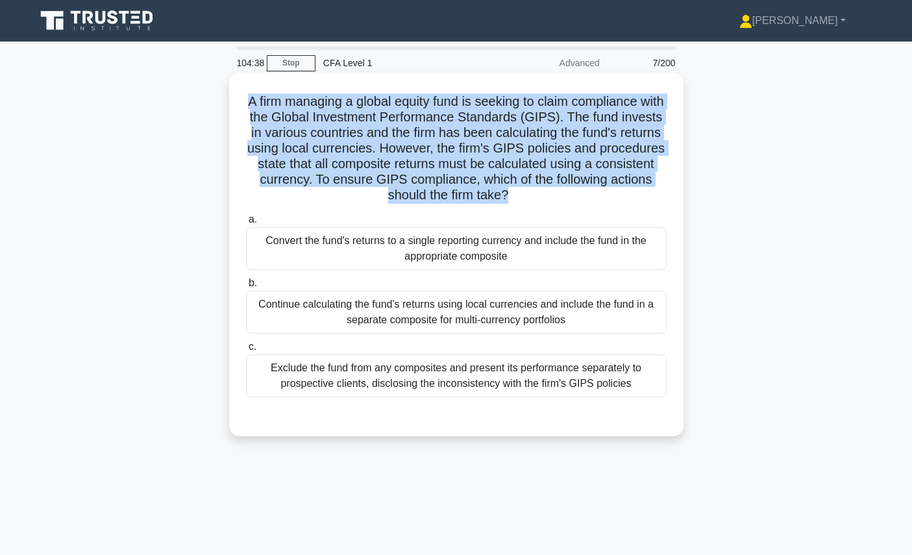
click at [576, 119] on h5 "A firm managing a global equity fund is seeking to claim compliance with the Gl…" at bounding box center [456, 148] width 423 height 110
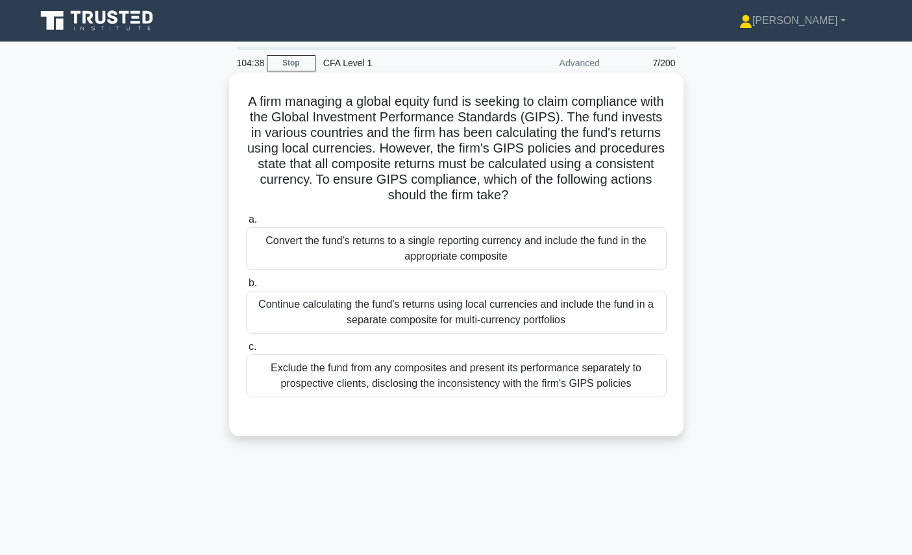
click at [585, 125] on h5 "A firm managing a global equity fund is seeking to claim compliance with the Gl…" at bounding box center [456, 148] width 423 height 110
click at [504, 317] on div "Continue calculating the fund's returns using local currencies and include the …" at bounding box center [456, 312] width 421 height 43
click at [246, 287] on input "b. Continue calculating the fund's returns using local currencies and include t…" at bounding box center [246, 283] width 0 height 8
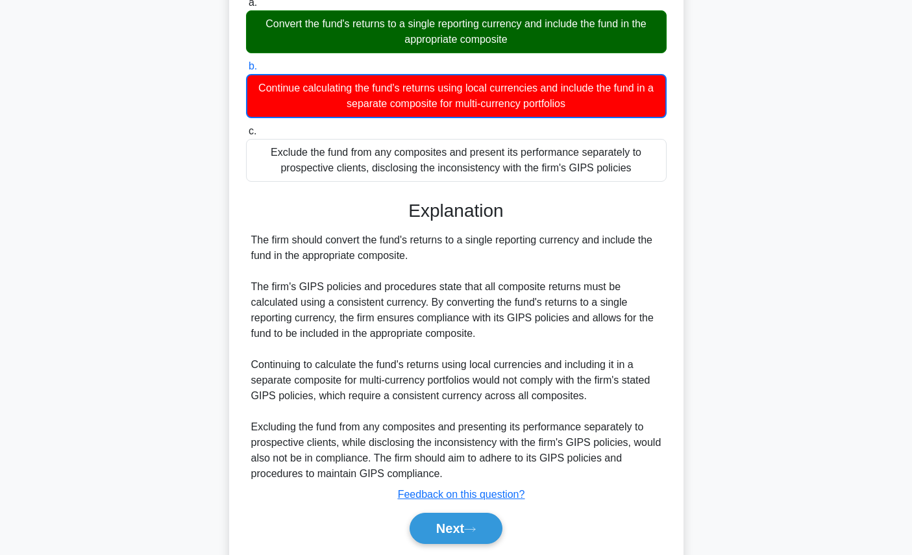
scroll to position [228, 0]
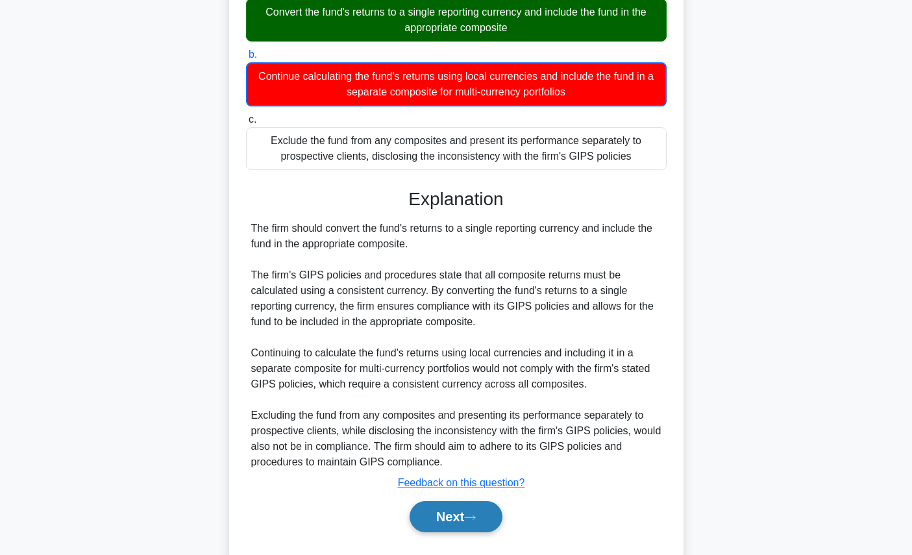
click at [476, 527] on button "Next" at bounding box center [455, 516] width 93 height 31
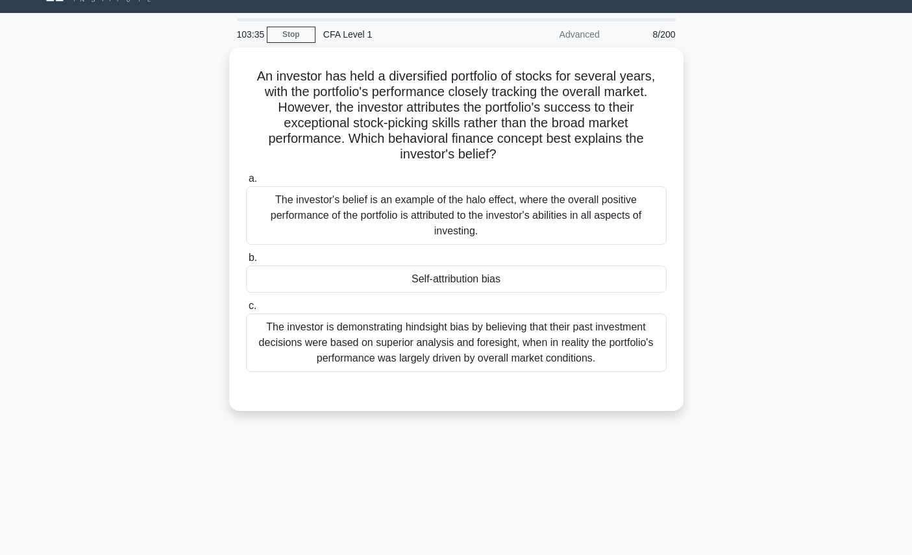
scroll to position [0, 0]
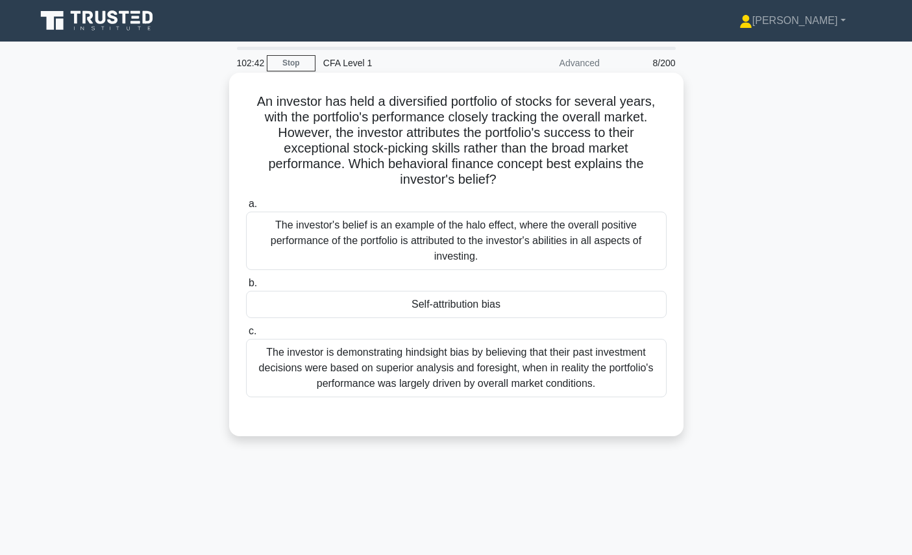
click at [548, 308] on div "Self-attribution bias" at bounding box center [456, 304] width 421 height 27
click at [246, 287] on input "b. Self-attribution bias" at bounding box center [246, 283] width 0 height 8
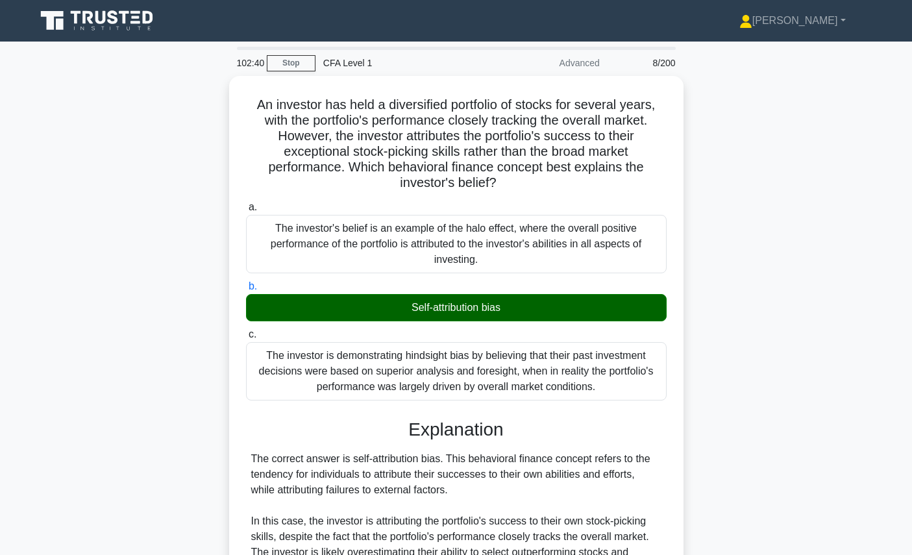
scroll to position [275, 0]
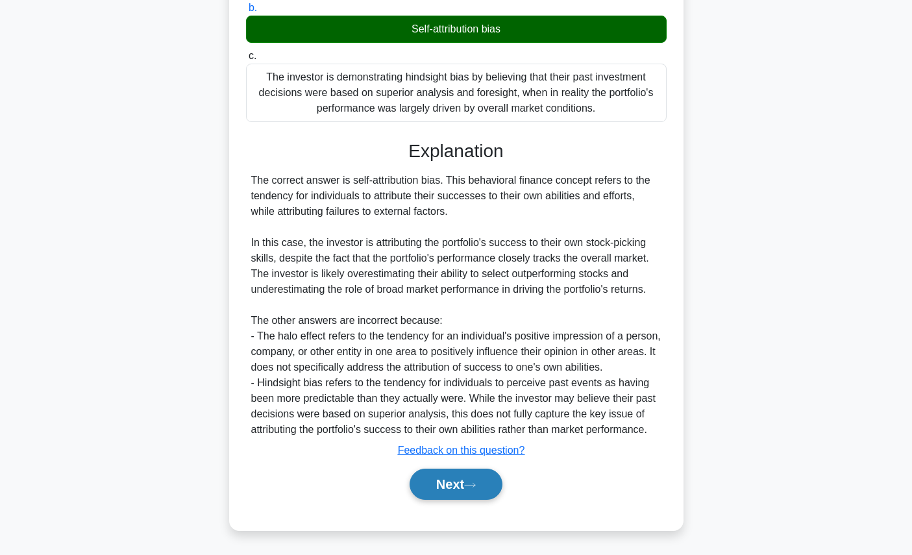
click at [474, 490] on button "Next" at bounding box center [455, 484] width 93 height 31
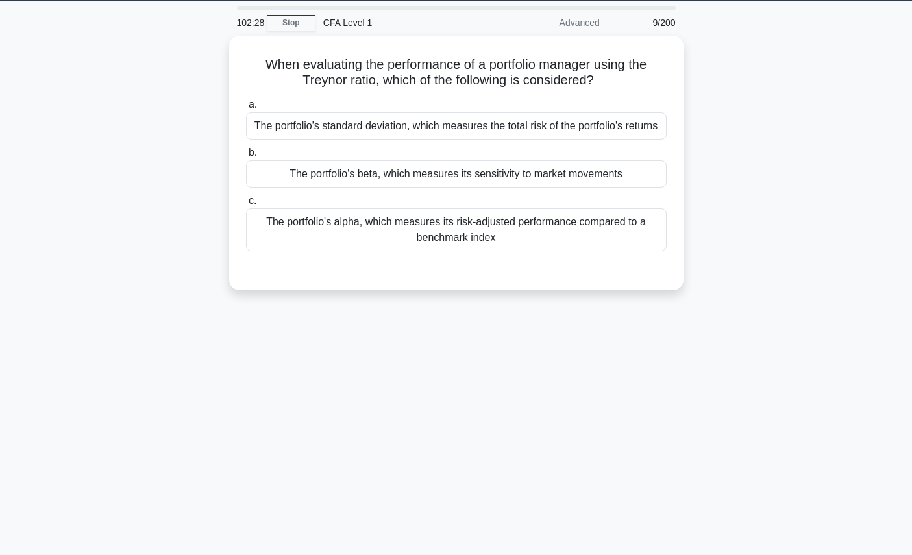
scroll to position [0, 0]
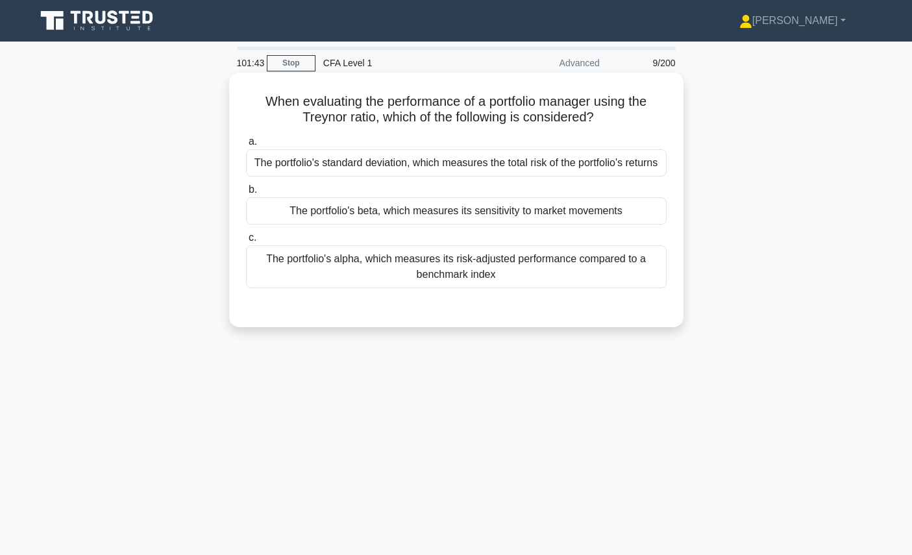
click at [512, 273] on div "The portfolio's alpha, which measures its risk-adjusted performance compared to…" at bounding box center [456, 266] width 421 height 43
click at [246, 242] on input "c. The portfolio's alpha, which measures its risk-adjusted performance compared…" at bounding box center [246, 238] width 0 height 8
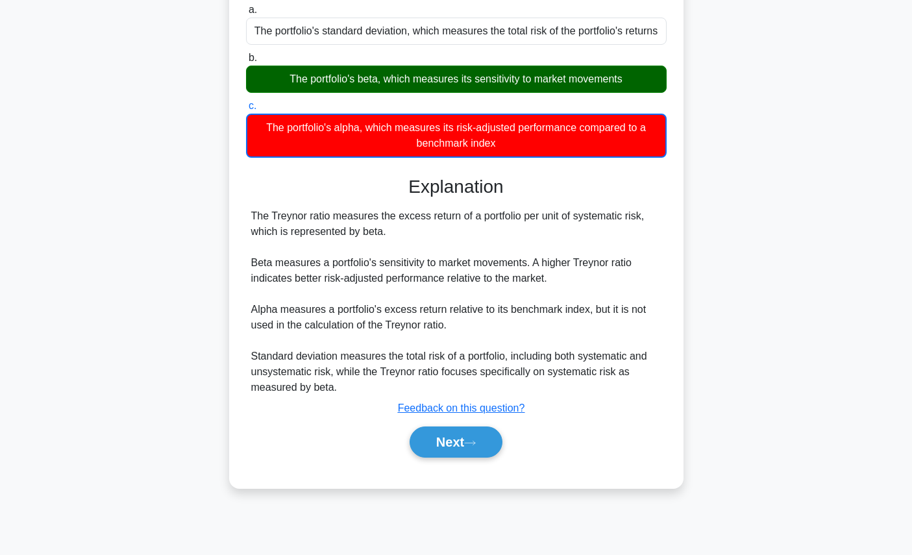
scroll to position [146, 0]
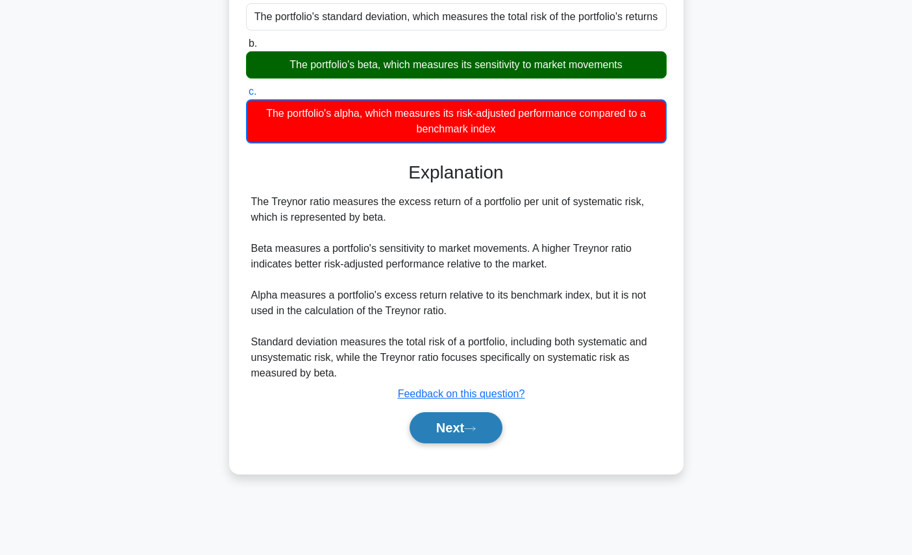
click at [502, 426] on button "Next" at bounding box center [455, 427] width 93 height 31
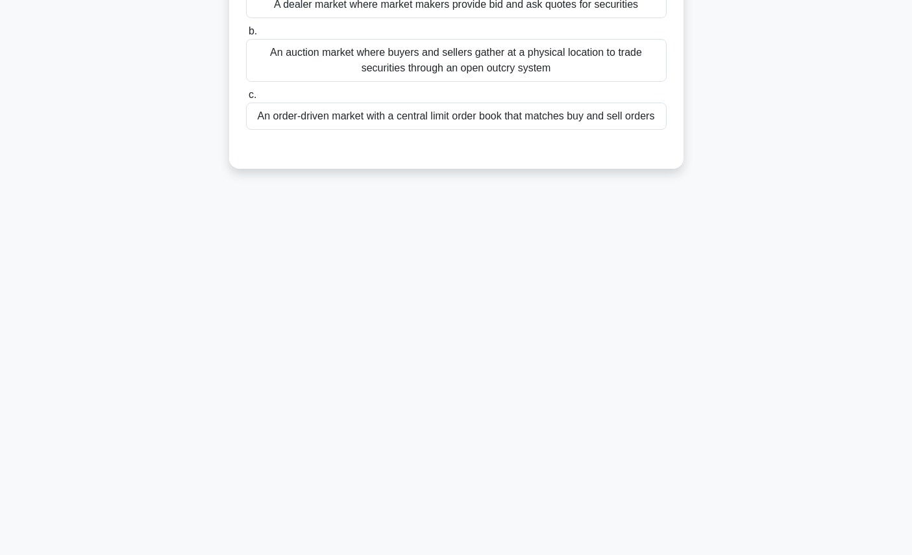
scroll to position [0, 0]
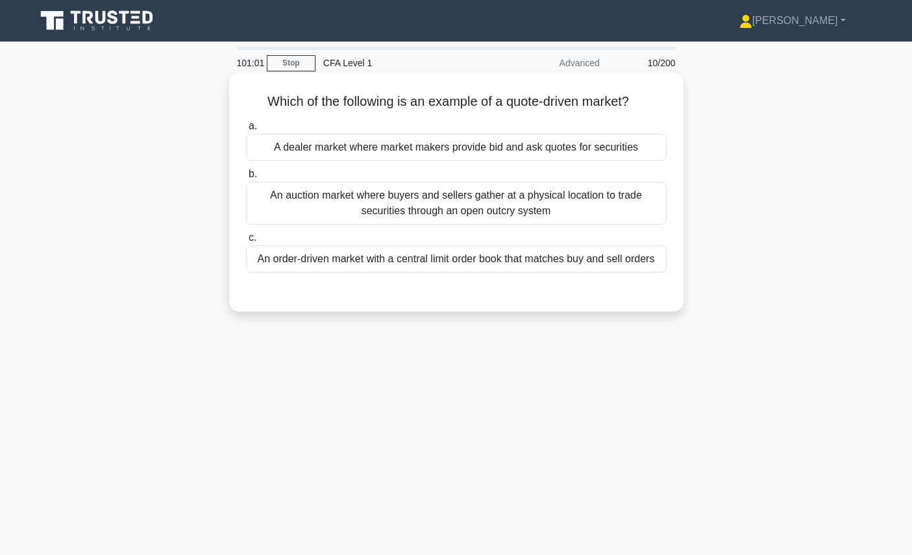
click at [539, 146] on div "A dealer market where market makers provide bid and ask quotes for securities" at bounding box center [456, 147] width 421 height 27
click at [246, 130] on input "a. A dealer market where market makers provide bid and ask quotes for securities" at bounding box center [246, 126] width 0 height 8
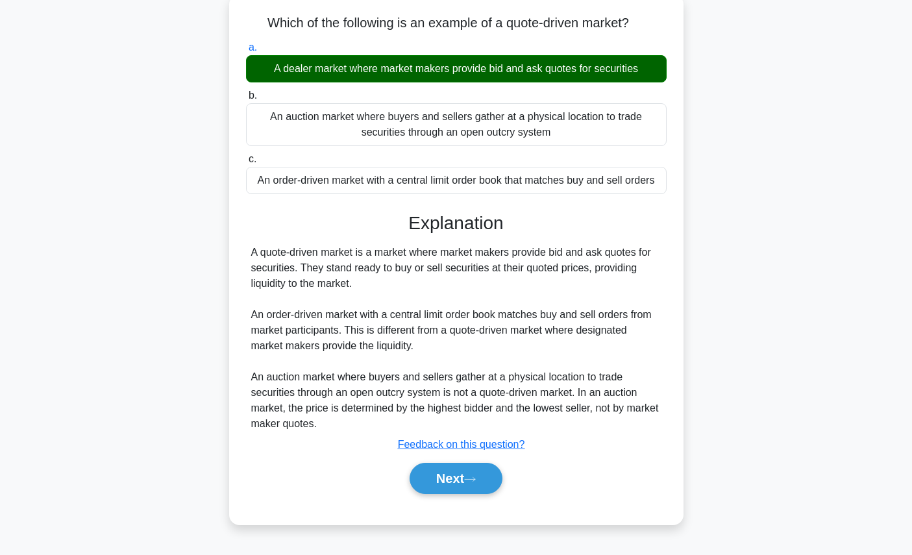
scroll to position [100, 0]
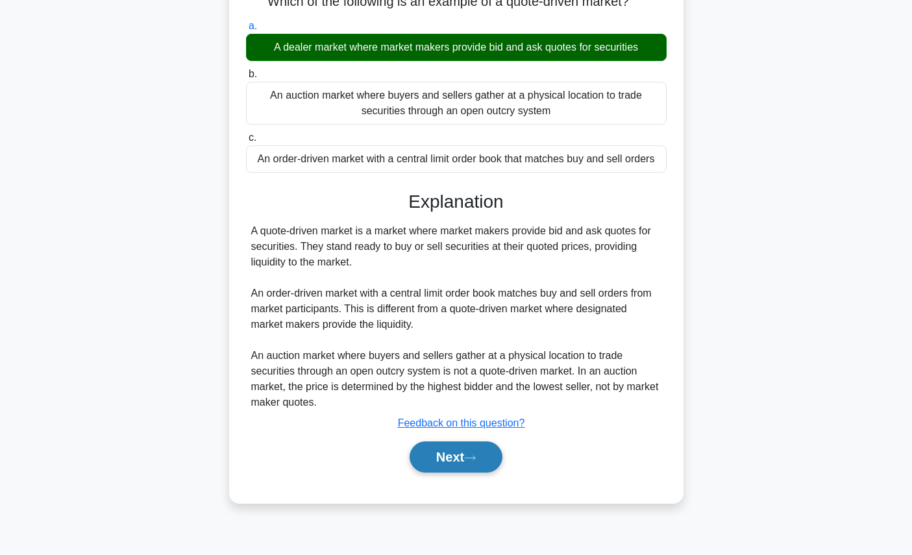
click at [449, 457] on button "Next" at bounding box center [455, 456] width 93 height 31
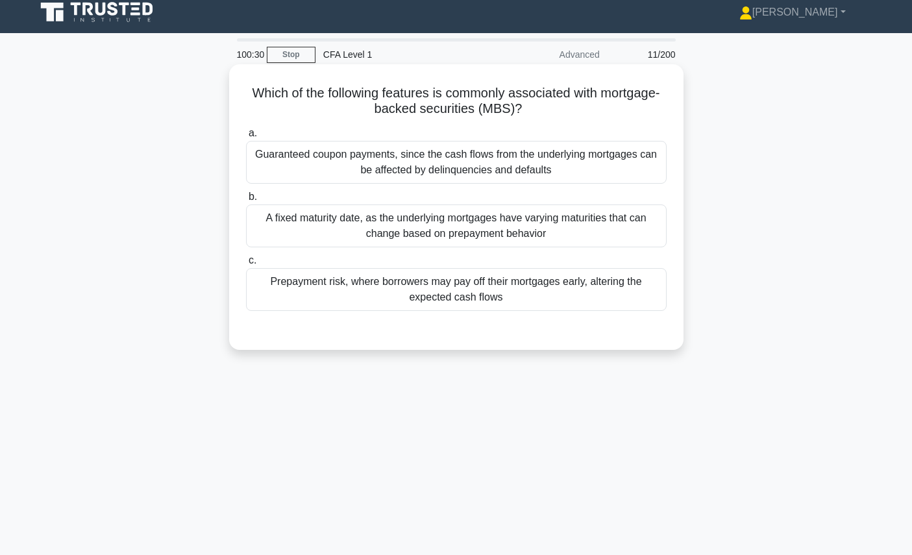
scroll to position [10, 0]
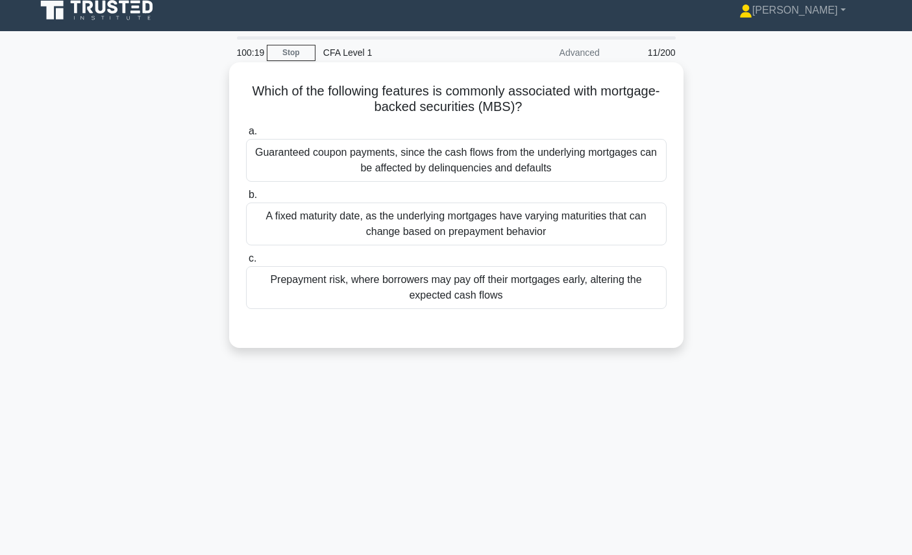
click at [538, 92] on h5 "Which of the following features is commonly associated with mortgage-backed sec…" at bounding box center [456, 99] width 423 height 32
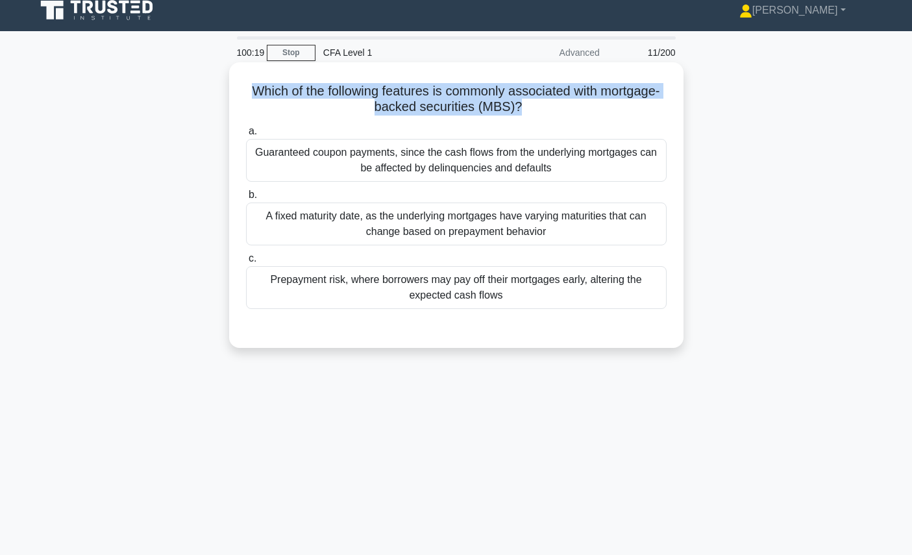
click at [538, 92] on h5 "Which of the following features is commonly associated with mortgage-backed sec…" at bounding box center [456, 99] width 423 height 32
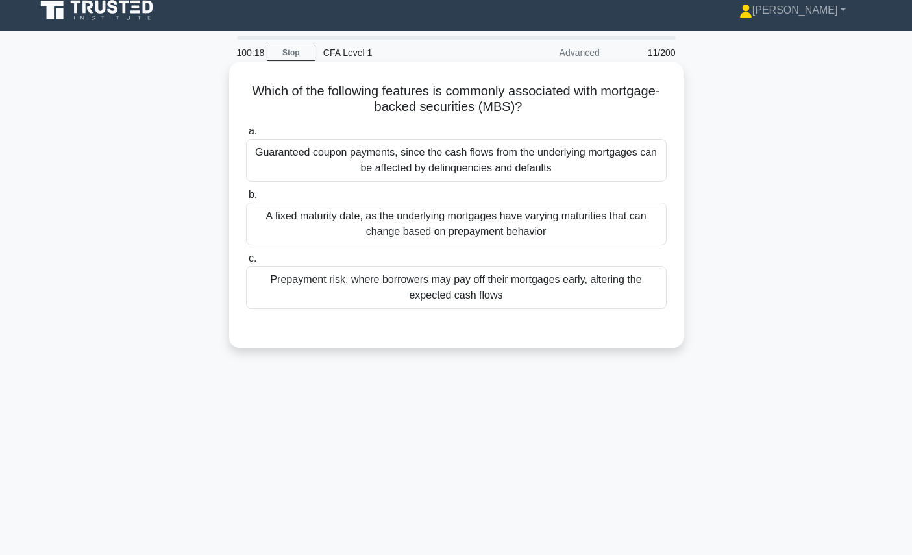
click at [567, 110] on h5 "Which of the following features is commonly associated with mortgage-backed sec…" at bounding box center [456, 99] width 423 height 32
click at [512, 288] on div "Prepayment risk, where borrowers may pay off their mortgages early, altering th…" at bounding box center [456, 287] width 421 height 43
click at [246, 263] on input "c. Prepayment risk, where borrowers may pay off their mortgages early, altering…" at bounding box center [246, 258] width 0 height 8
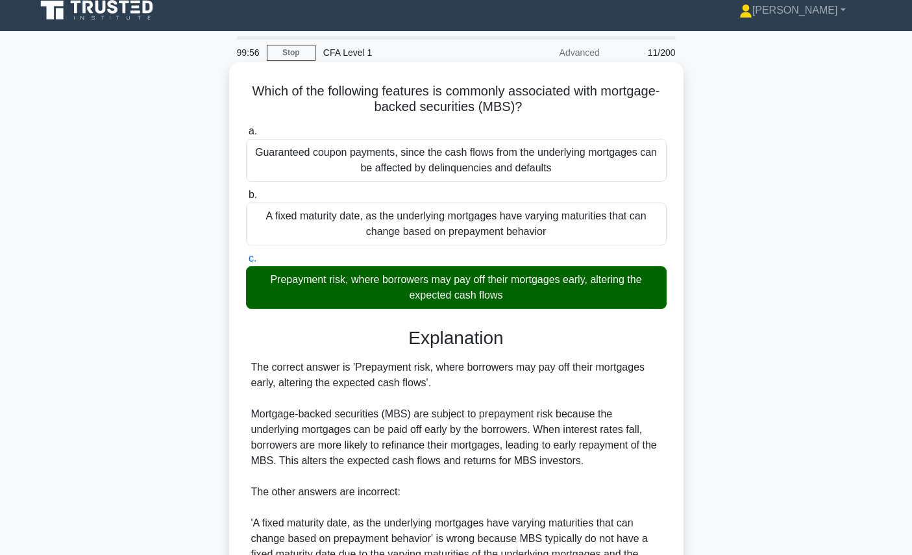
scroll to position [228, 0]
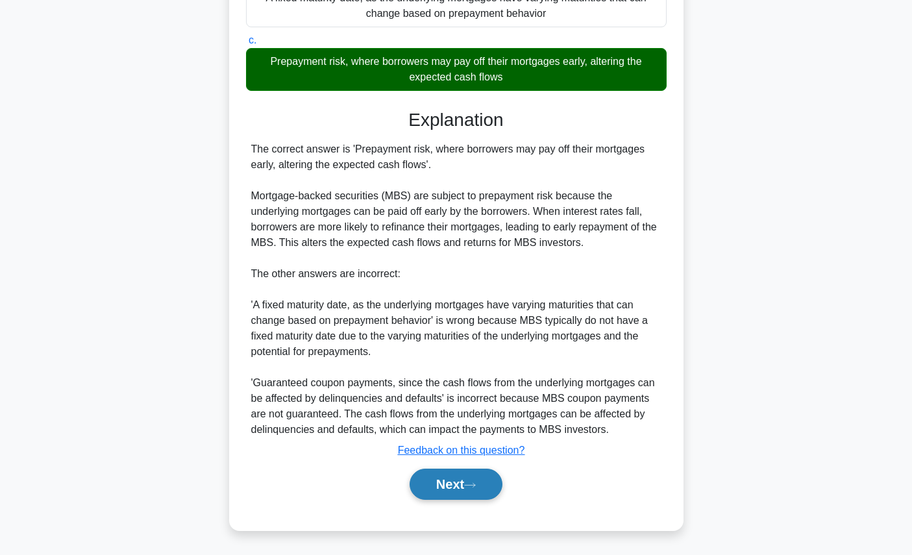
click at [469, 487] on button "Next" at bounding box center [455, 484] width 93 height 31
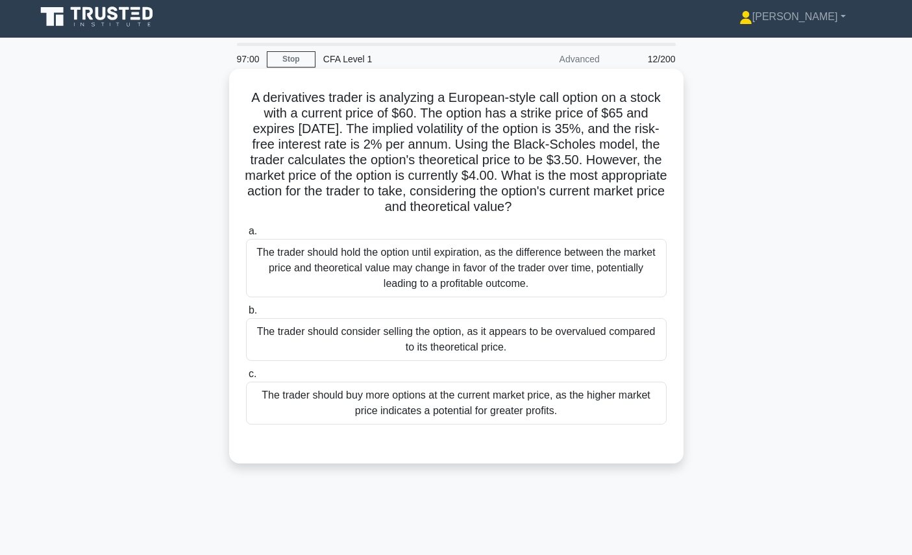
scroll to position [6, 0]
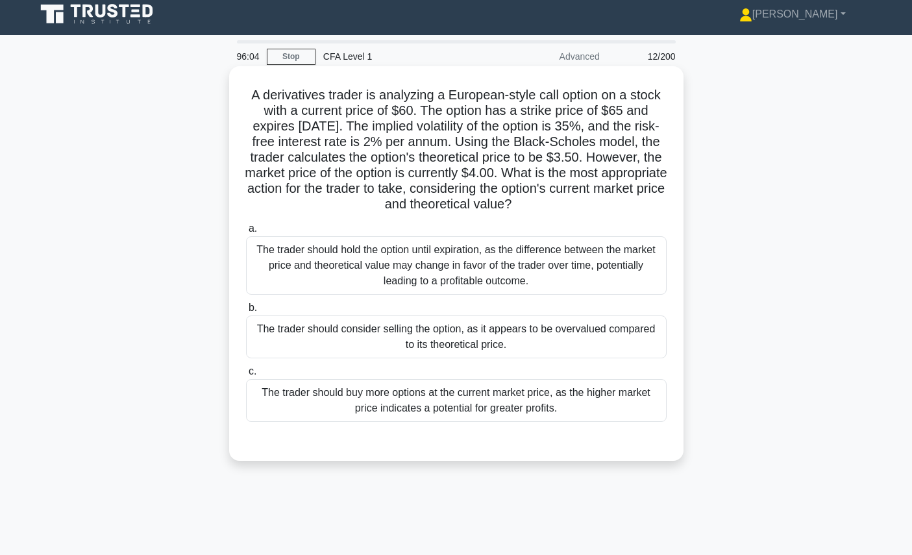
click at [592, 337] on div "The trader should consider selling the option, as it appears to be overvalued c…" at bounding box center [456, 336] width 421 height 43
click at [246, 312] on input "b. The trader should consider selling the option, as it appears to be overvalue…" at bounding box center [246, 308] width 0 height 8
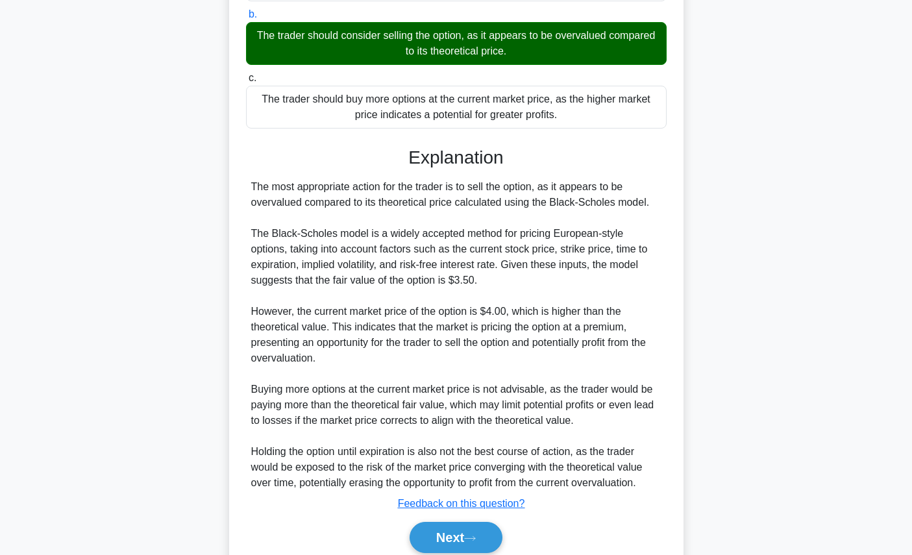
scroll to position [353, 0]
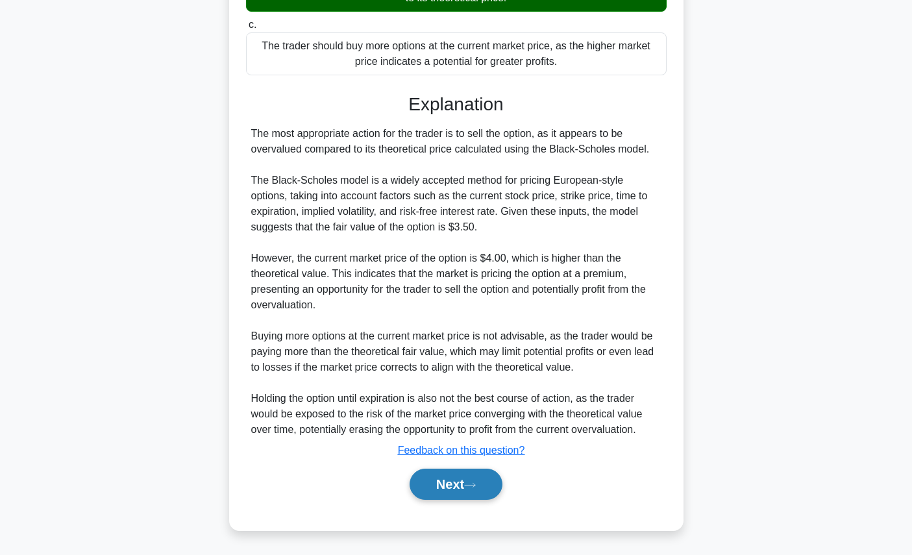
click at [491, 489] on button "Next" at bounding box center [455, 484] width 93 height 31
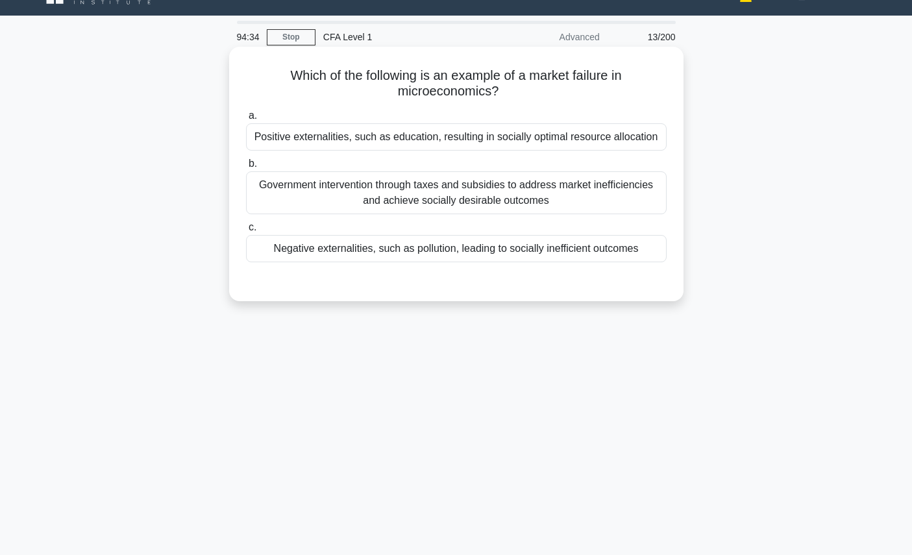
scroll to position [25, 0]
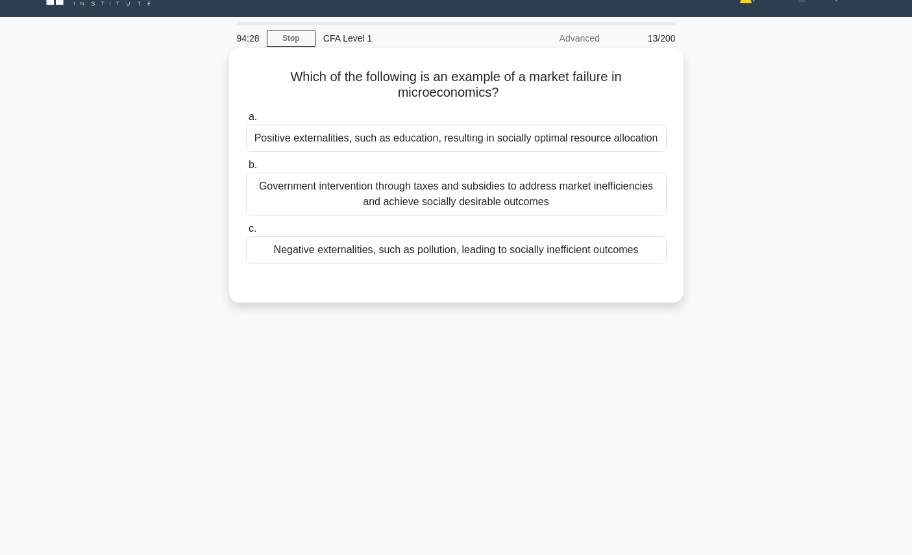
click at [613, 80] on h5 "Which of the following is an example of a market failure in microeconomics? .sp…" at bounding box center [456, 85] width 423 height 32
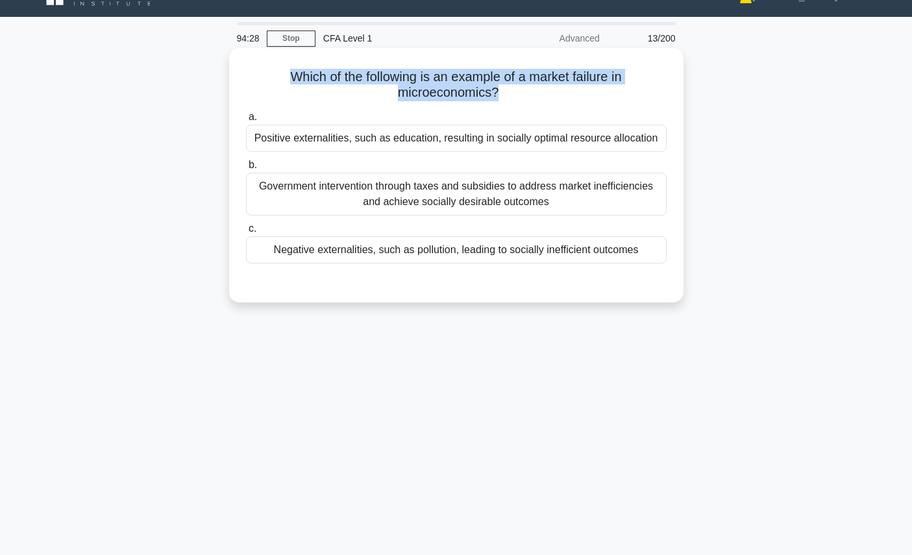
click at [613, 80] on h5 "Which of the following is an example of a market failure in microeconomics? .sp…" at bounding box center [456, 85] width 423 height 32
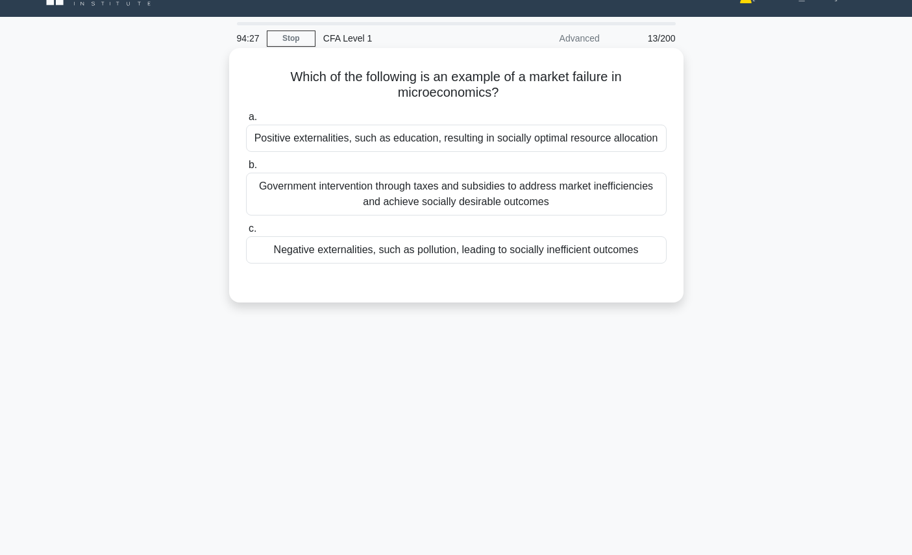
click at [616, 84] on h5 "Which of the following is an example of a market failure in microeconomics? .sp…" at bounding box center [456, 85] width 423 height 32
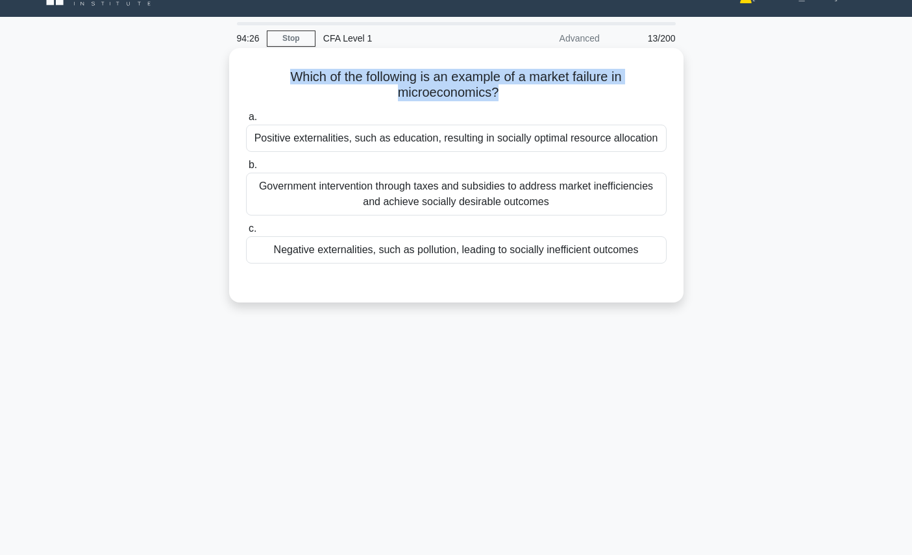
click at [616, 84] on h5 "Which of the following is an example of a market failure in microeconomics? .sp…" at bounding box center [456, 85] width 423 height 32
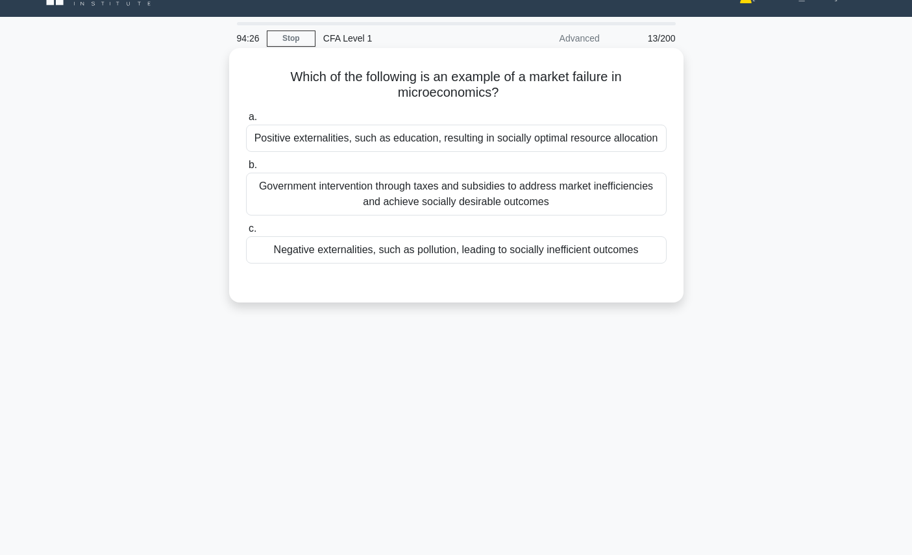
click at [626, 89] on h5 "Which of the following is an example of a market failure in microeconomics? .sp…" at bounding box center [456, 85] width 423 height 32
click at [627, 86] on h5 "Which of the following is an example of a market failure in microeconomics? .sp…" at bounding box center [456, 85] width 423 height 32
click at [599, 252] on div "Negative externalities, such as pollution, leading to socially inefficient outc…" at bounding box center [456, 249] width 421 height 27
click at [246, 233] on input "c. Negative externalities, such as pollution, leading to socially inefficient o…" at bounding box center [246, 229] width 0 height 8
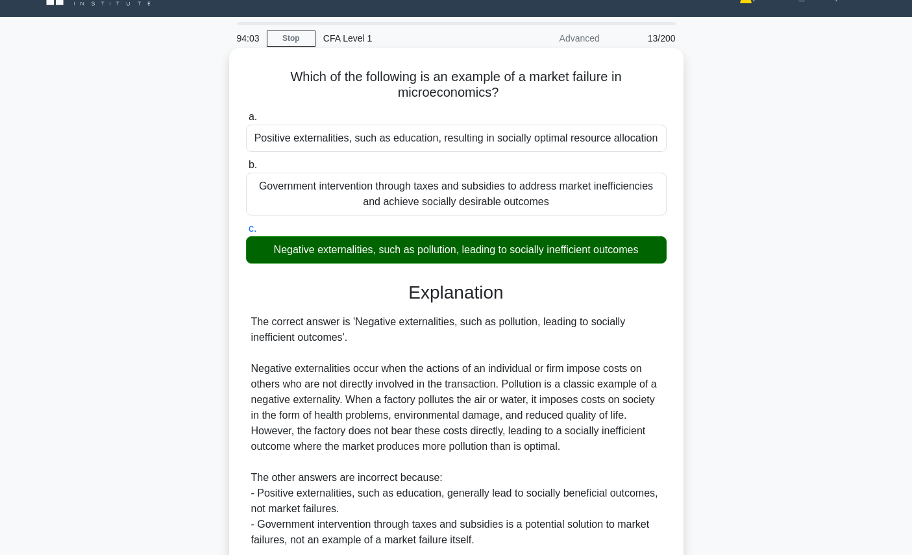
scroll to position [146, 0]
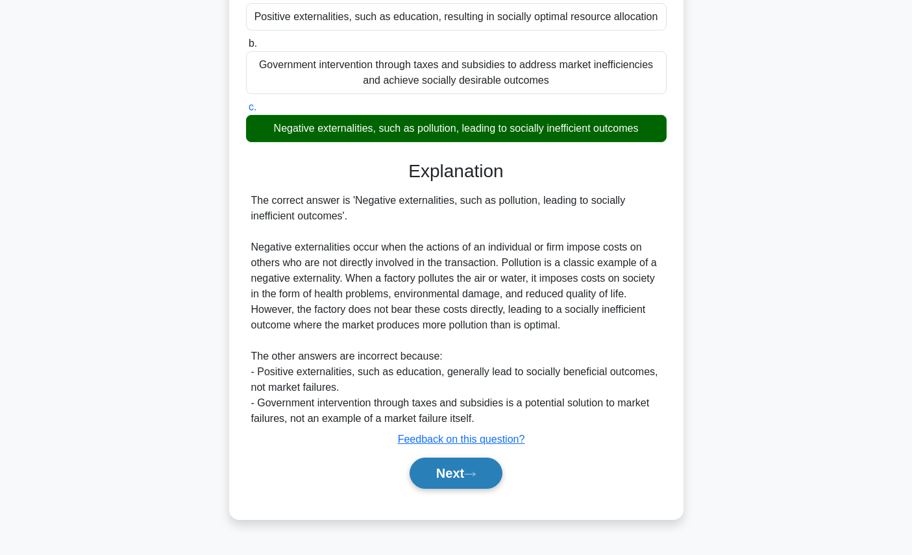
click at [461, 472] on button "Next" at bounding box center [455, 473] width 93 height 31
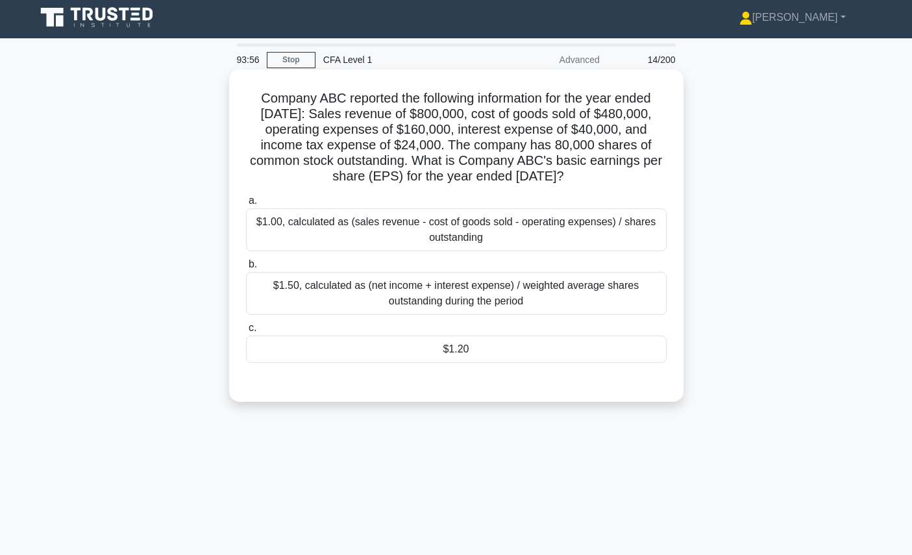
scroll to position [0, 0]
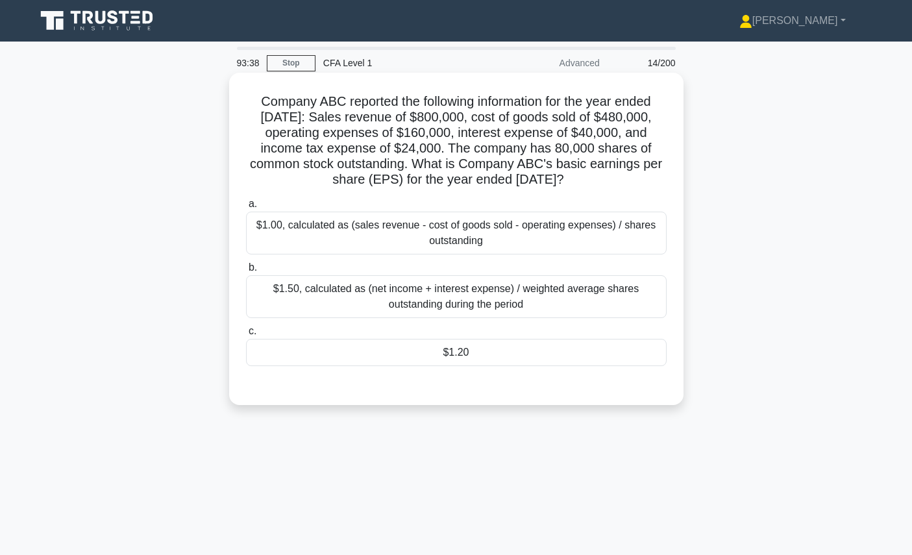
click at [586, 300] on div "$1.50, calculated as (net income + interest expense) / weighted average shares …" at bounding box center [456, 296] width 421 height 43
click at [246, 272] on input "b. $1.50, calculated as (net income + interest expense) / weighted average shar…" at bounding box center [246, 267] width 0 height 8
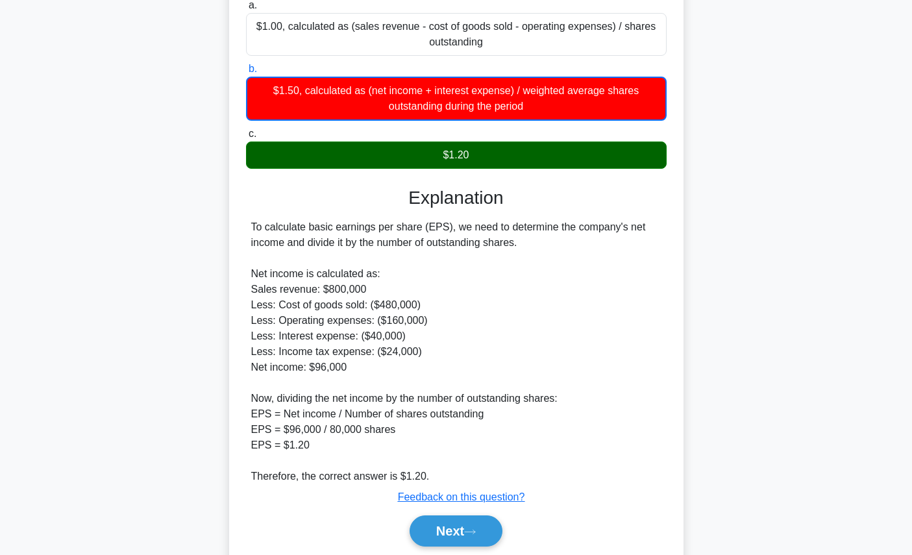
scroll to position [228, 0]
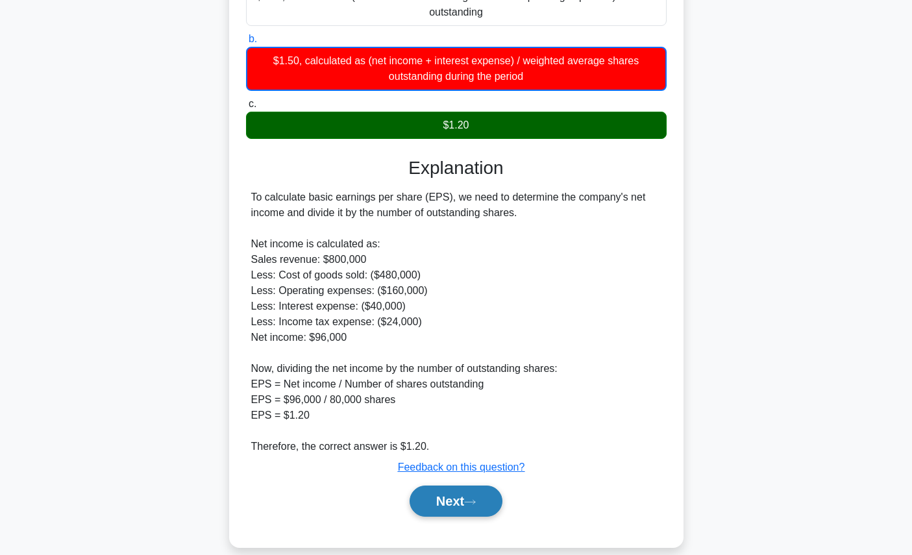
click at [468, 507] on button "Next" at bounding box center [455, 500] width 93 height 31
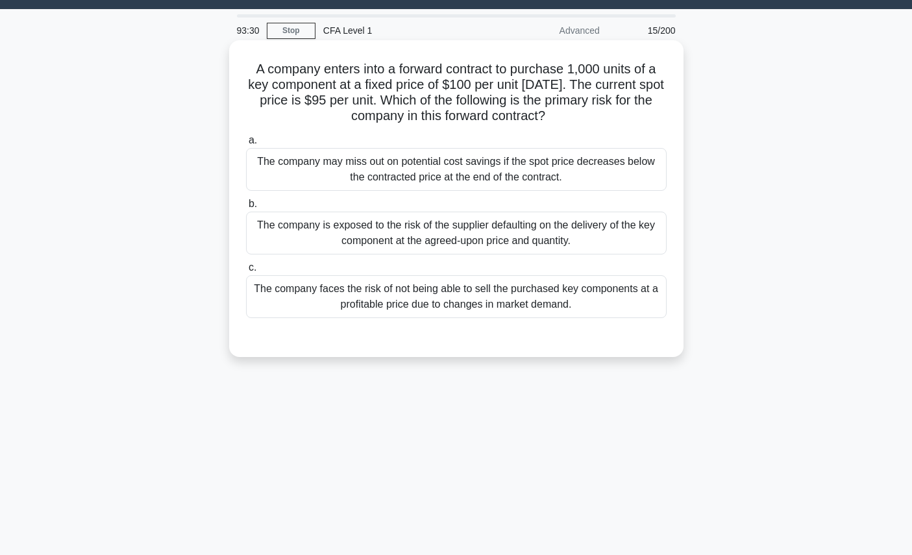
scroll to position [0, 0]
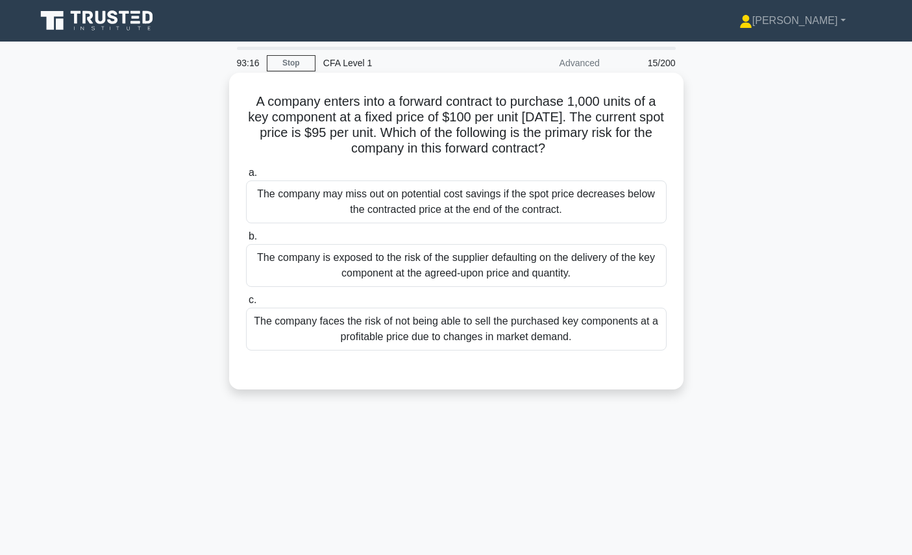
click at [637, 125] on h5 "A company enters into a forward contract to purchase 1,000 units of a key compo…" at bounding box center [456, 125] width 423 height 64
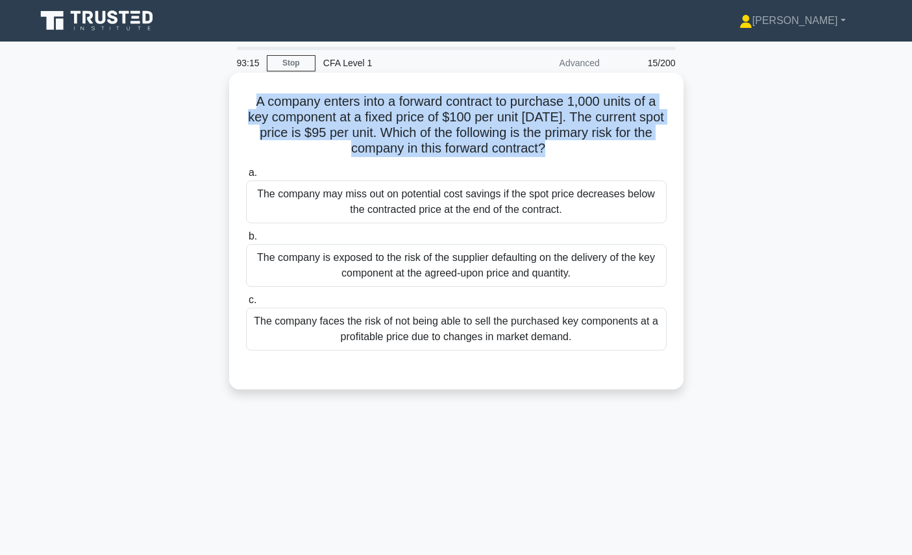
click at [637, 125] on h5 "A company enters into a forward contract to purchase 1,000 units of a key compo…" at bounding box center [456, 125] width 423 height 64
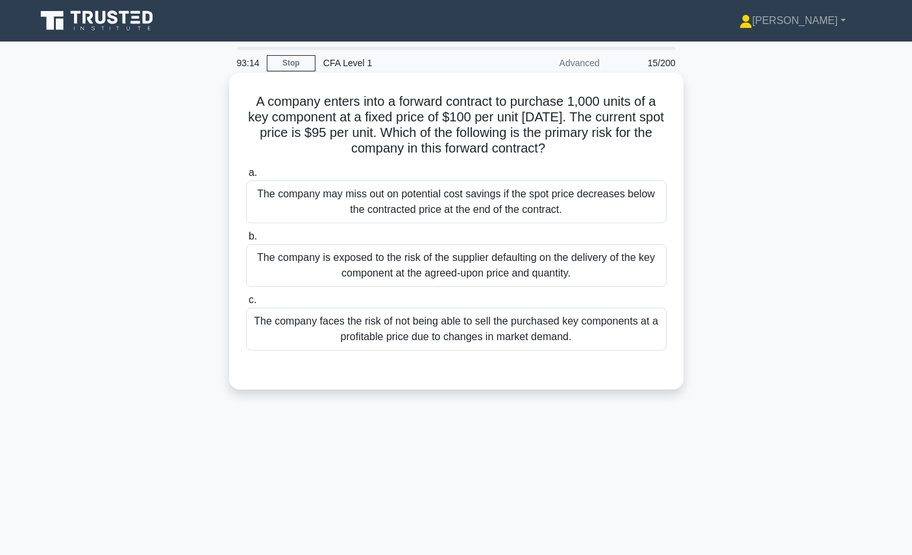
click at [651, 151] on h5 "A company enters into a forward contract to purchase 1,000 units of a key compo…" at bounding box center [456, 125] width 423 height 64
click at [589, 123] on h5 "A company enters into a forward contract to purchase 1,000 units of a key compo…" at bounding box center [456, 125] width 423 height 64
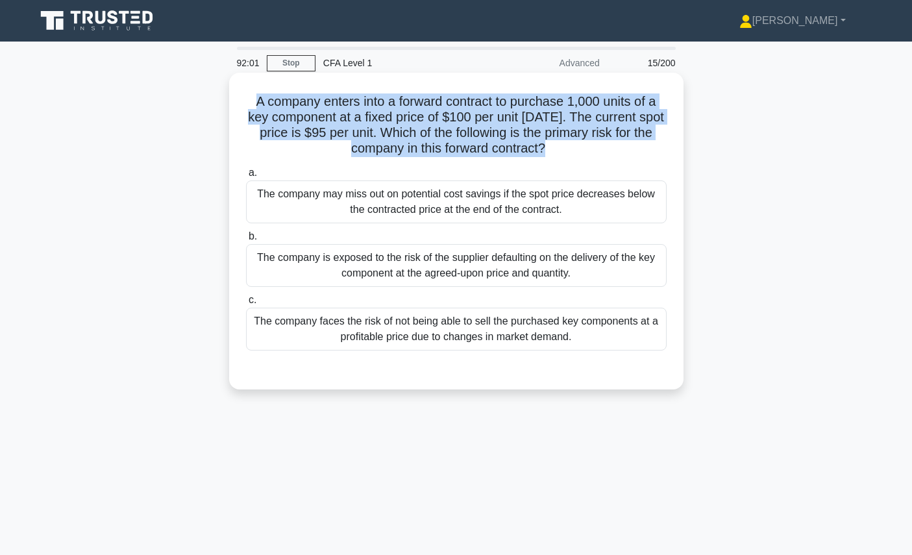
click at [589, 123] on h5 "A company enters into a forward contract to purchase 1,000 units of a key compo…" at bounding box center [456, 125] width 423 height 64
click at [644, 151] on h5 "A company enters into a forward contract to purchase 1,000 units of a key compo…" at bounding box center [456, 125] width 423 height 64
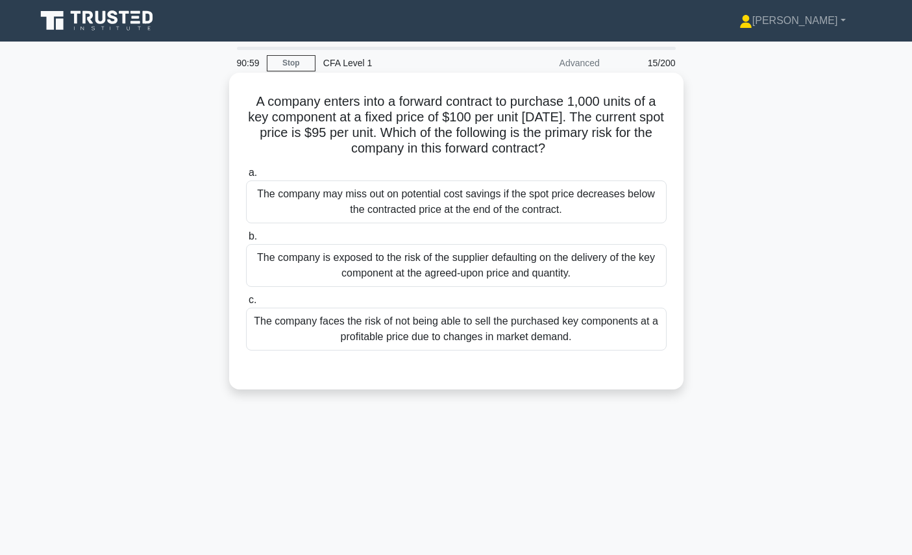
click at [617, 202] on div "The company may miss out on potential cost savings if the spot price decreases …" at bounding box center [456, 201] width 421 height 43
click at [246, 177] on input "a. The company may miss out on potential cost savings if the spot price decreas…" at bounding box center [246, 173] width 0 height 8
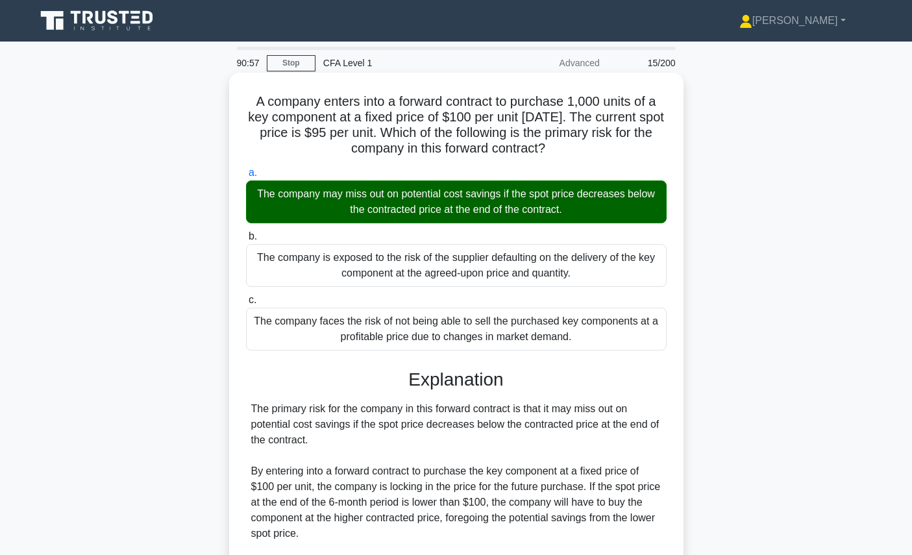
scroll to position [213, 0]
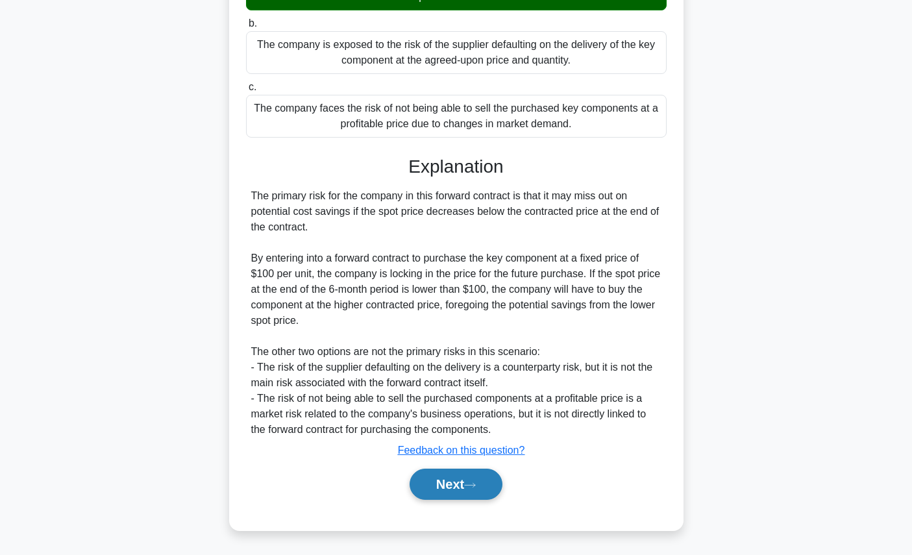
click at [445, 470] on button "Next" at bounding box center [455, 484] width 93 height 31
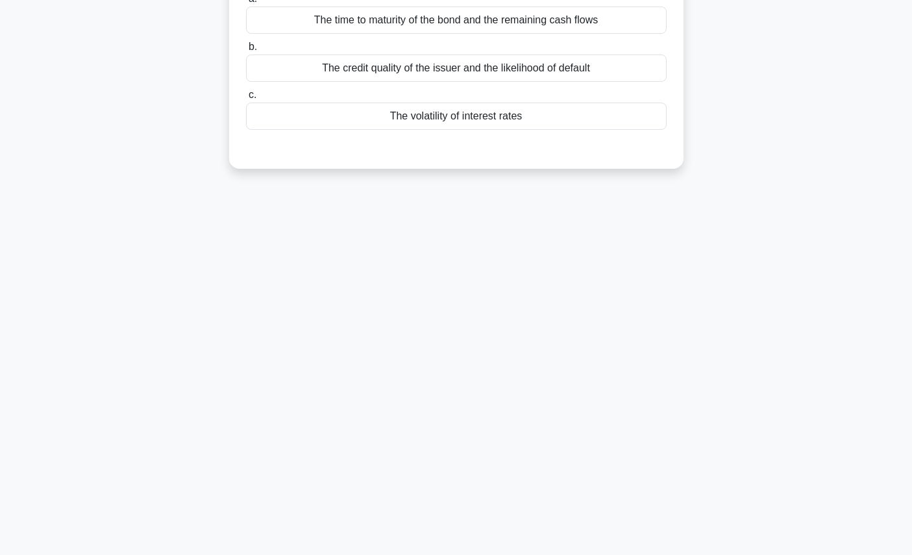
scroll to position [0, 0]
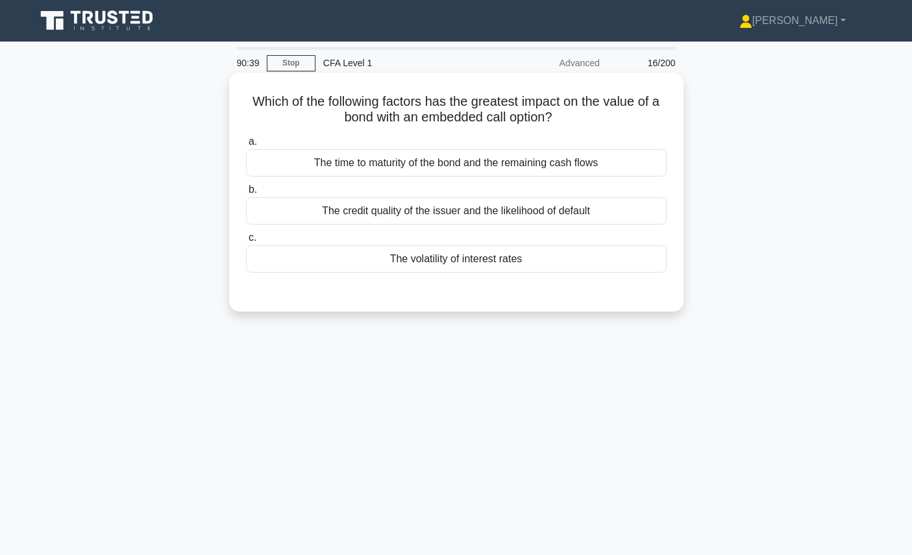
click at [554, 158] on div "The time to maturity of the bond and the remaining cash flows" at bounding box center [456, 162] width 421 height 27
click at [246, 146] on input "a. The time to maturity of the bond and the remaining cash flows" at bounding box center [246, 142] width 0 height 8
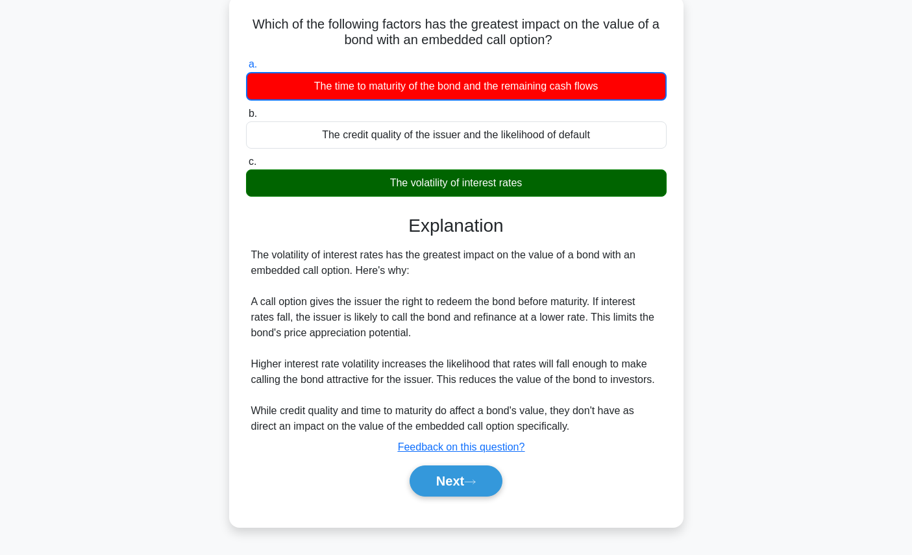
scroll to position [88, 0]
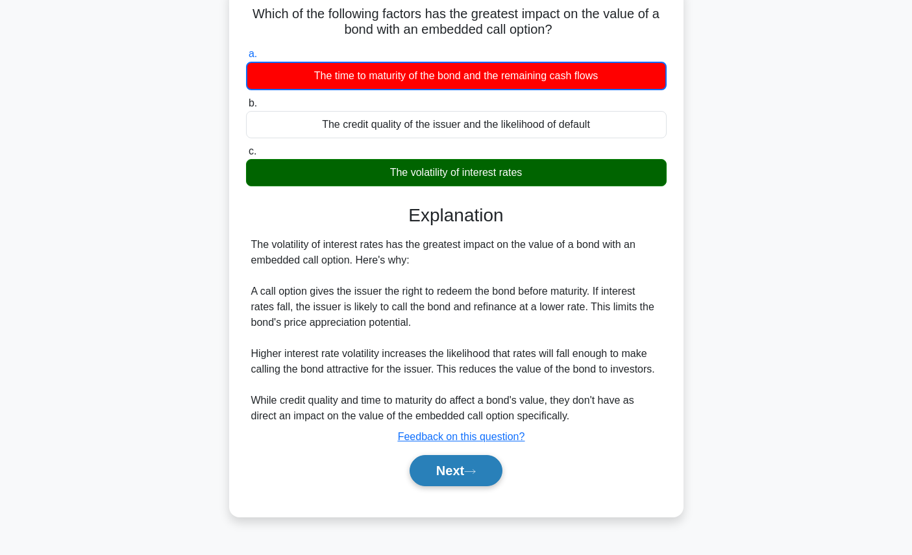
click at [454, 480] on button "Next" at bounding box center [455, 470] width 93 height 31
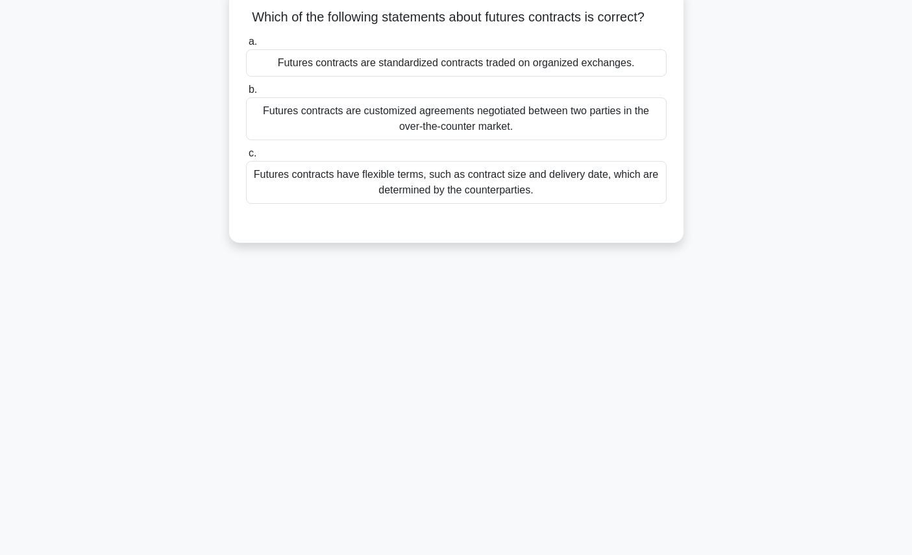
scroll to position [0, 0]
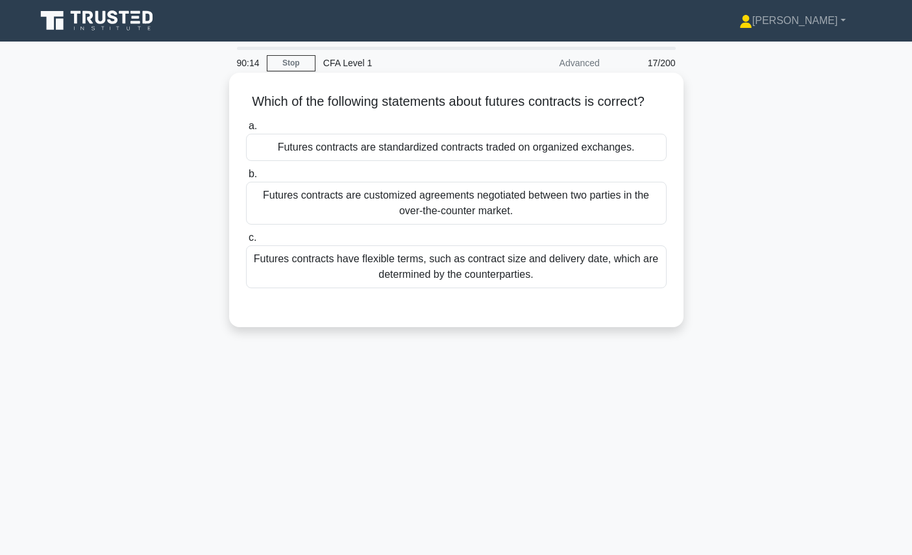
click at [552, 260] on div "Futures contracts have flexible terms, such as contract size and delivery date,…" at bounding box center [456, 266] width 421 height 43
click at [246, 242] on input "c. Futures contracts have flexible terms, such as contract size and delivery da…" at bounding box center [246, 238] width 0 height 8
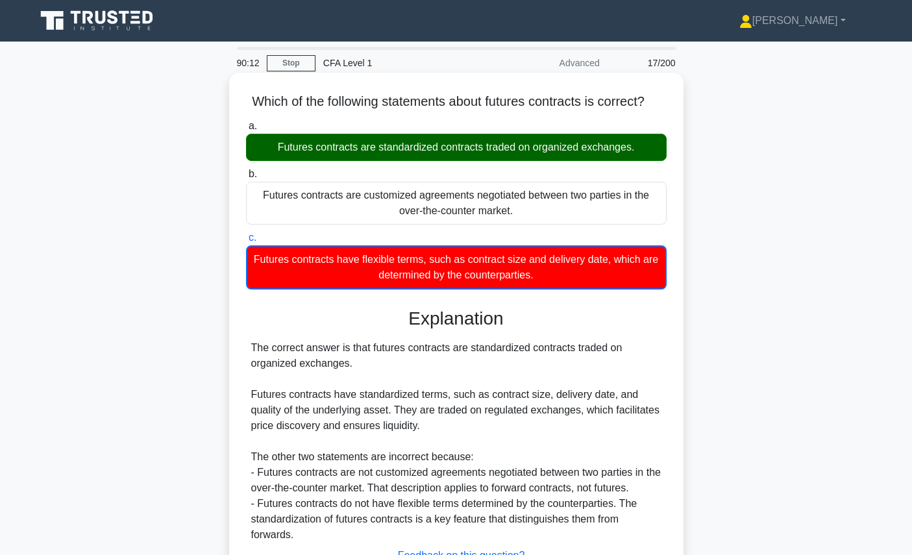
click at [586, 156] on div "Futures contracts are standardized contracts traded on organized exchanges." at bounding box center [456, 147] width 421 height 27
click at [246, 130] on input "a. Futures contracts are standardized contracts traded on organized exchanges." at bounding box center [246, 126] width 0 height 8
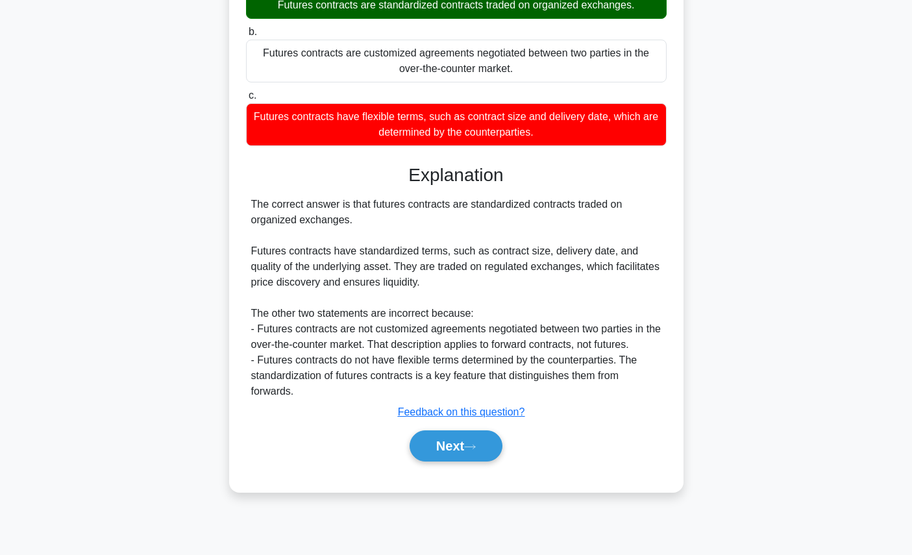
scroll to position [146, 0]
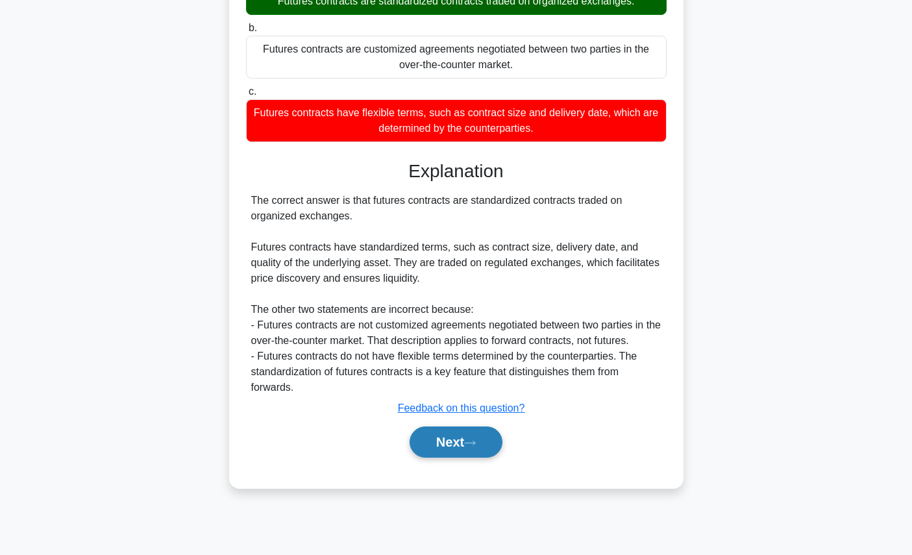
click at [471, 448] on button "Next" at bounding box center [455, 441] width 93 height 31
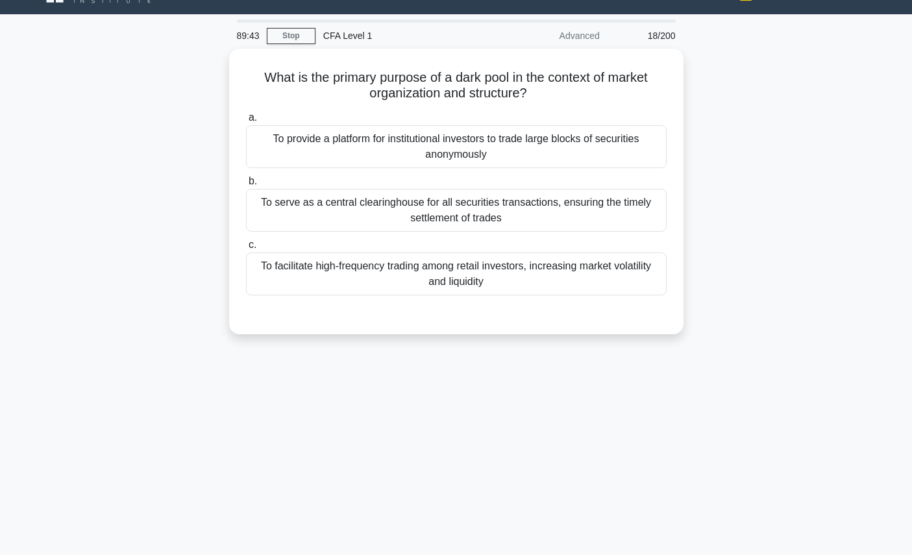
scroll to position [0, 0]
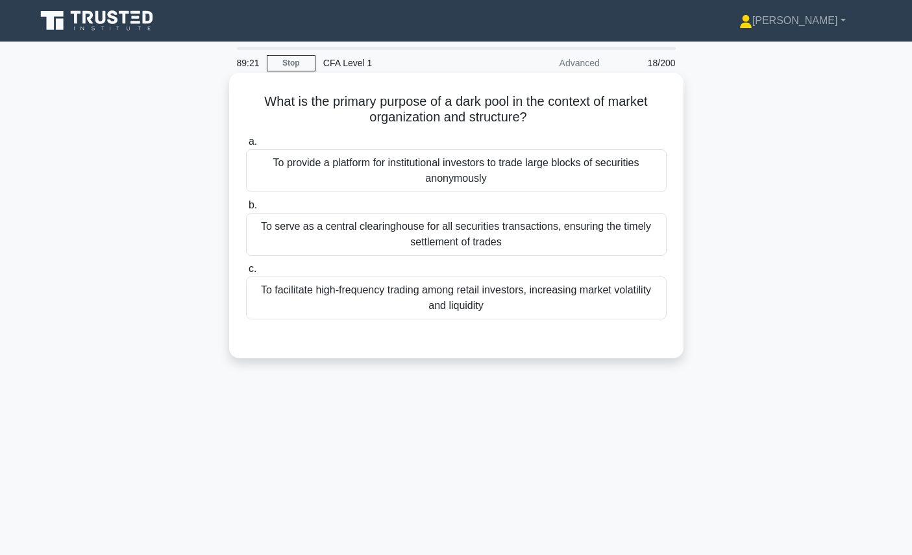
click at [485, 181] on div "To provide a platform for institutional investors to trade large blocks of secu…" at bounding box center [456, 170] width 421 height 43
click at [246, 146] on input "a. To provide a platform for institutional investors to trade large blocks of s…" at bounding box center [246, 142] width 0 height 8
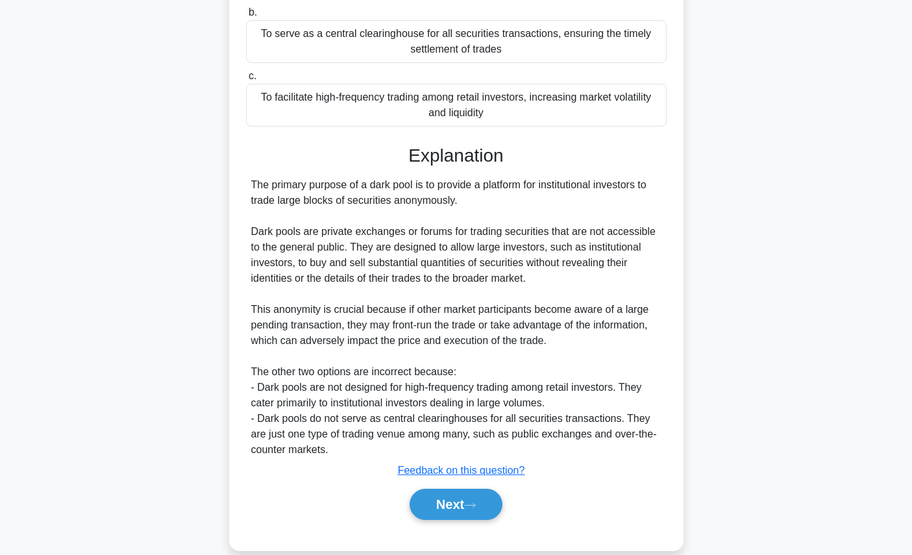
scroll to position [213, 0]
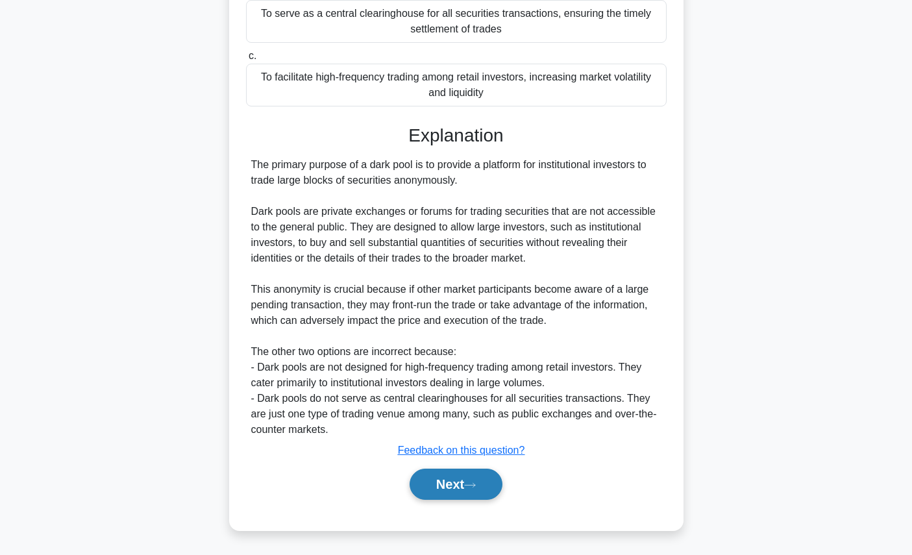
click at [478, 476] on button "Next" at bounding box center [455, 484] width 93 height 31
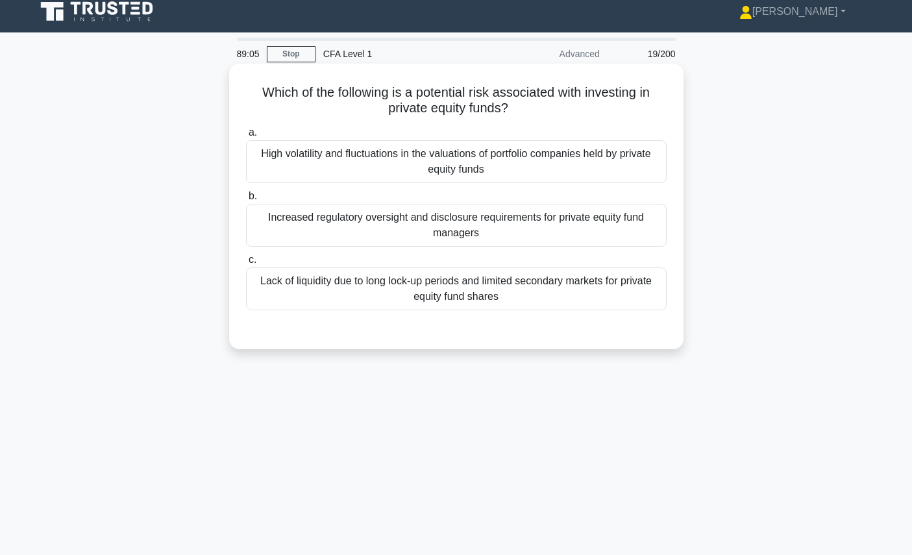
scroll to position [2, 0]
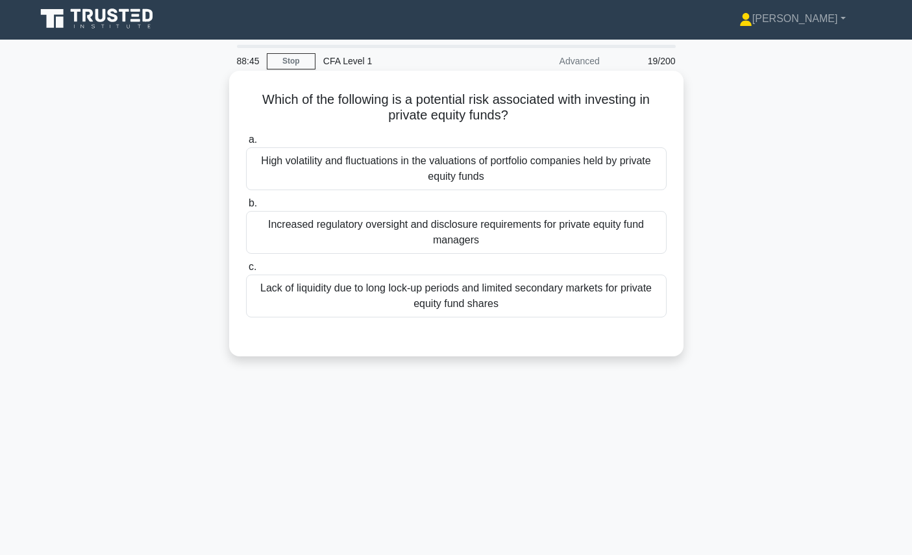
click at [561, 326] on div at bounding box center [456, 330] width 421 height 10
click at [568, 300] on div "Lack of liquidity due to long lock-up periods and limited secondary markets for…" at bounding box center [456, 296] width 421 height 43
click at [246, 271] on input "c. Lack of liquidity due to long lock-up periods and limited secondary markets …" at bounding box center [246, 267] width 0 height 8
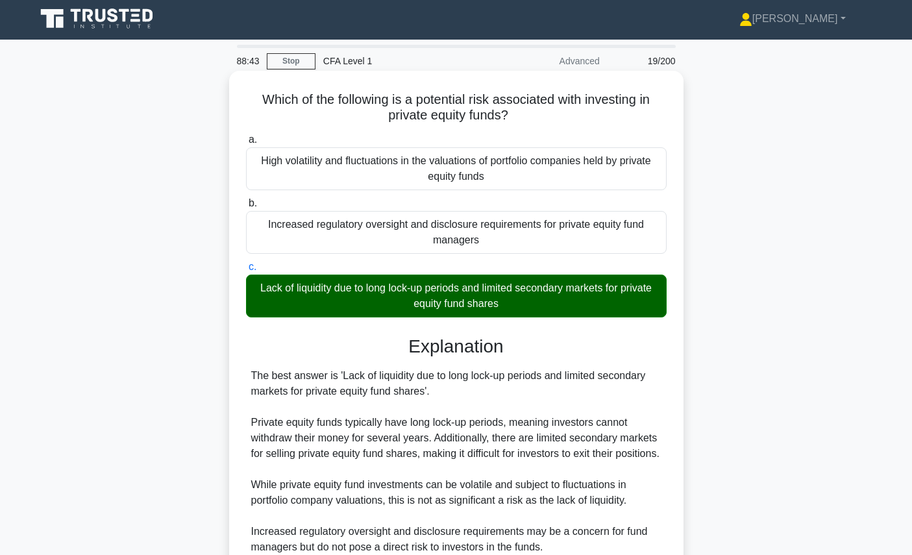
scroll to position [146, 0]
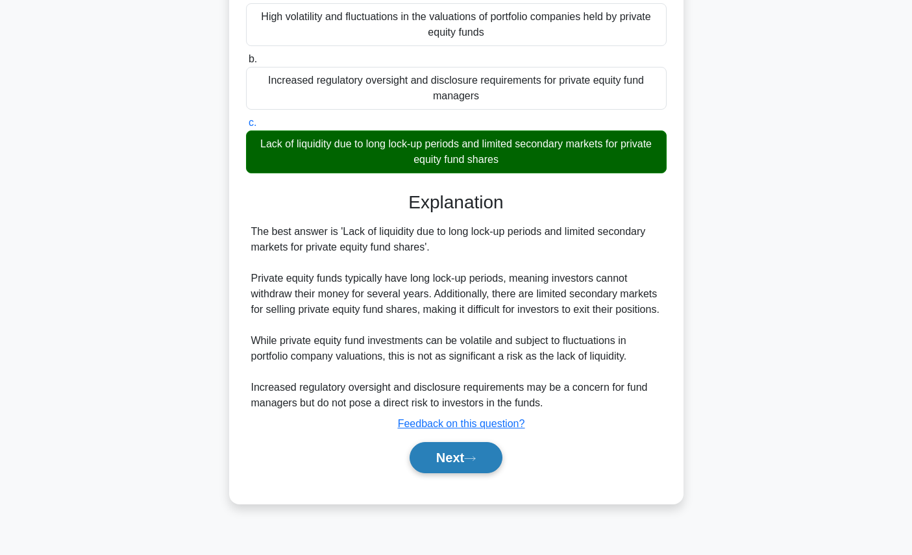
click at [459, 473] on button "Next" at bounding box center [455, 457] width 93 height 31
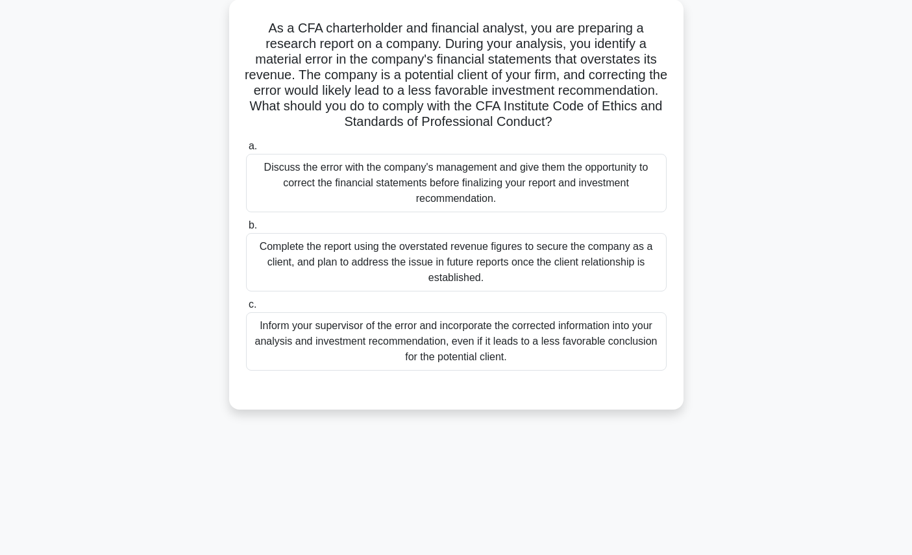
scroll to position [0, 0]
